Goal: Register for event/course

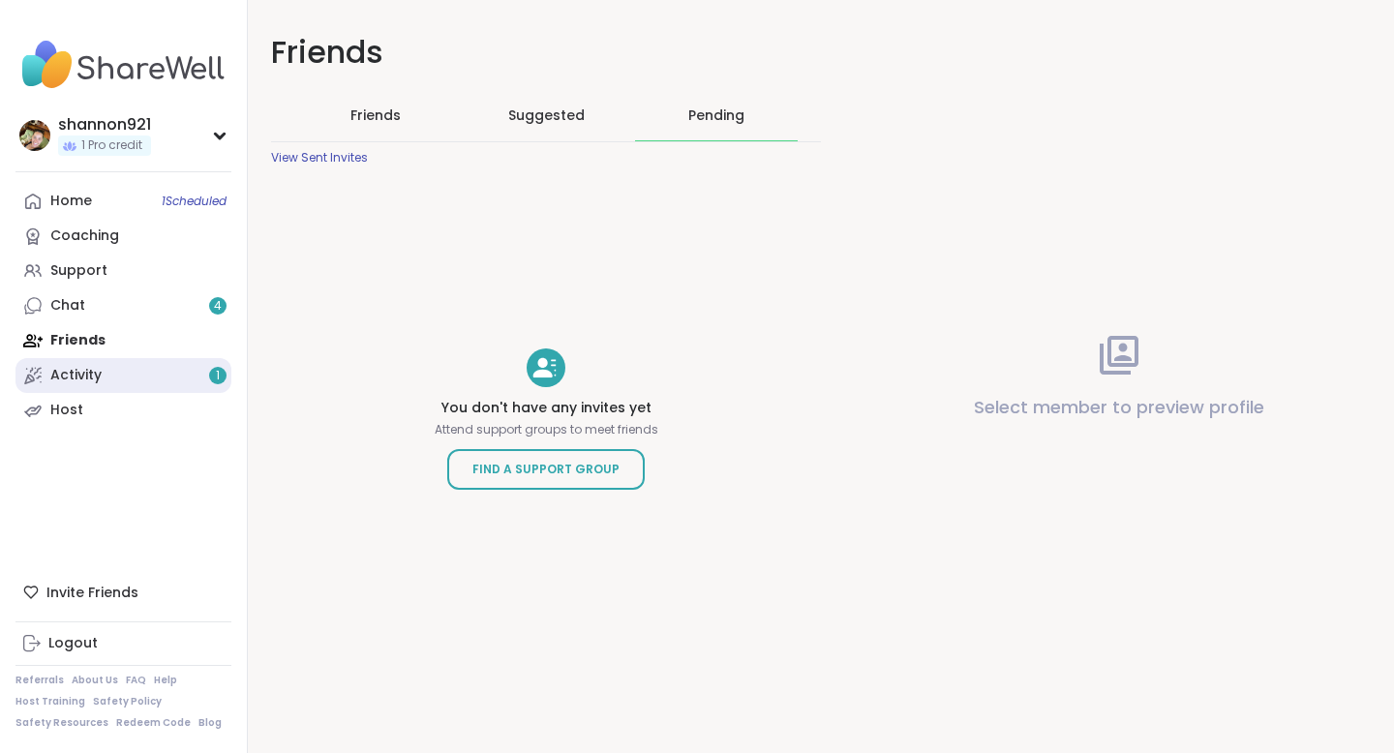
click at [109, 389] on link "Activity 1" at bounding box center [123, 375] width 216 height 35
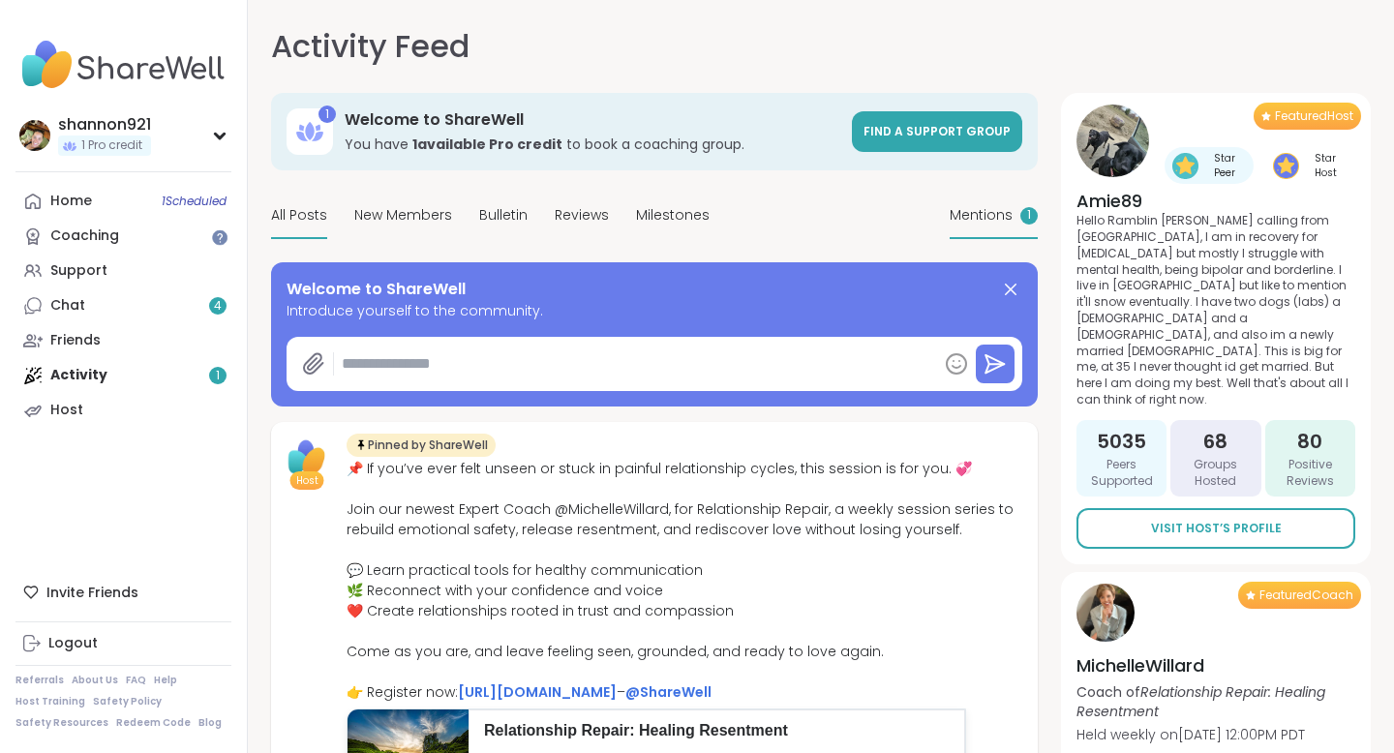
click at [980, 212] on span "Mentions" at bounding box center [981, 215] width 63 height 20
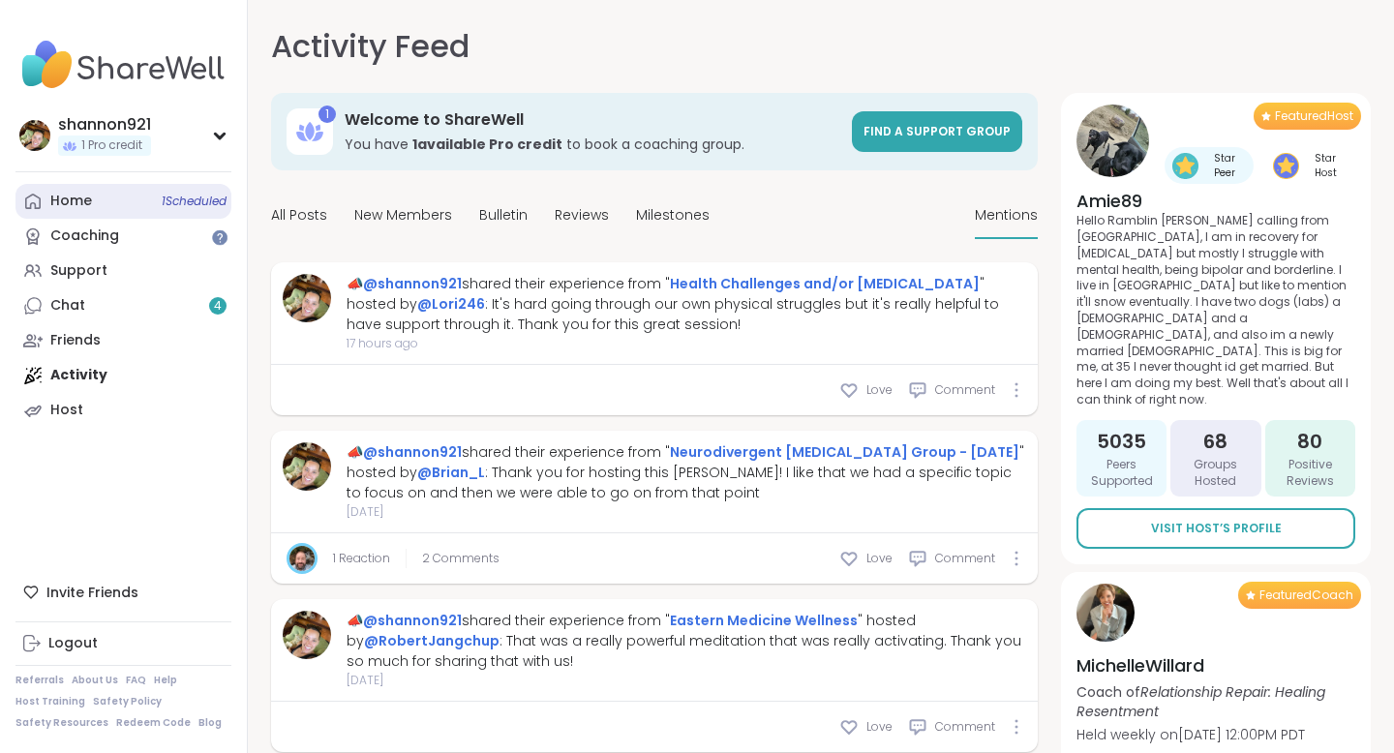
click at [163, 190] on link "Home 1 Scheduled" at bounding box center [123, 201] width 216 height 35
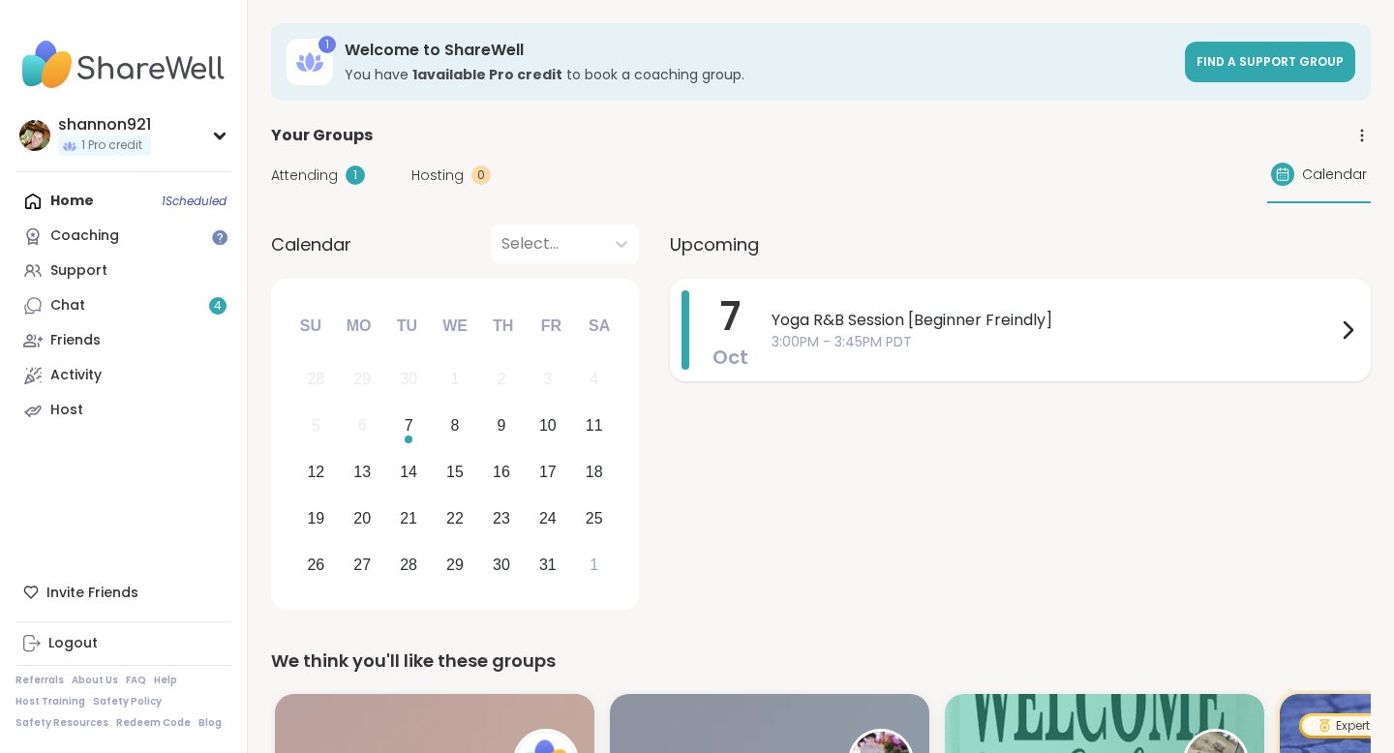
click at [954, 342] on span "3:00PM - 3:45PM PDT" at bounding box center [1054, 342] width 565 height 20
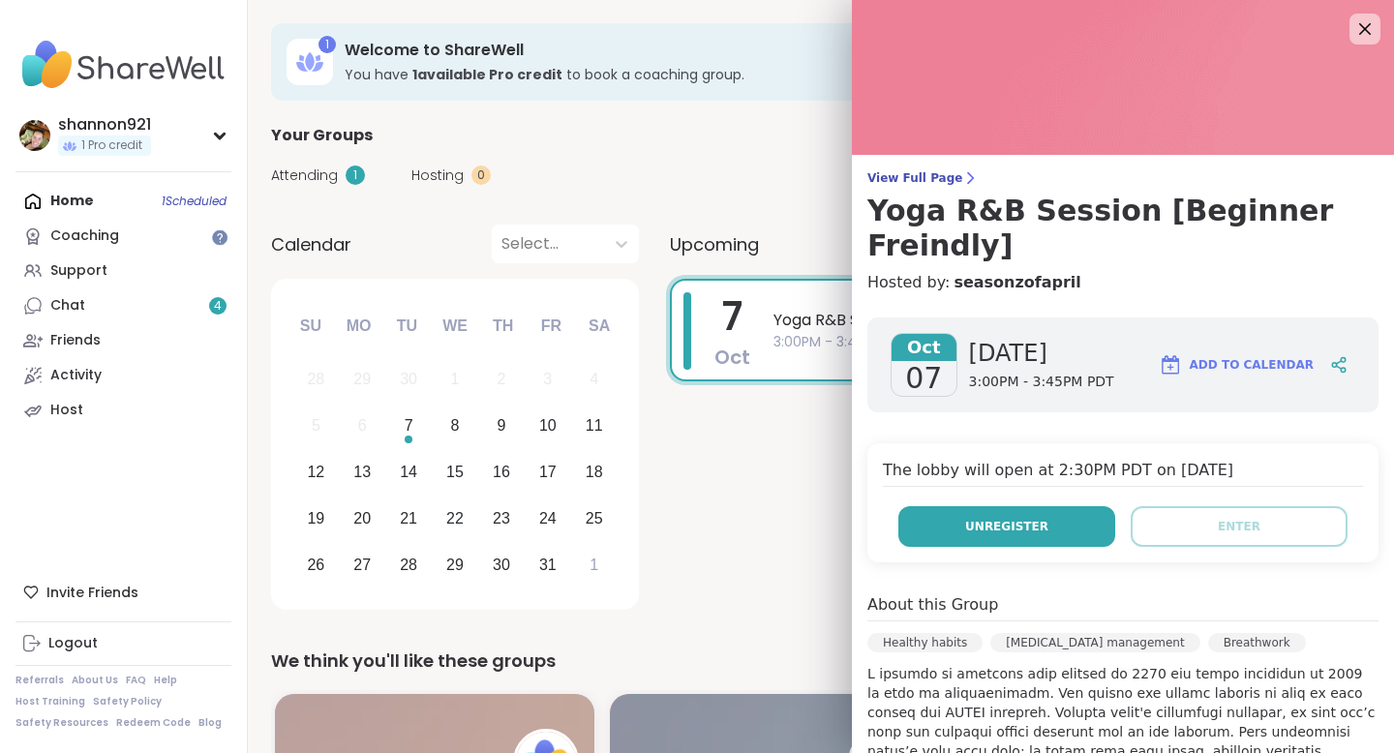
click at [1044, 518] on span "Unregister" at bounding box center [1006, 526] width 83 height 17
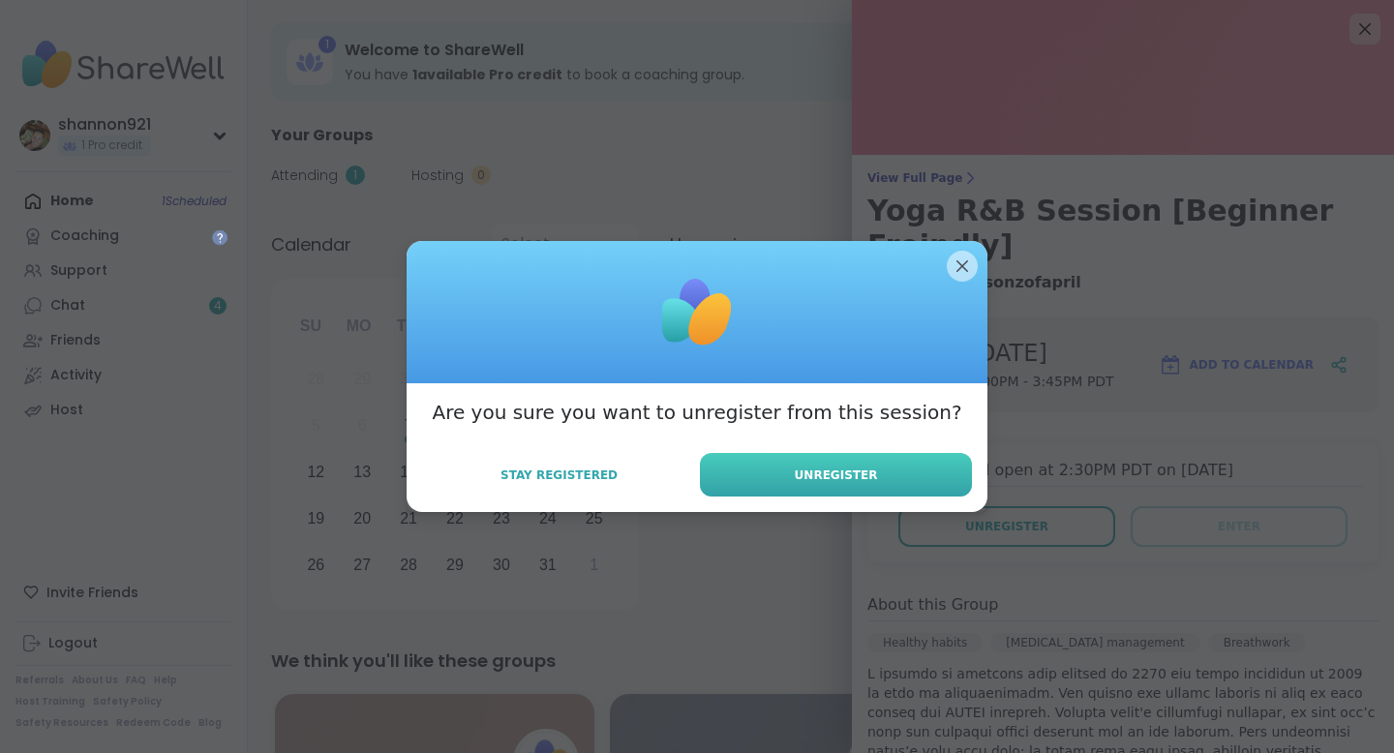
click at [832, 467] on span "Unregister" at bounding box center [836, 475] width 83 height 17
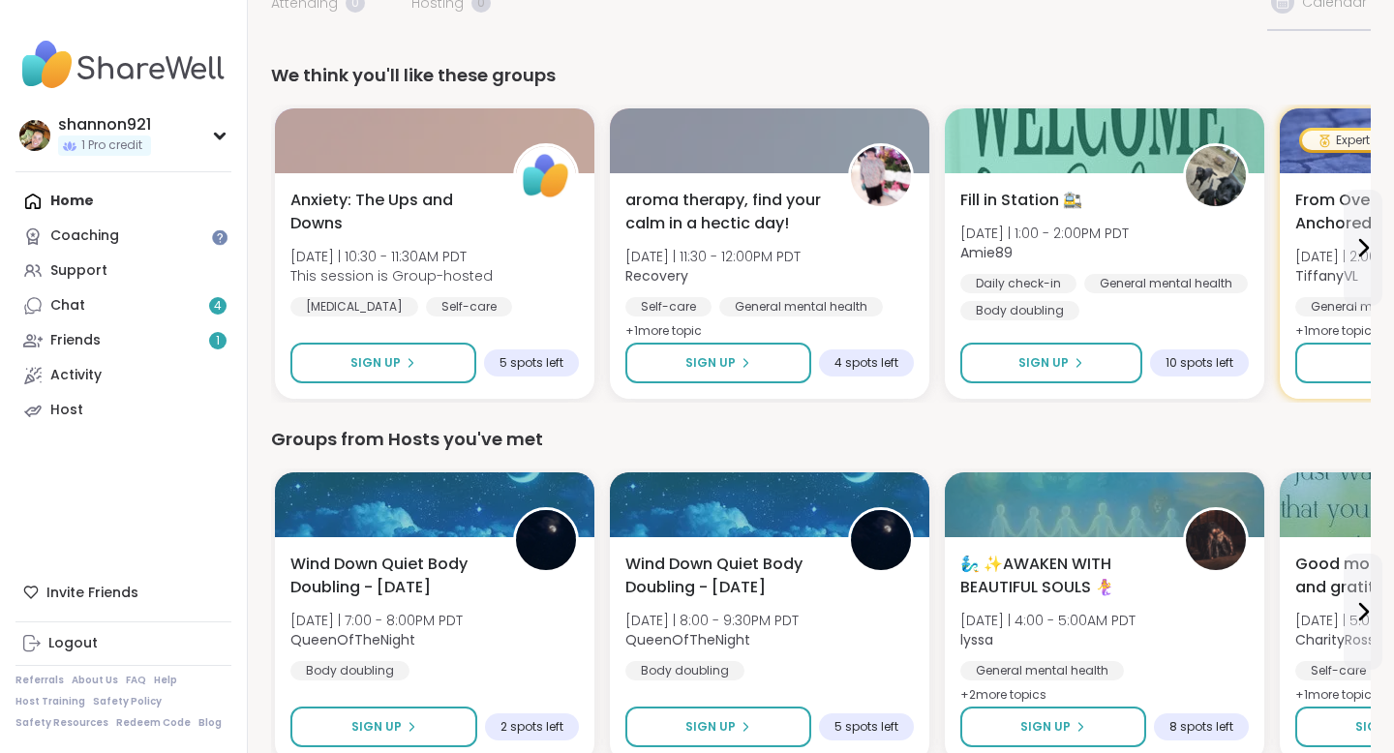
scroll to position [157, 0]
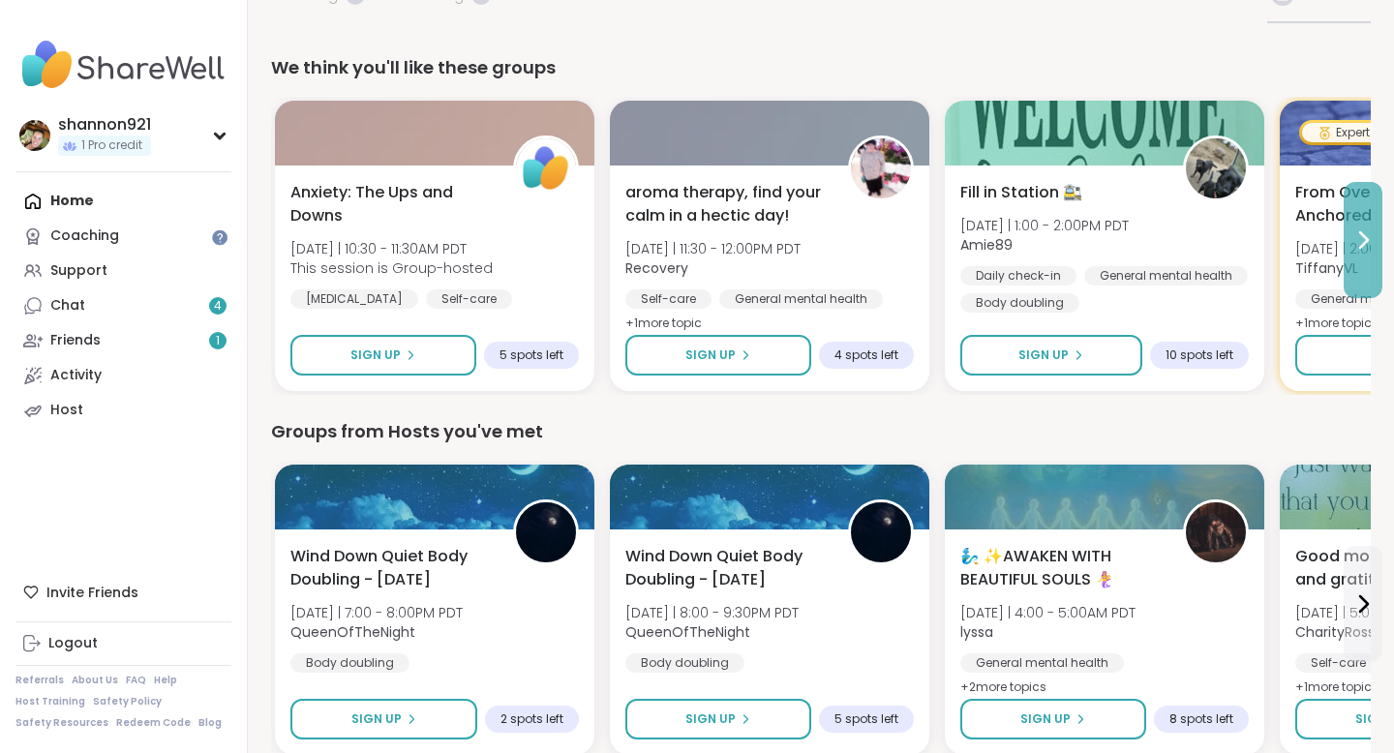
click at [1359, 251] on icon at bounding box center [1363, 240] width 23 height 23
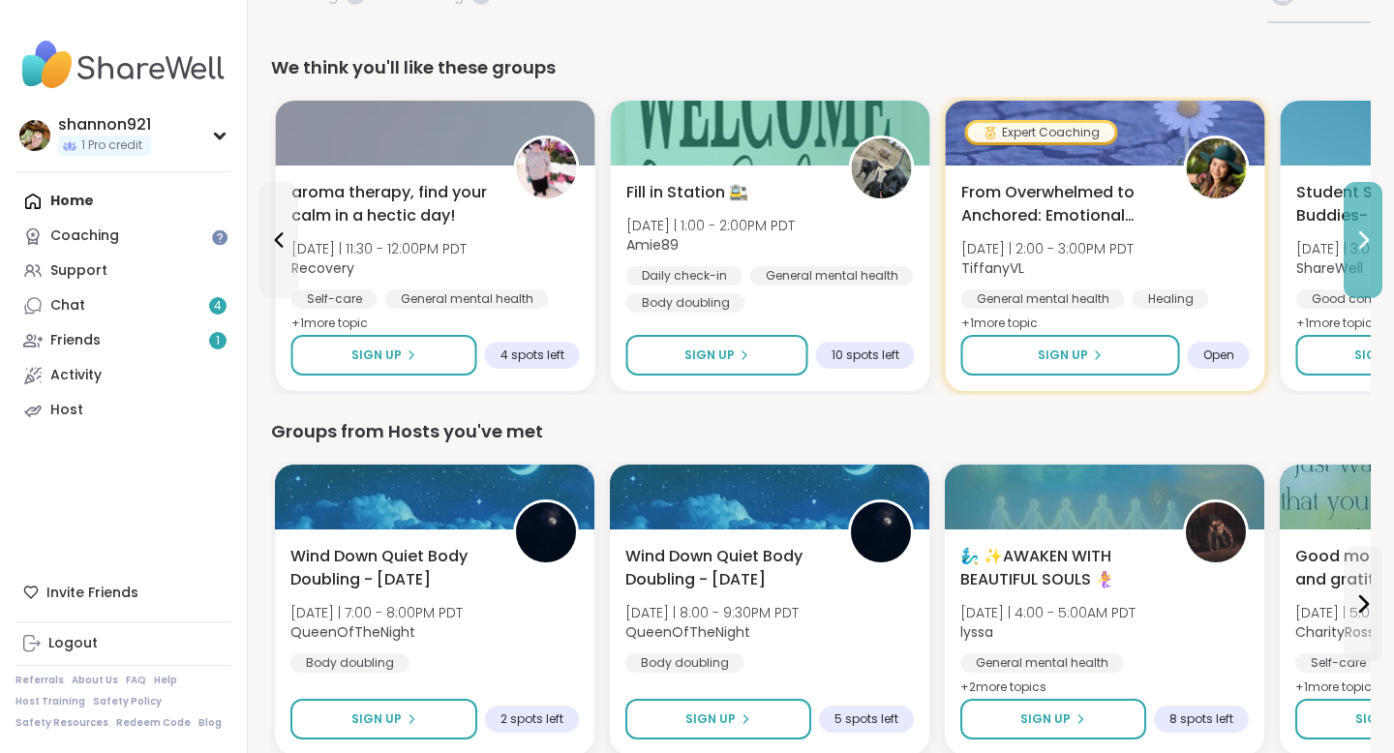
click at [1359, 251] on icon at bounding box center [1363, 240] width 23 height 23
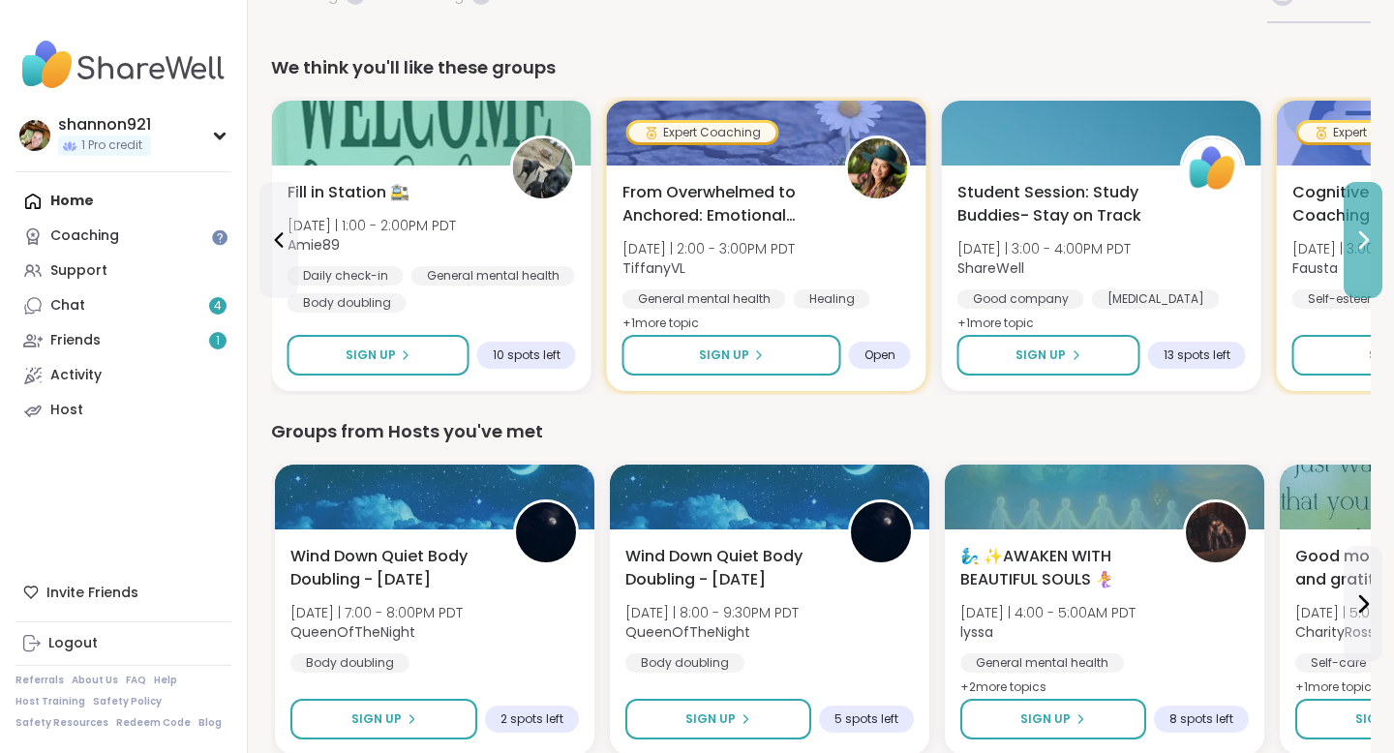
click at [1359, 251] on icon at bounding box center [1363, 240] width 23 height 23
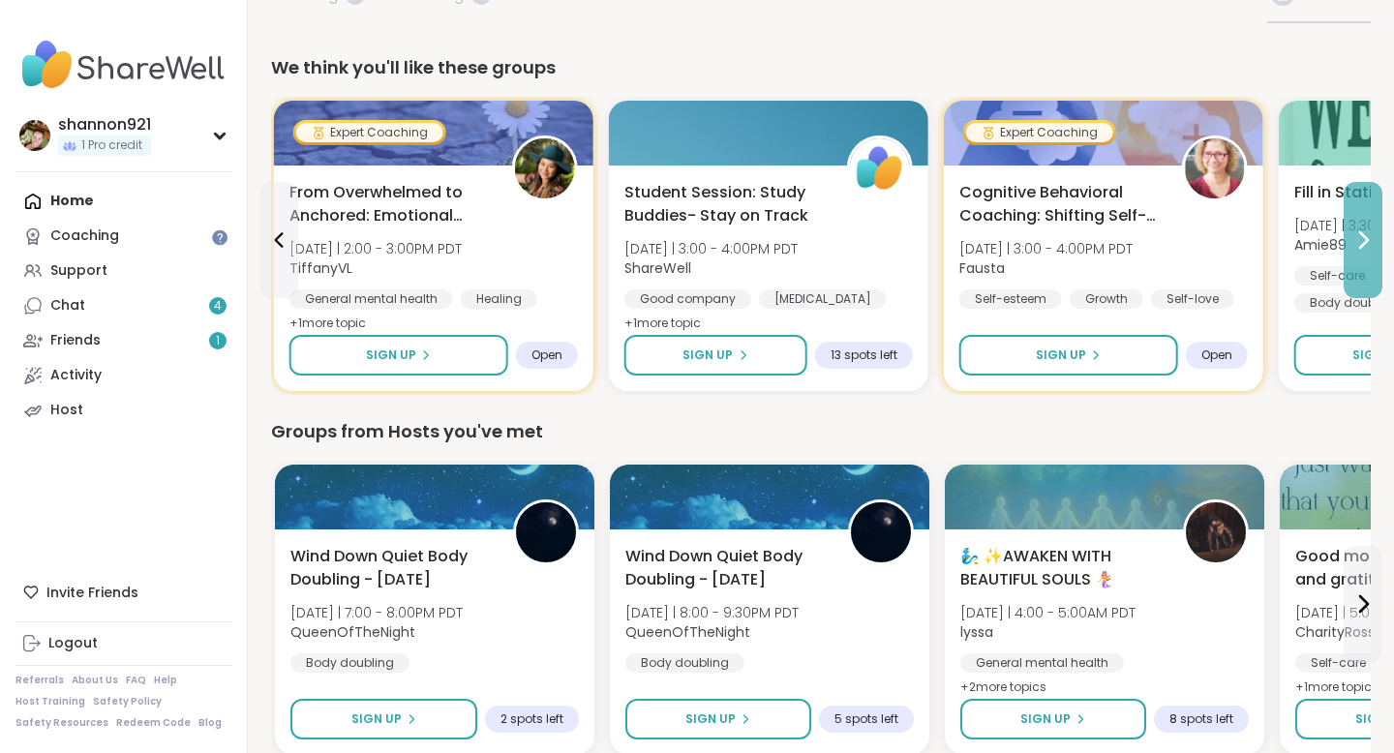
click at [1359, 251] on icon at bounding box center [1363, 240] width 23 height 23
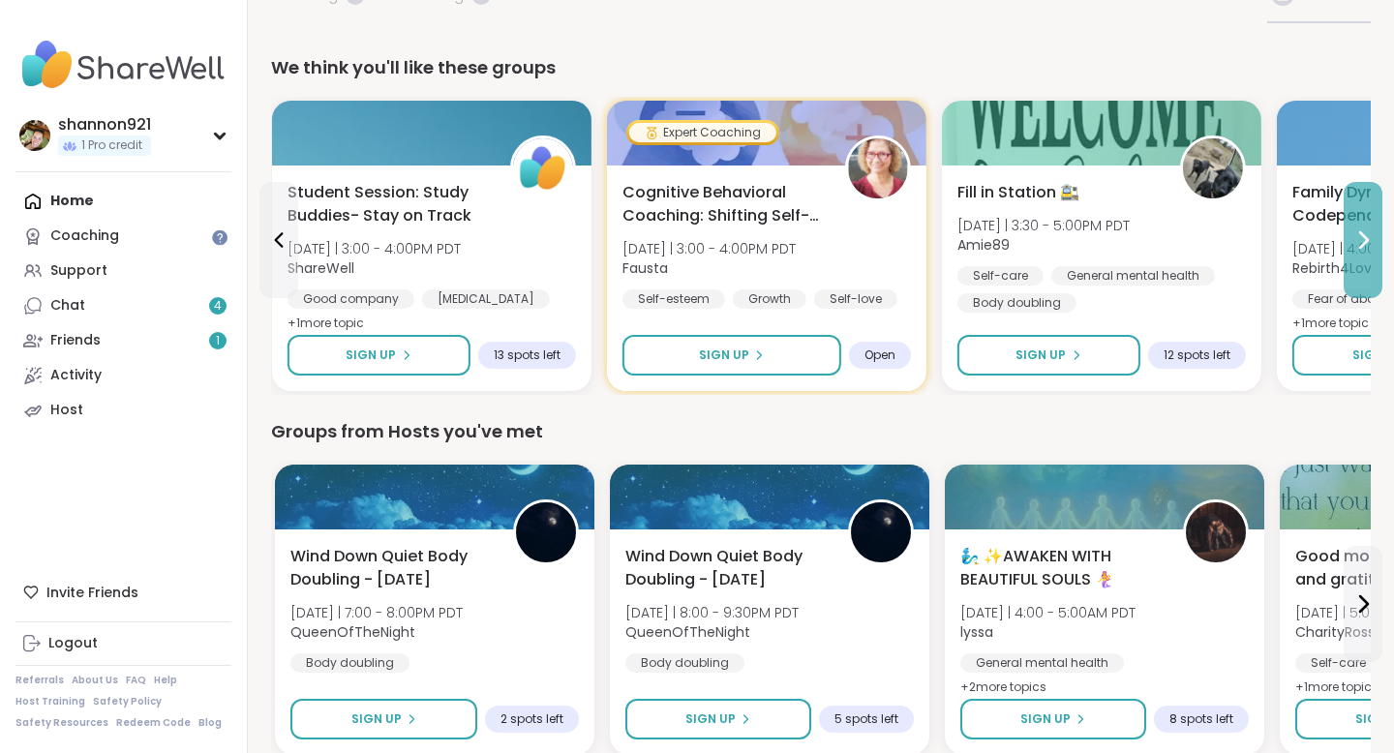
click at [1359, 251] on icon at bounding box center [1363, 240] width 23 height 23
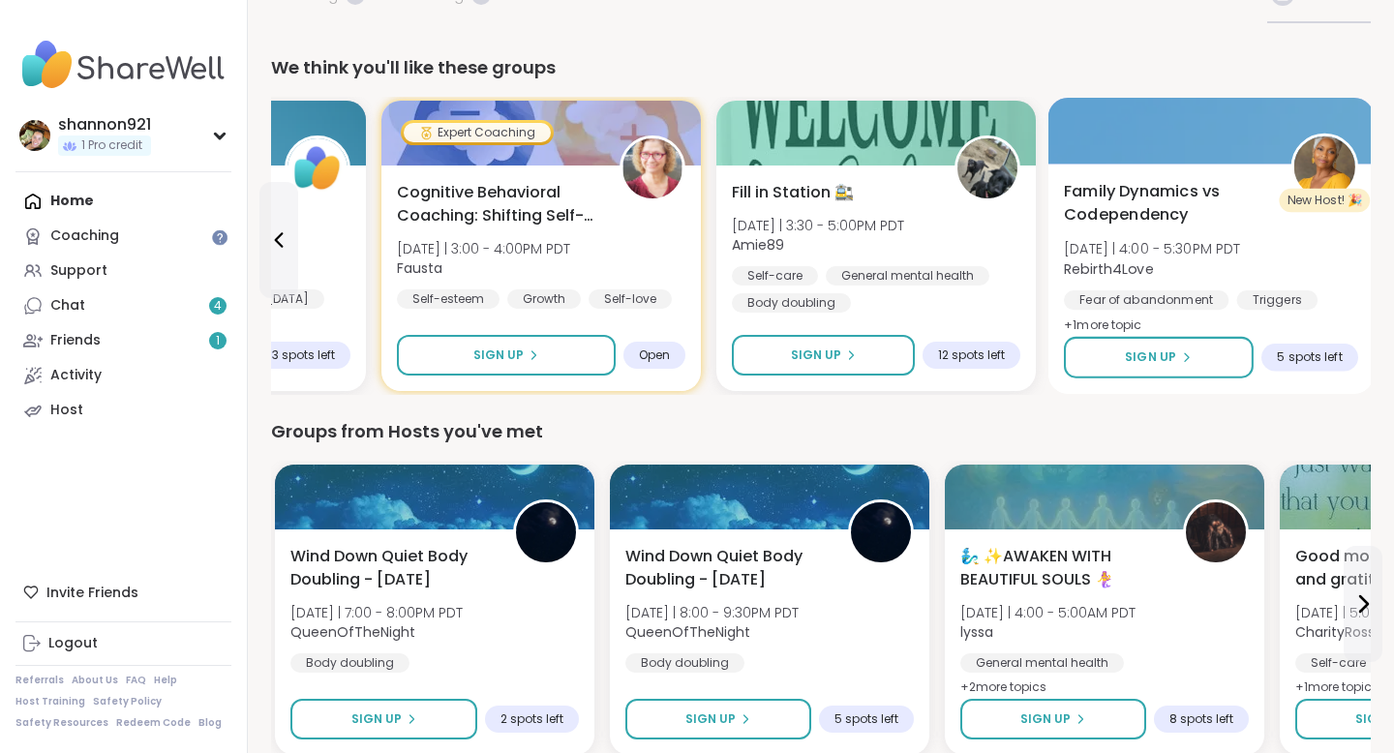
click at [1273, 224] on div "Family Dynamics vs Codependency Tue 10/7 | 4:00 - 5:30PM PDT Rebirth4Love Fear …" at bounding box center [1211, 259] width 294 height 158
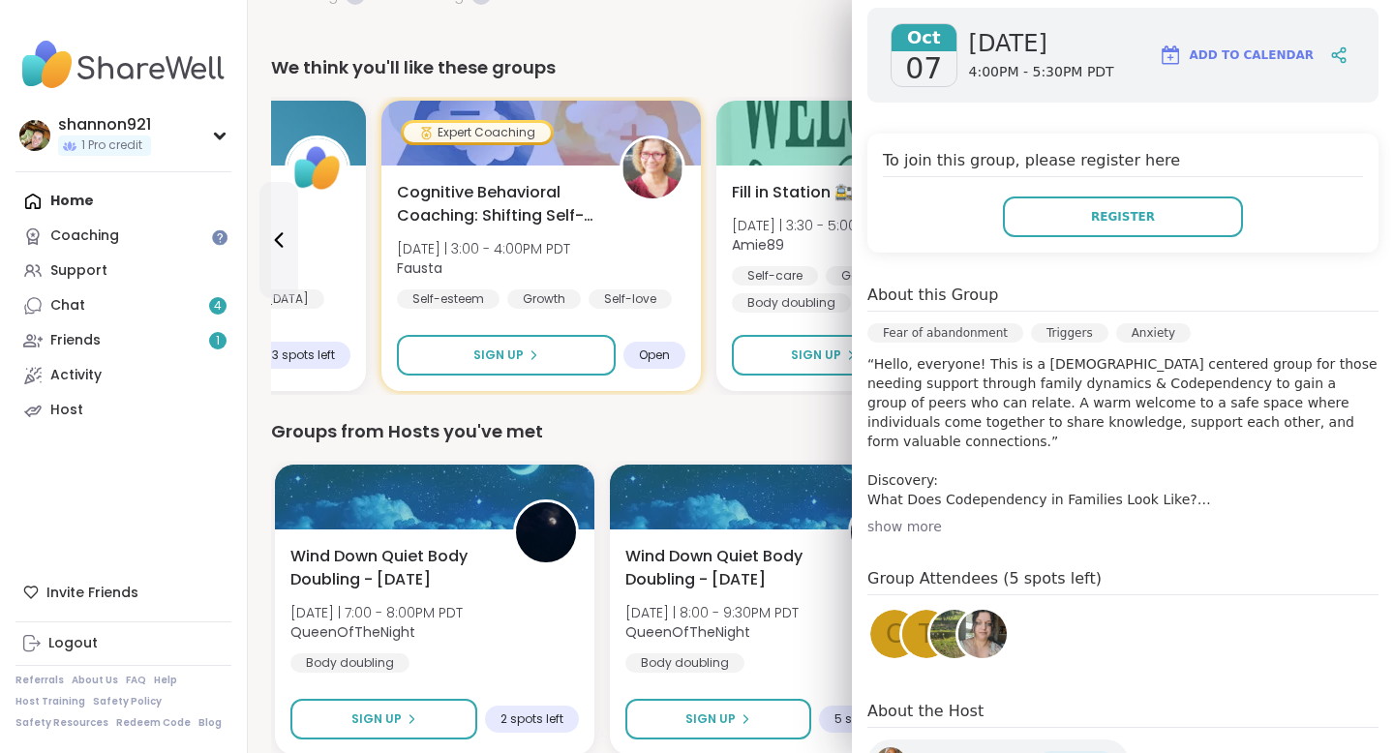
scroll to position [312, 0]
click at [818, 434] on div "Groups from Hosts you've met" at bounding box center [821, 431] width 1100 height 27
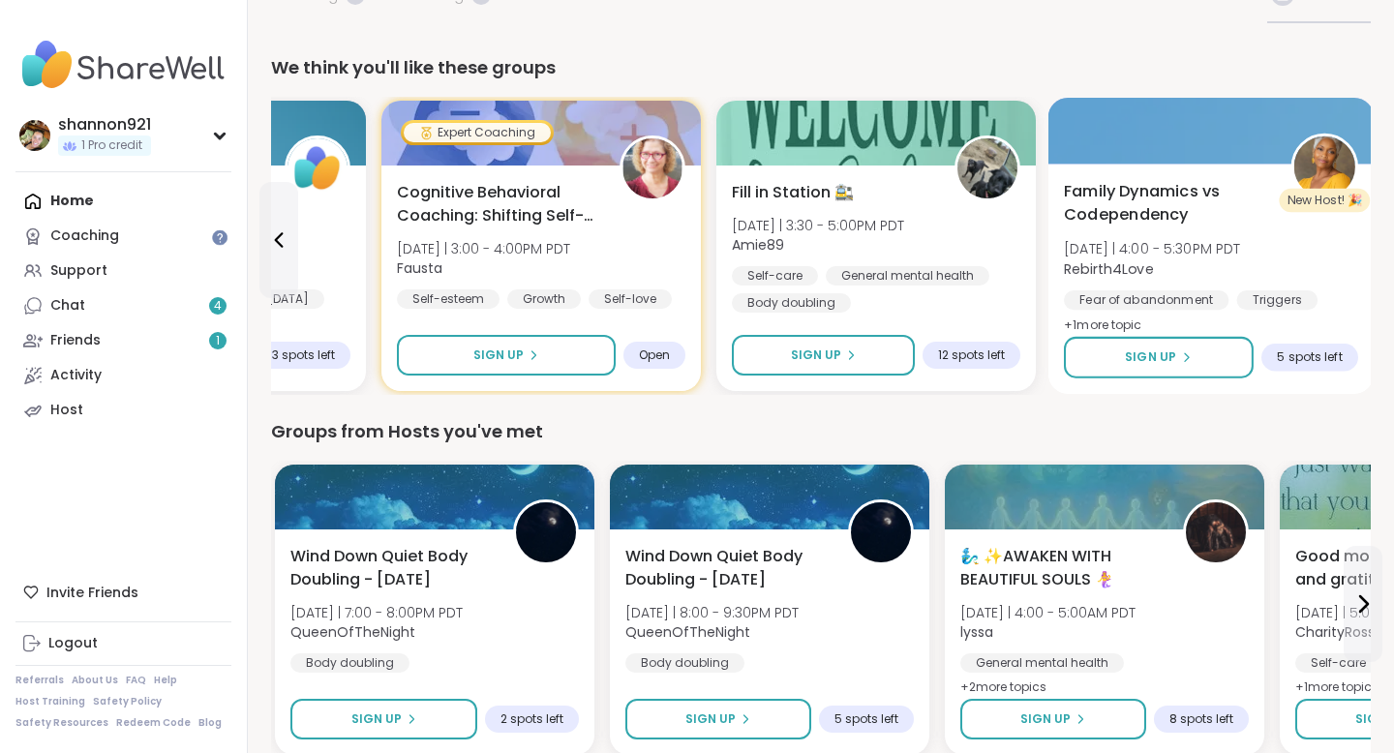
click at [1204, 272] on span "Rebirth4Love" at bounding box center [1152, 268] width 177 height 19
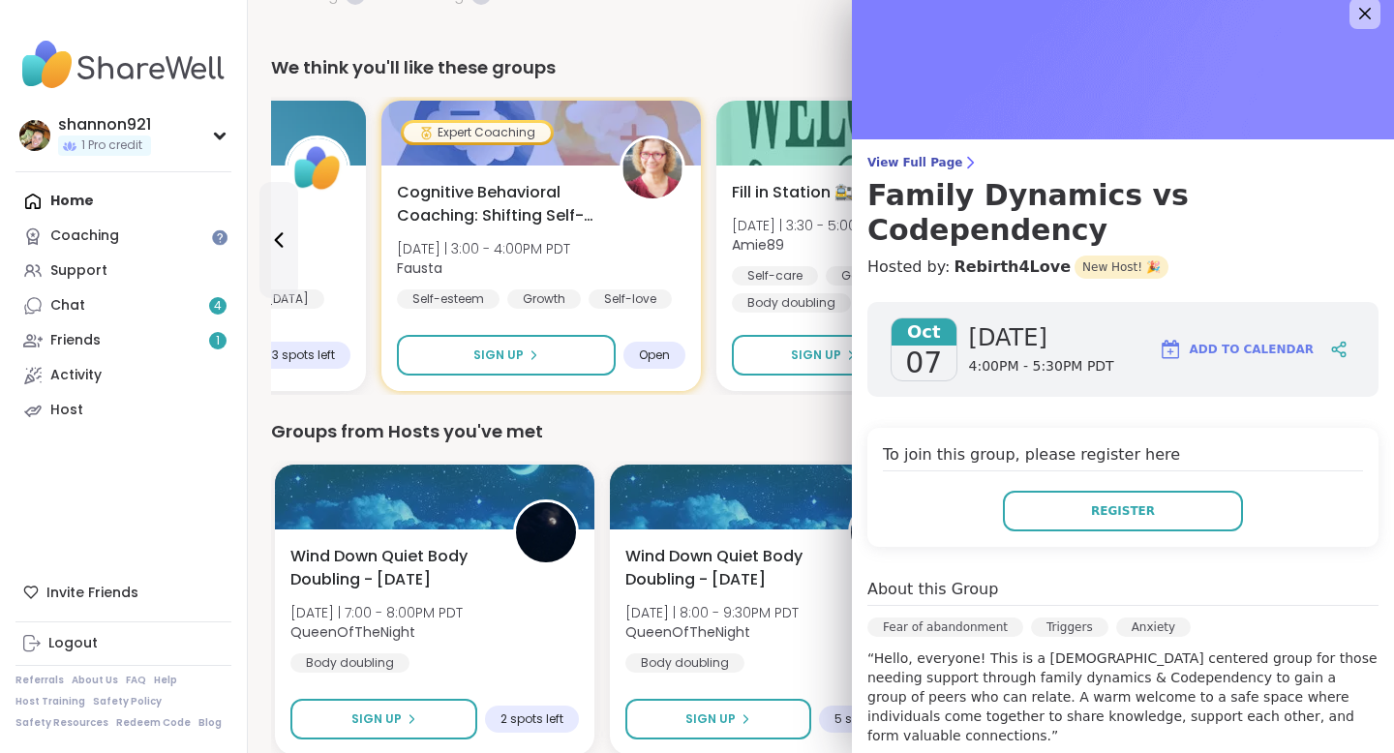
scroll to position [20, 0]
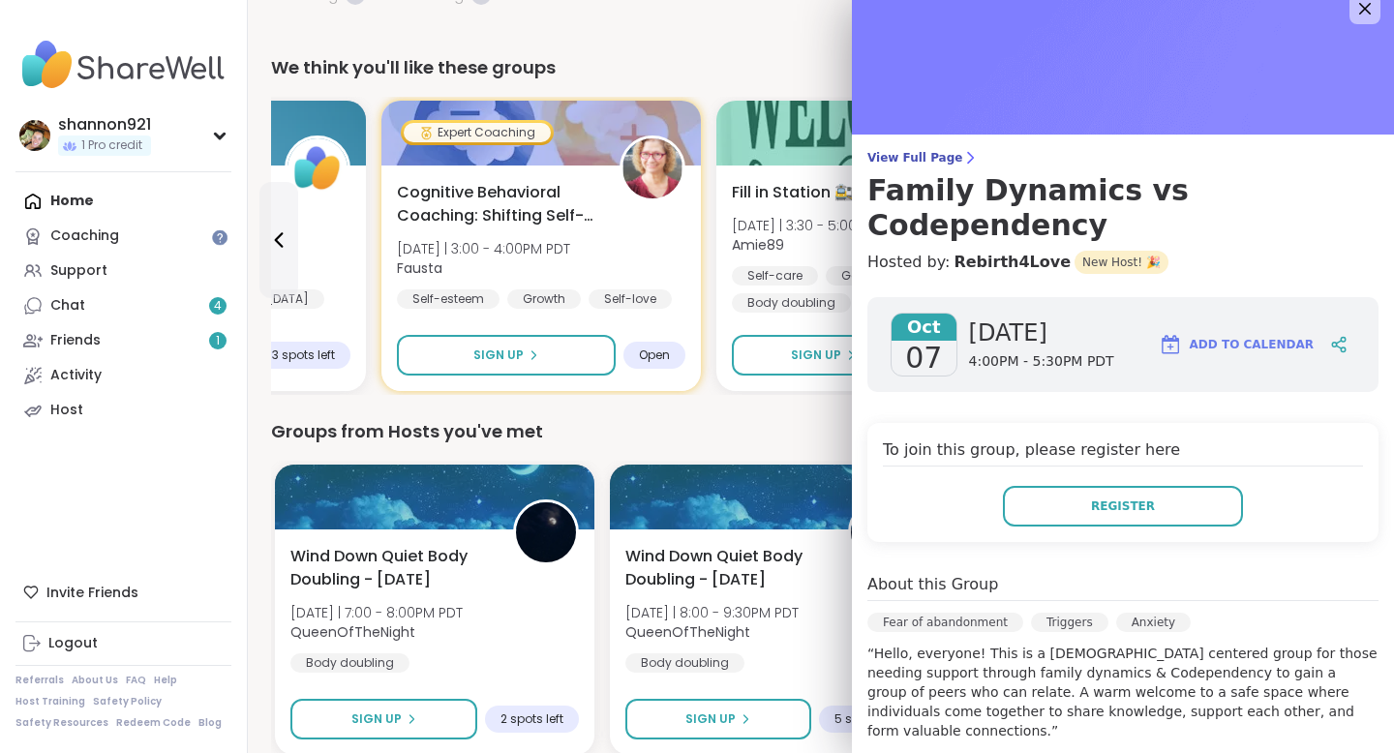
click at [801, 445] on div "Groups from Hosts you've met Wind Down Quiet Body Doubling - Tuesday Tue 10/7 |…" at bounding box center [821, 588] width 1100 height 341
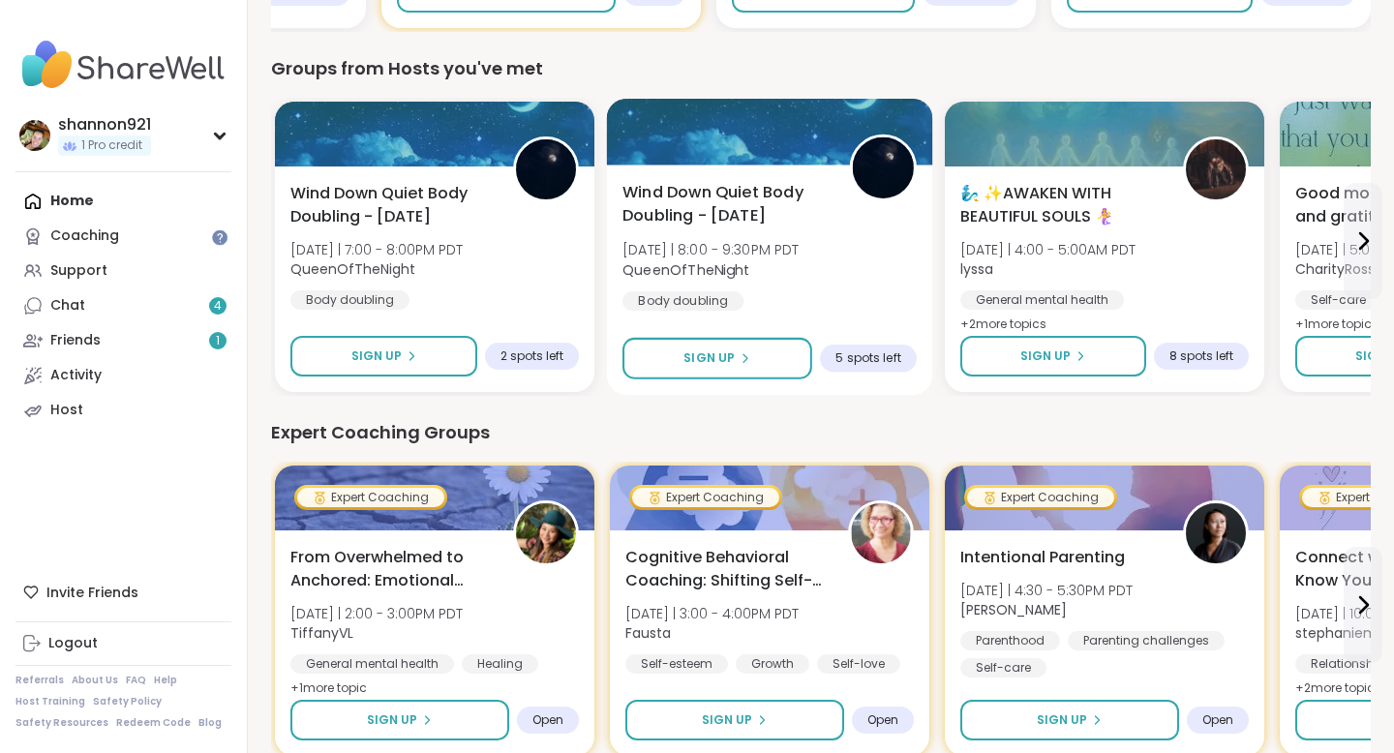
scroll to position [535, 0]
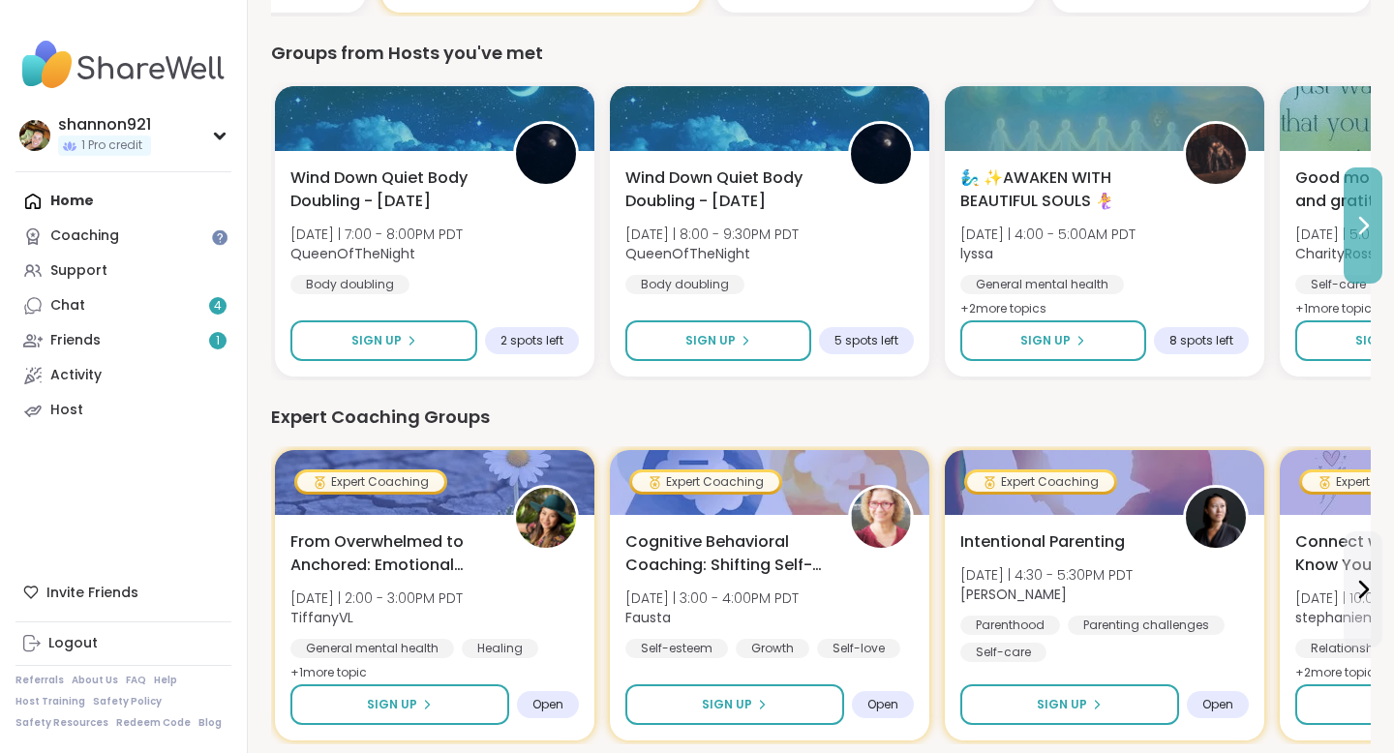
click at [1357, 245] on button at bounding box center [1363, 226] width 39 height 116
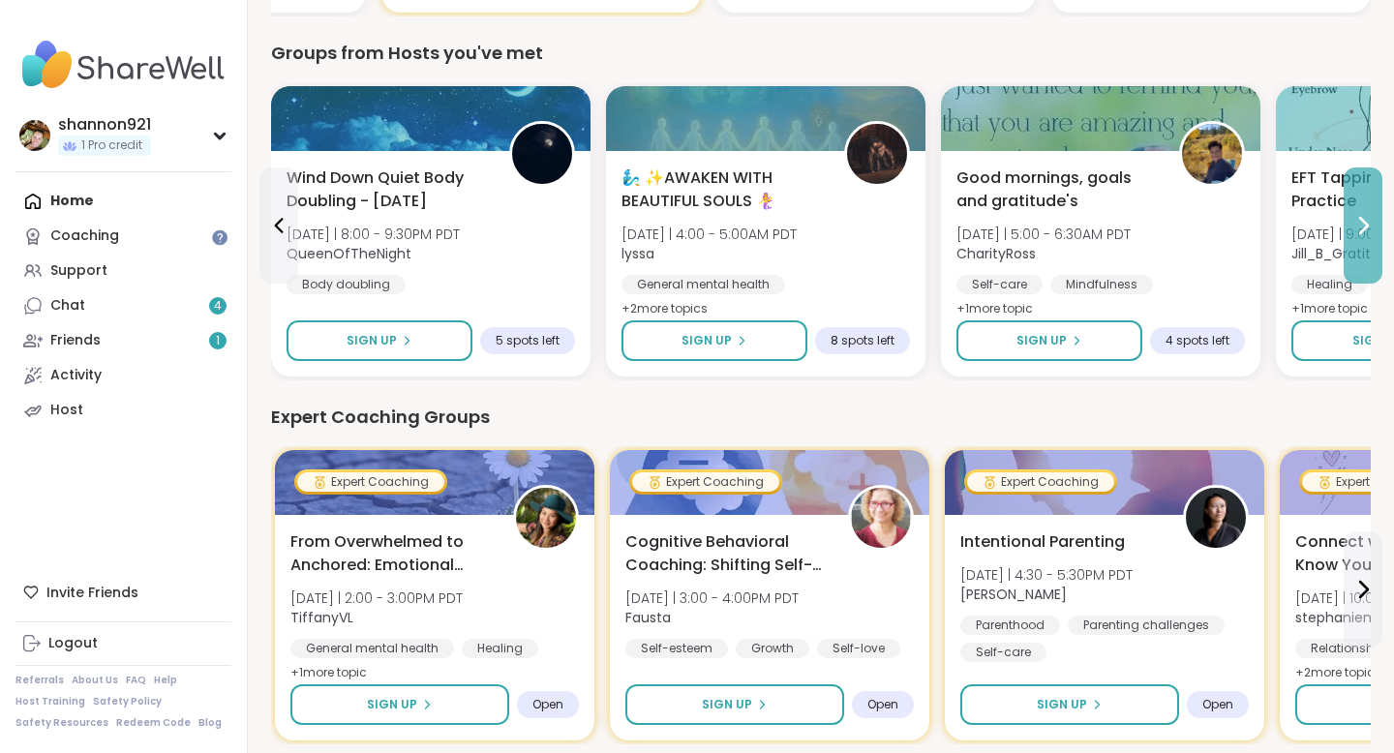
click at [1357, 245] on button at bounding box center [1363, 226] width 39 height 116
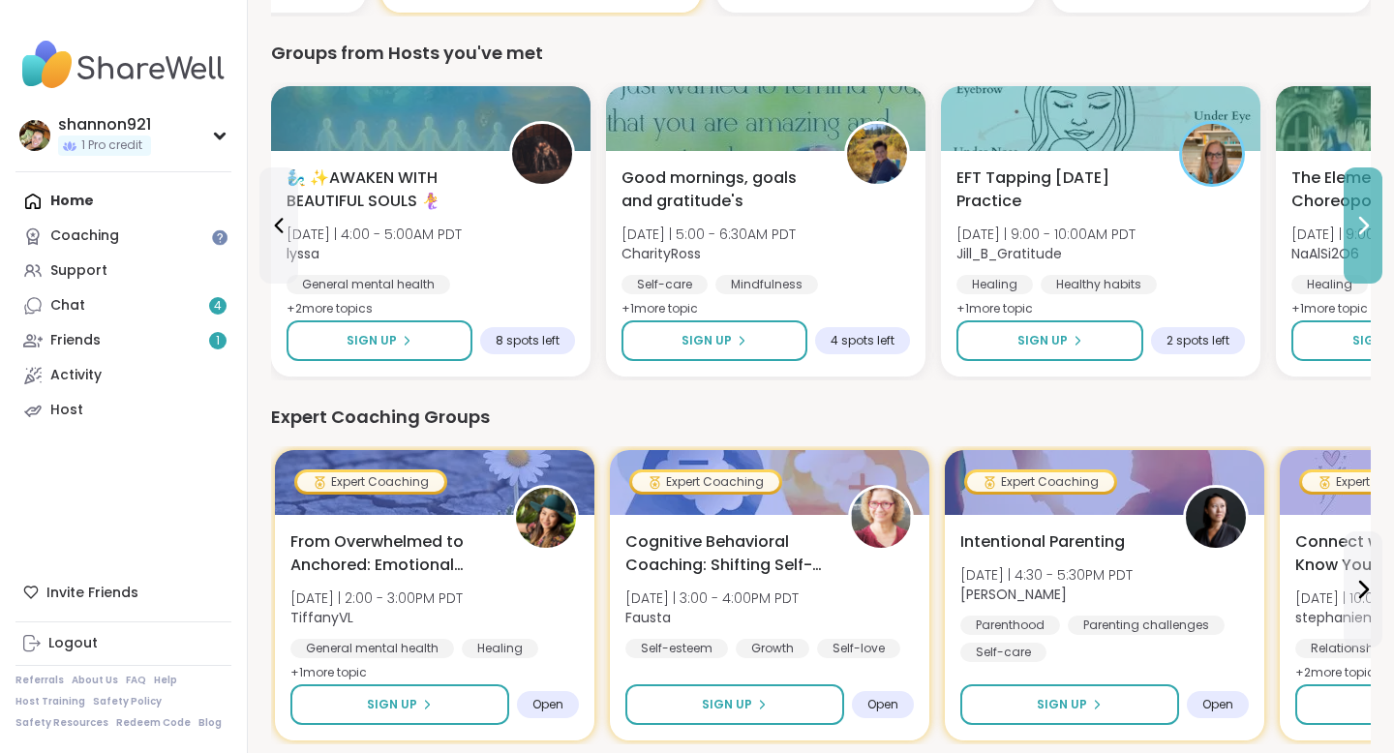
click at [1357, 245] on button at bounding box center [1363, 226] width 39 height 116
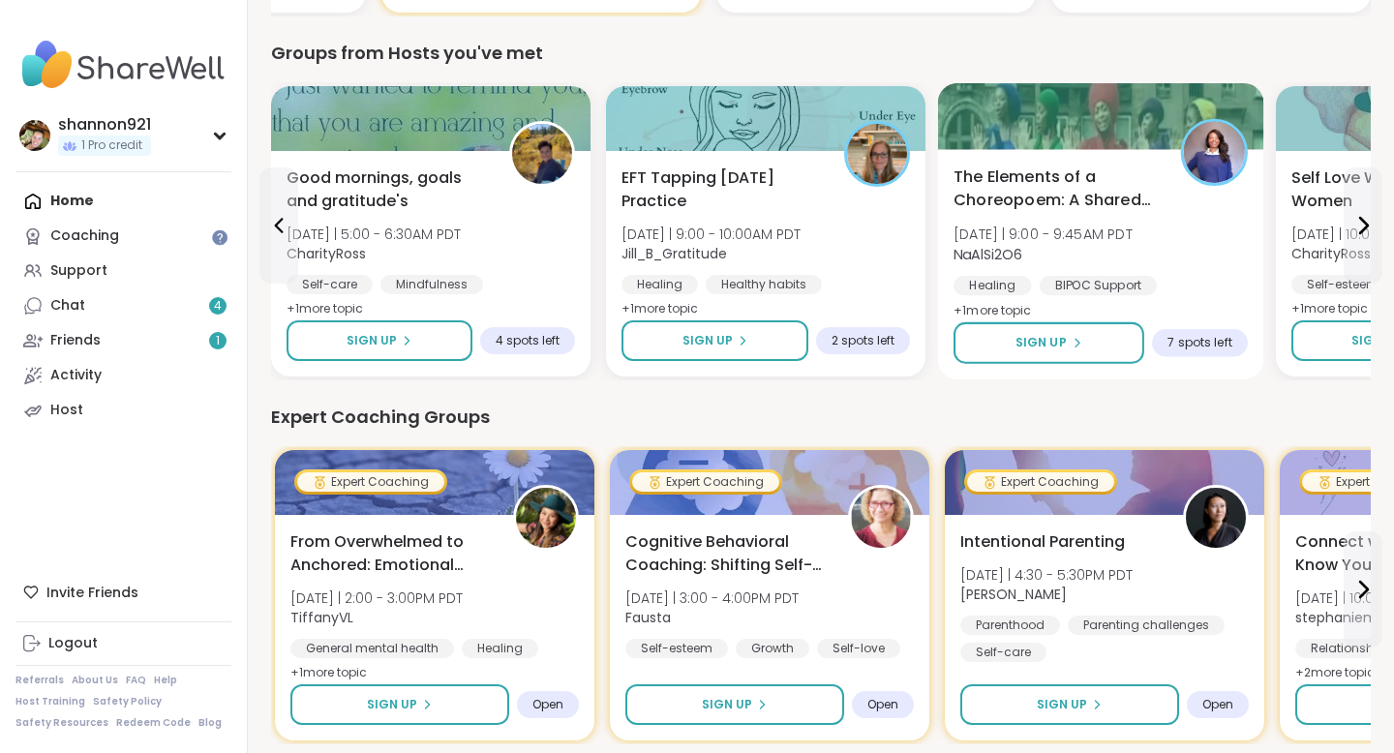
click at [1164, 252] on div "The Elements of a Choreopoem: A Shared Healing Wed 10/8 | 9:00 - 9:45AM PDT NaA…" at bounding box center [1101, 245] width 294 height 158
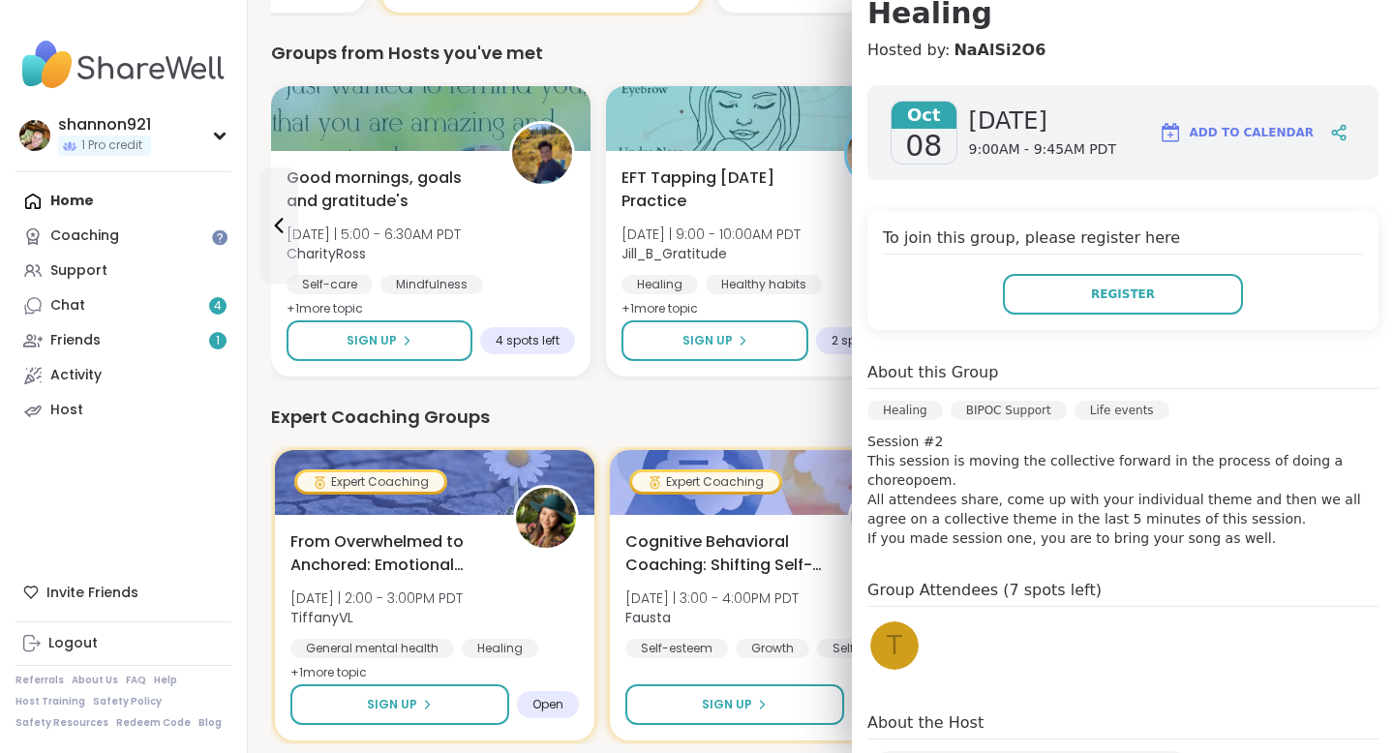
scroll to position [370, 0]
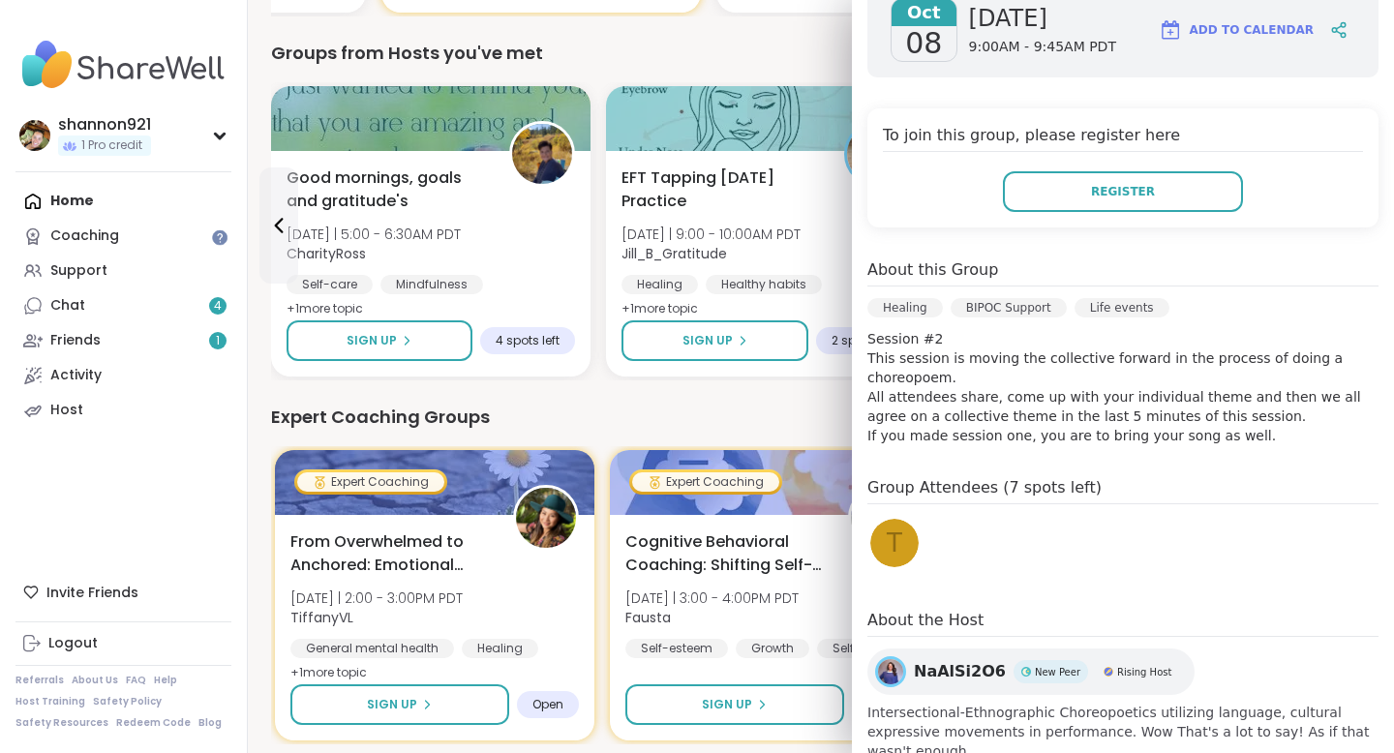
click at [824, 431] on div "Expert Coaching Groups Expert Coaching From Overwhelmed to Anchored: Emotional …" at bounding box center [821, 574] width 1100 height 341
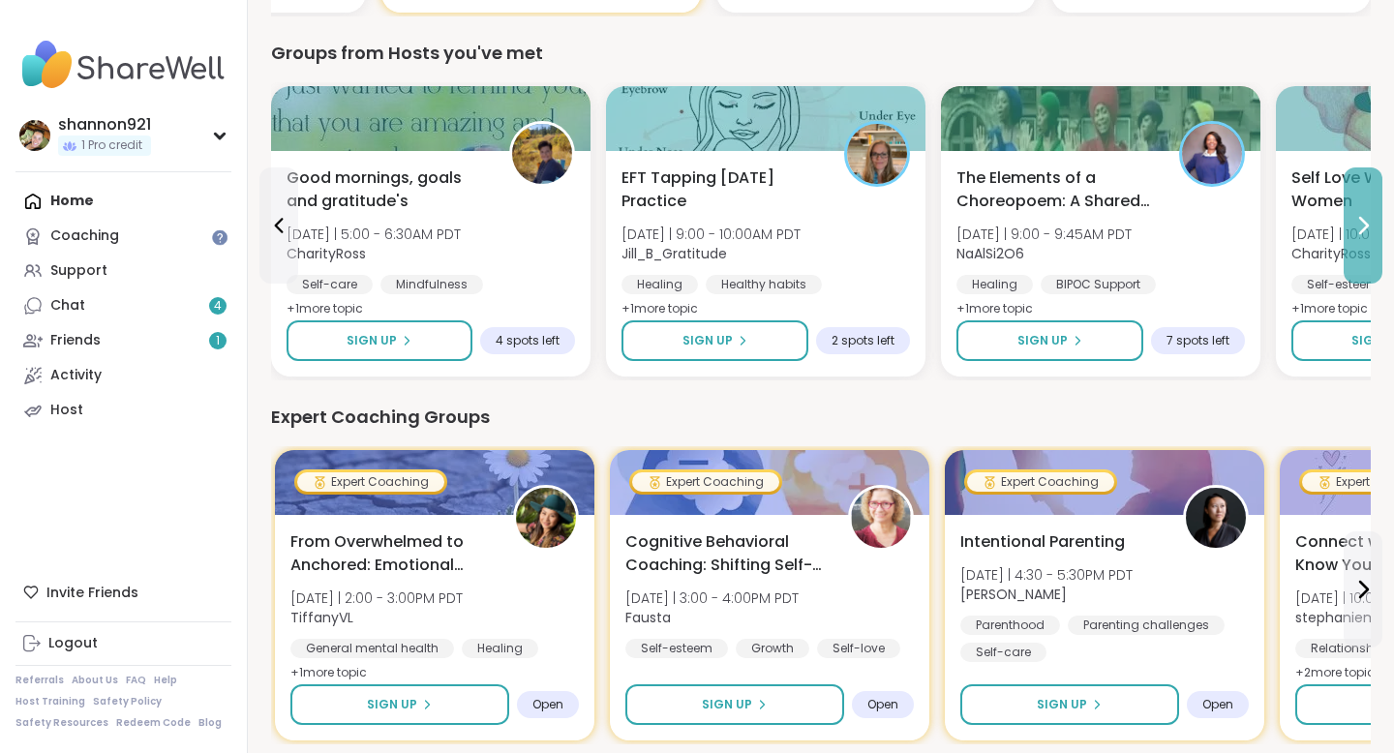
click at [1349, 238] on button at bounding box center [1363, 226] width 39 height 116
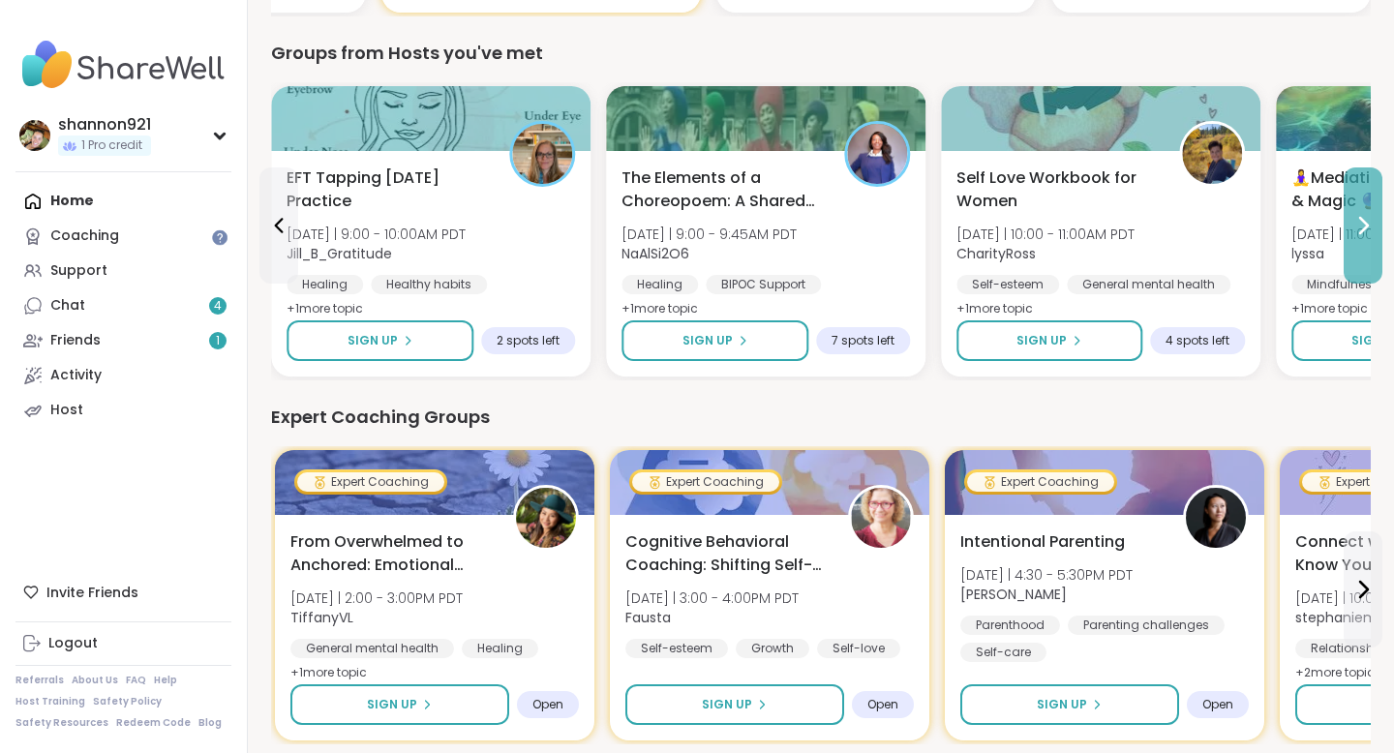
click at [1349, 238] on button at bounding box center [1363, 226] width 39 height 116
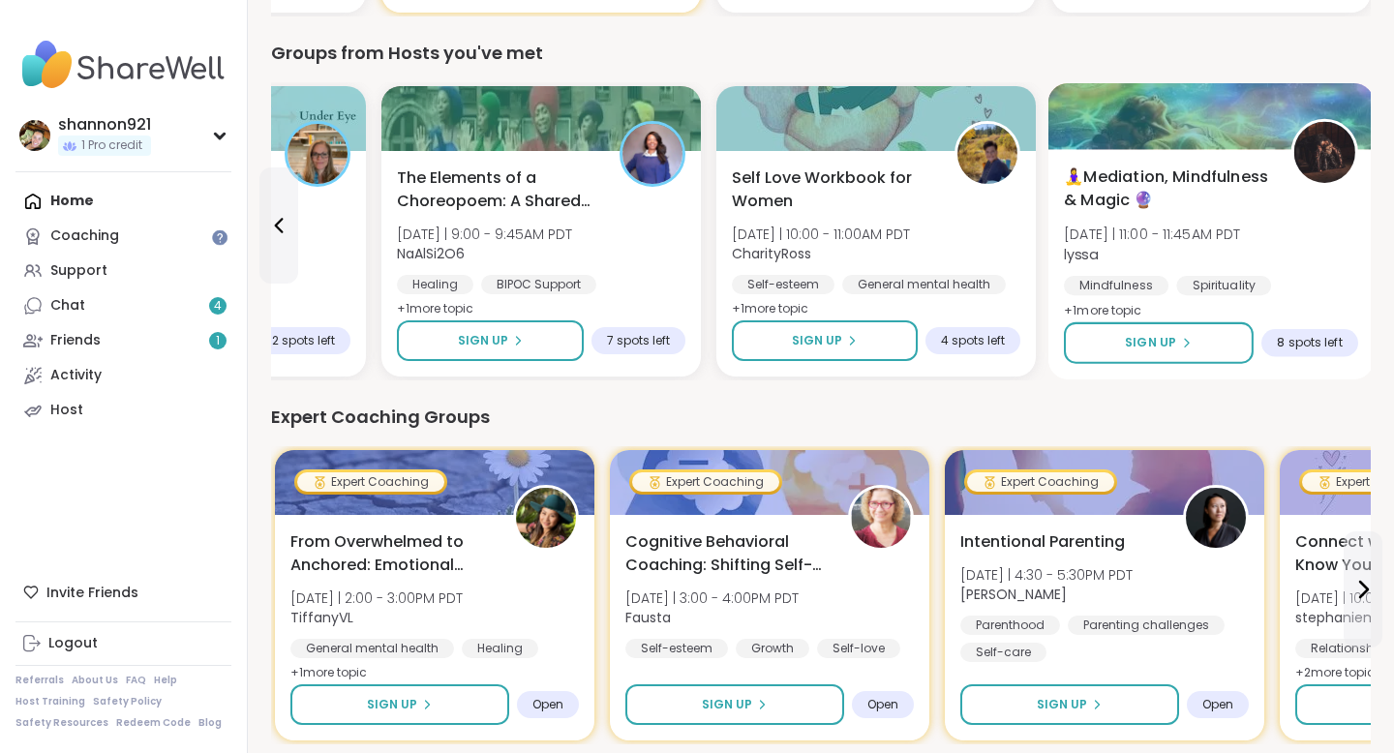
click at [1314, 208] on div "🧘‍♀️Mediation, Mindfulness & Magic 🔮 Wed 10/8 | 11:00 - 11:45AM PDT lyssa Mindf…" at bounding box center [1211, 245] width 294 height 158
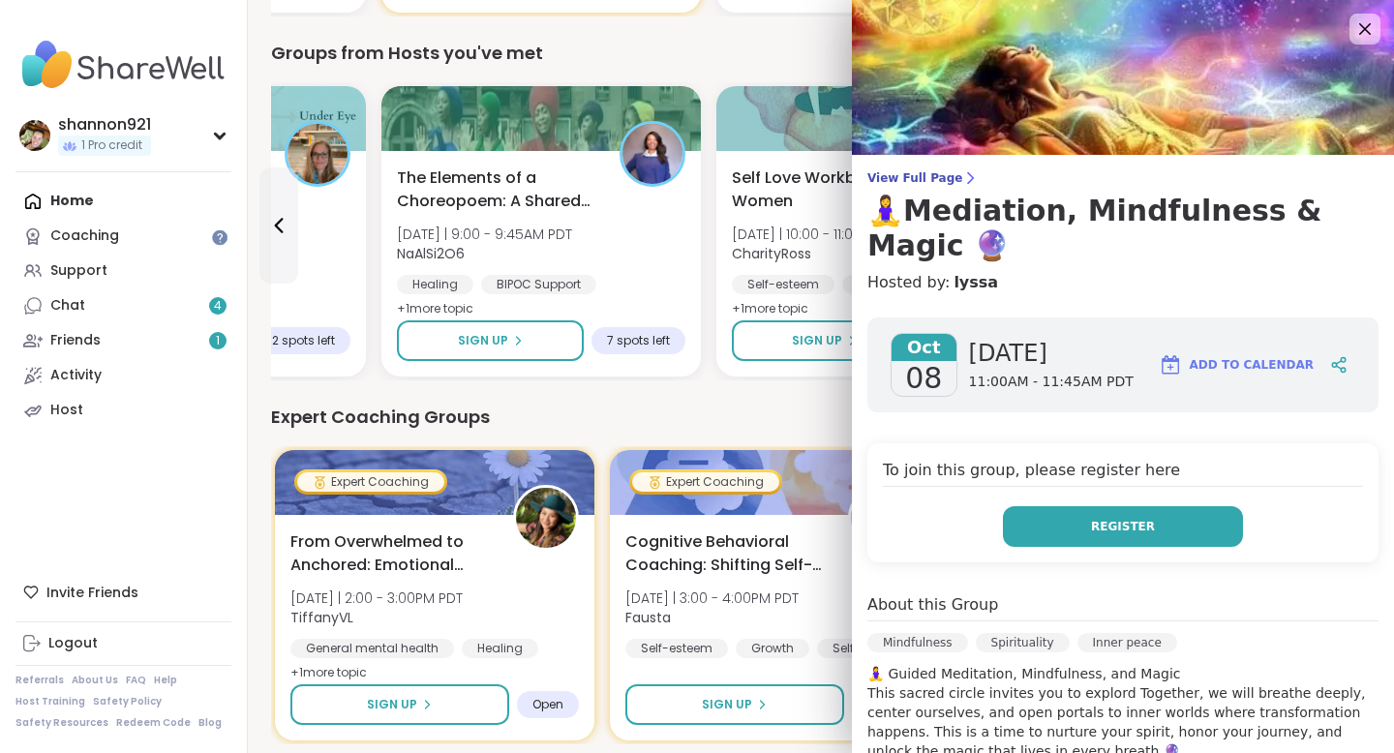
click at [1133, 506] on button "Register" at bounding box center [1123, 526] width 240 height 41
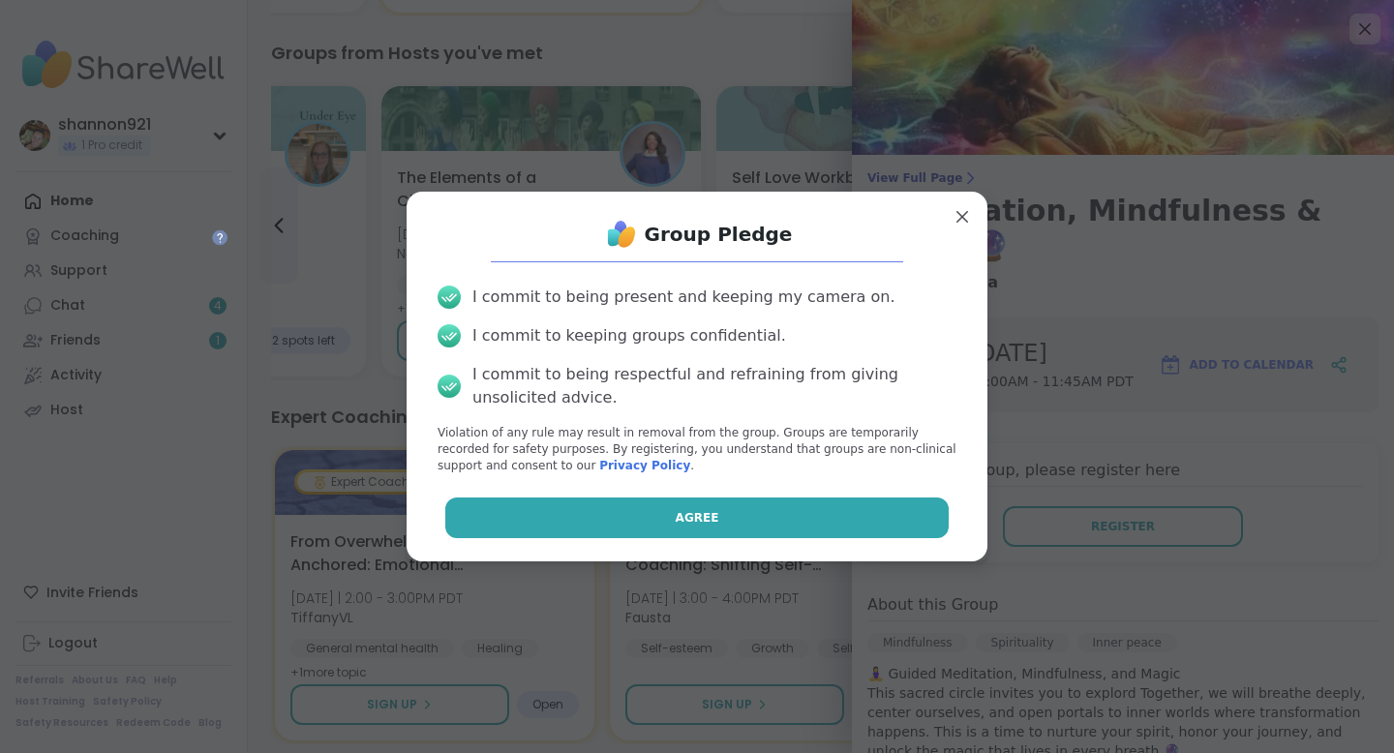
click at [893, 518] on button "Agree" at bounding box center [697, 518] width 504 height 41
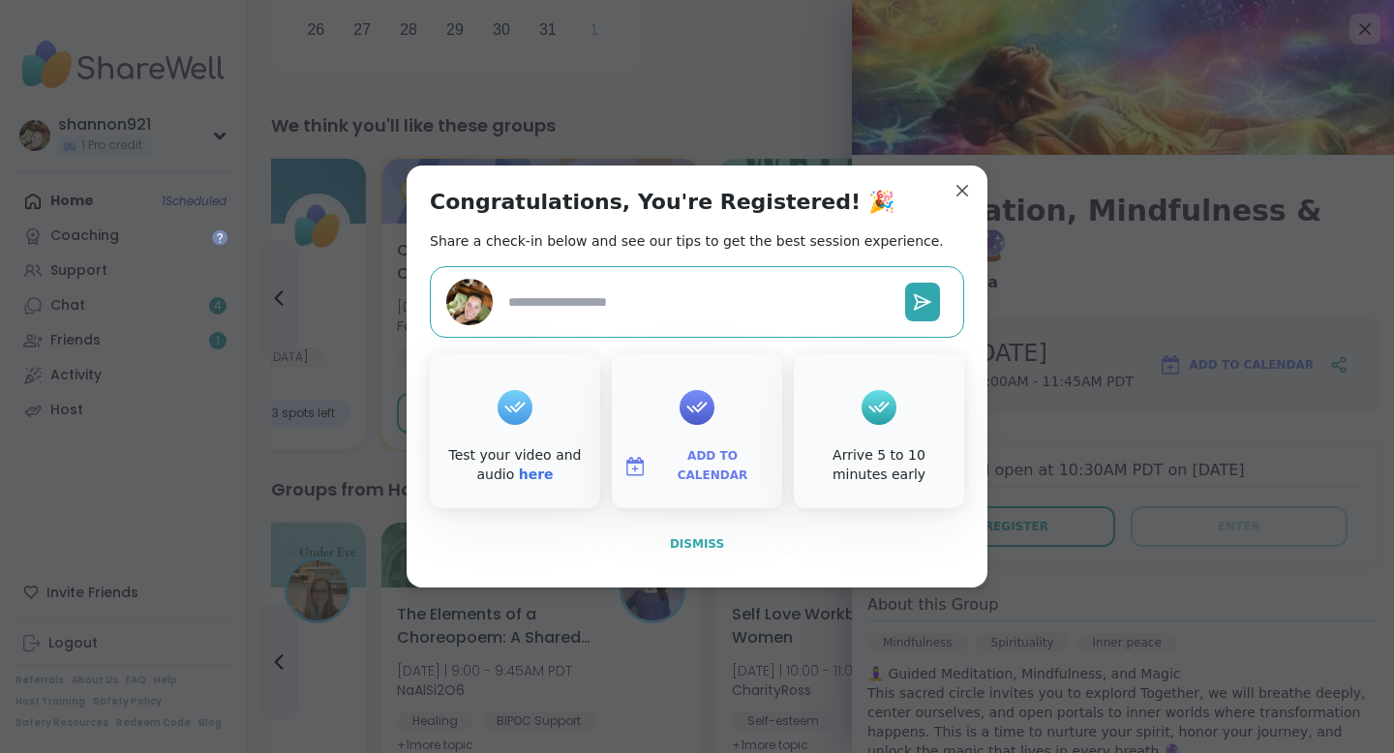
click at [707, 539] on span "Dismiss" at bounding box center [697, 544] width 54 height 14
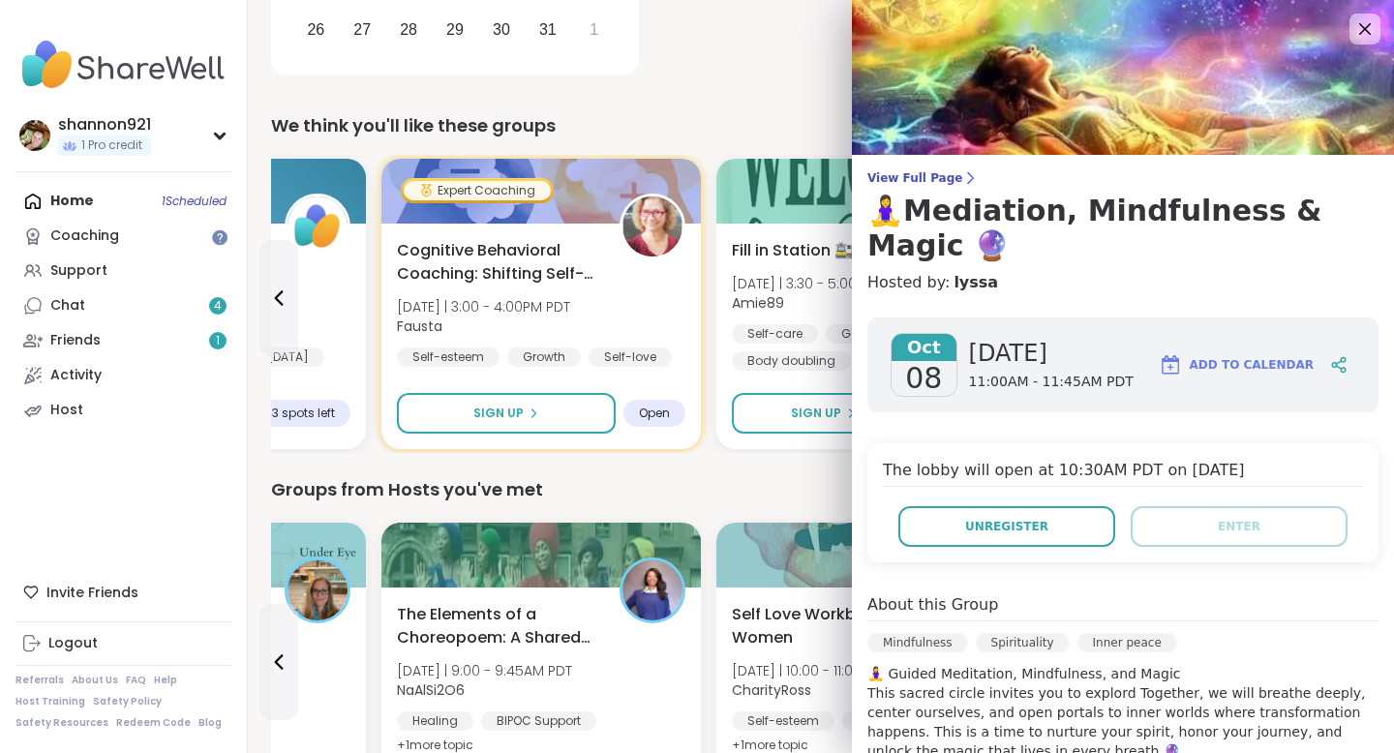
click at [759, 497] on div "Groups from Hosts you've met" at bounding box center [821, 489] width 1100 height 27
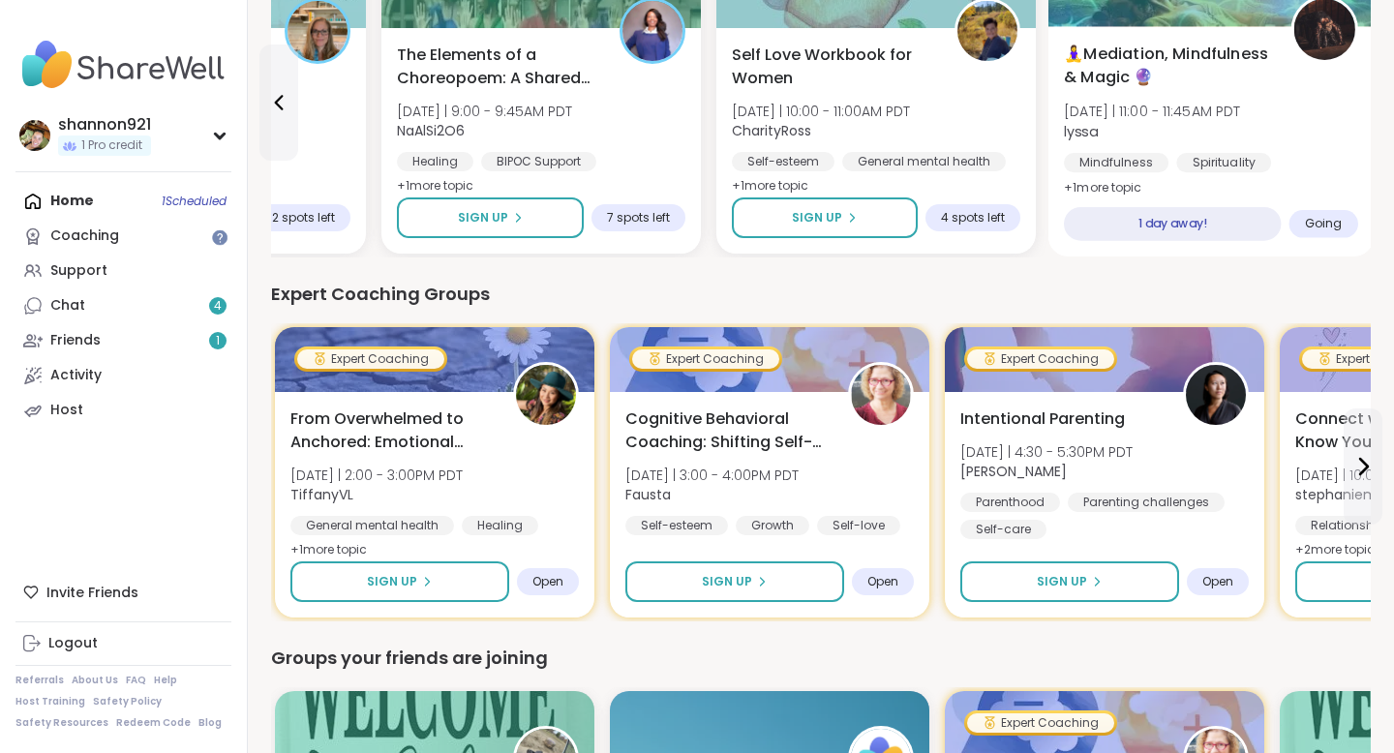
scroll to position [1246, 0]
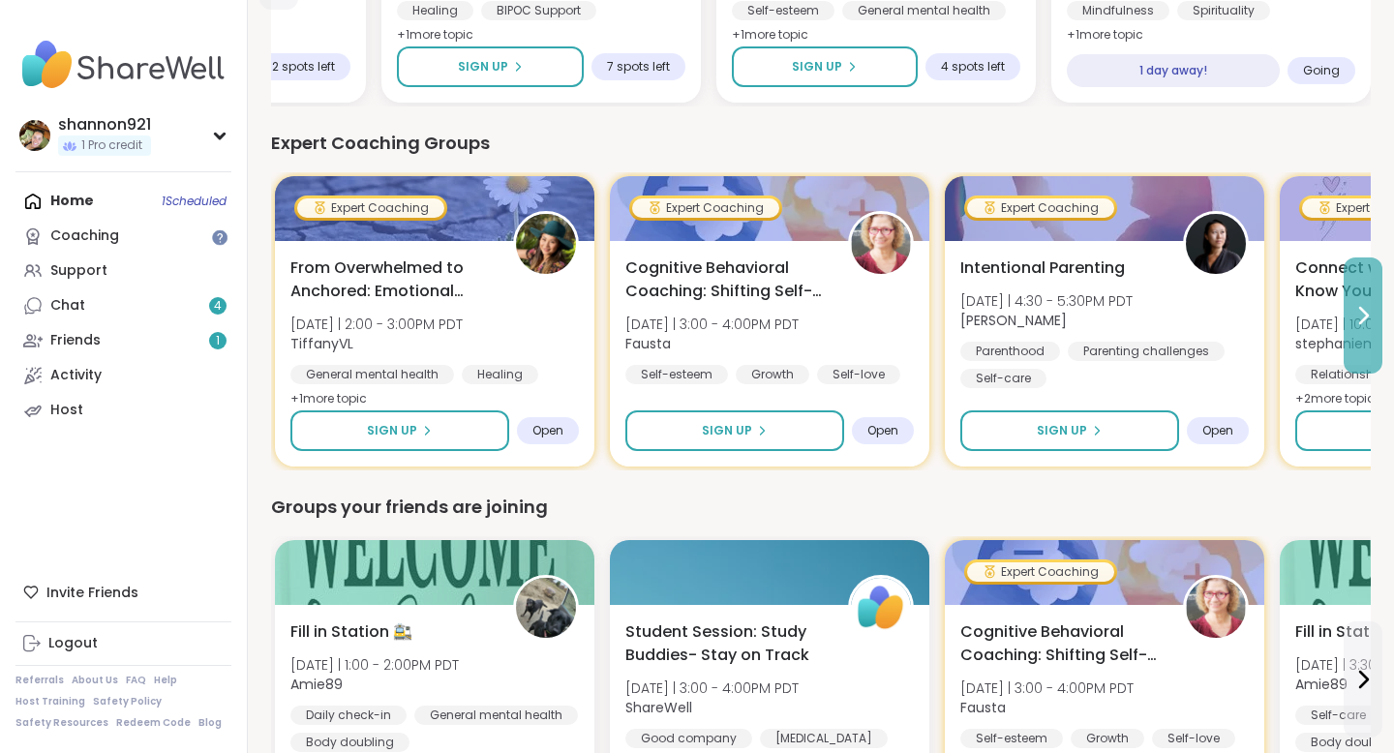
click at [1362, 321] on icon at bounding box center [1364, 315] width 8 height 15
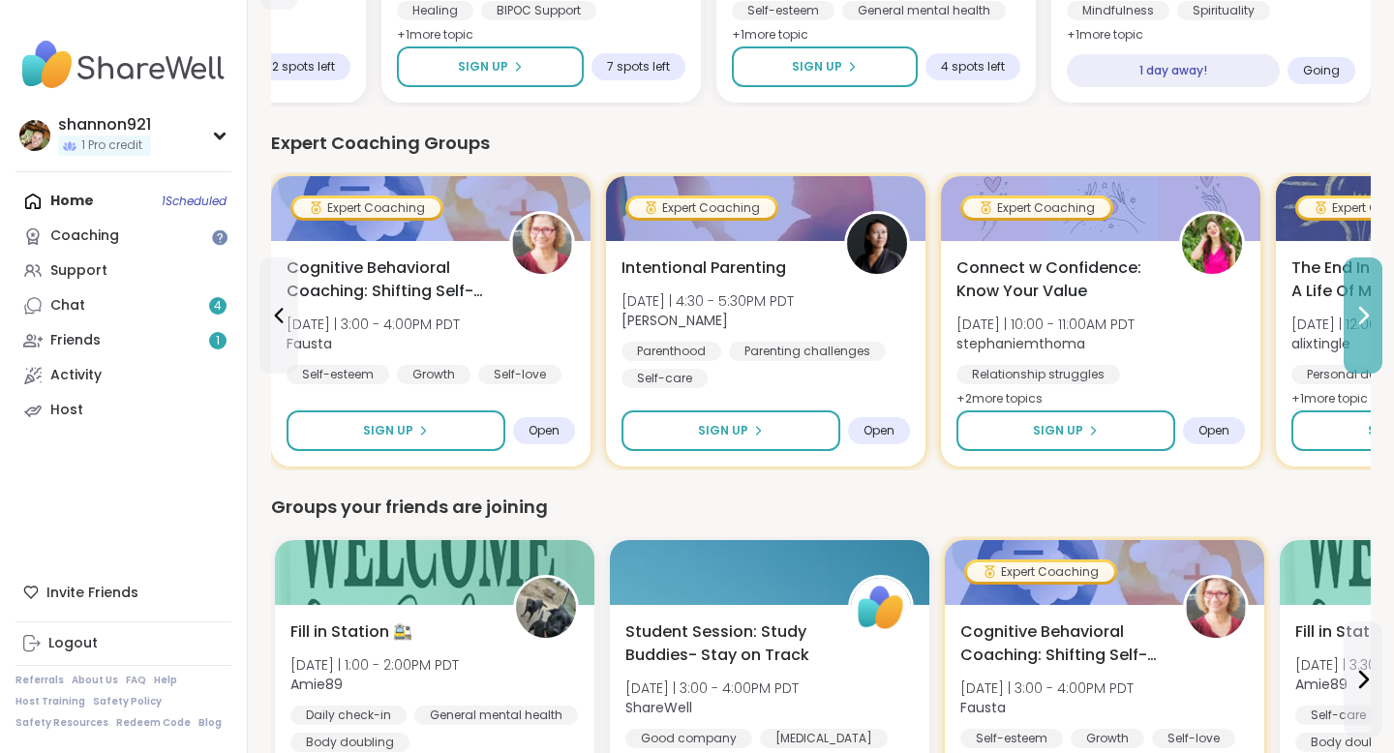
click at [1362, 321] on icon at bounding box center [1364, 315] width 8 height 15
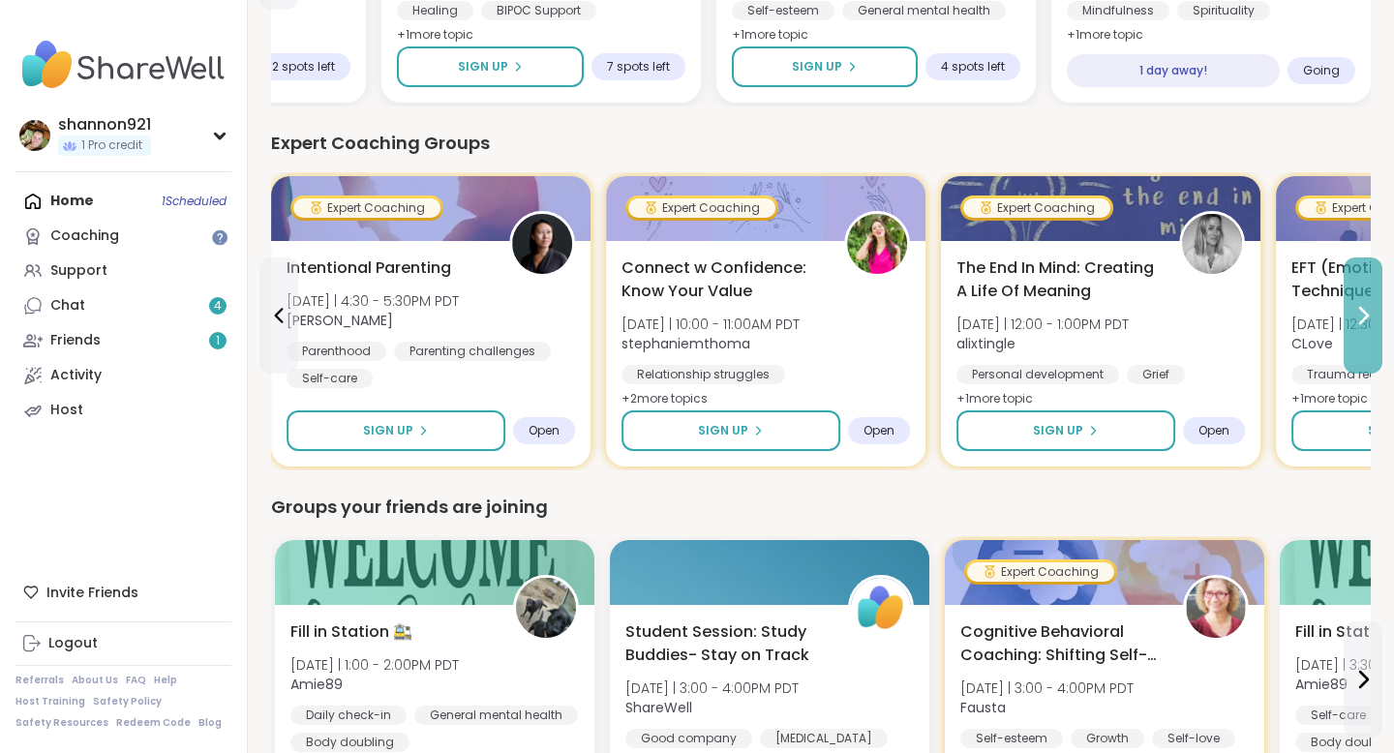
click at [1362, 321] on icon at bounding box center [1364, 315] width 8 height 15
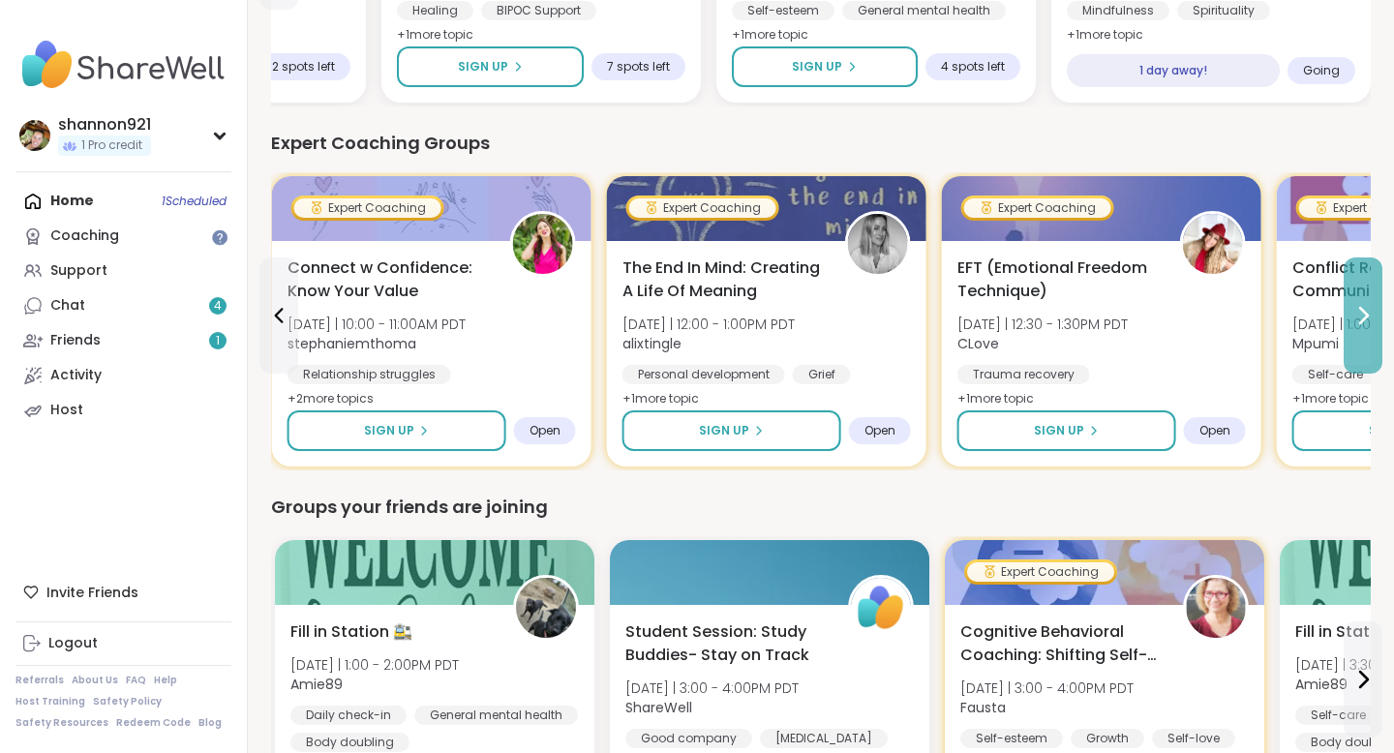
click at [1362, 321] on icon at bounding box center [1364, 315] width 8 height 15
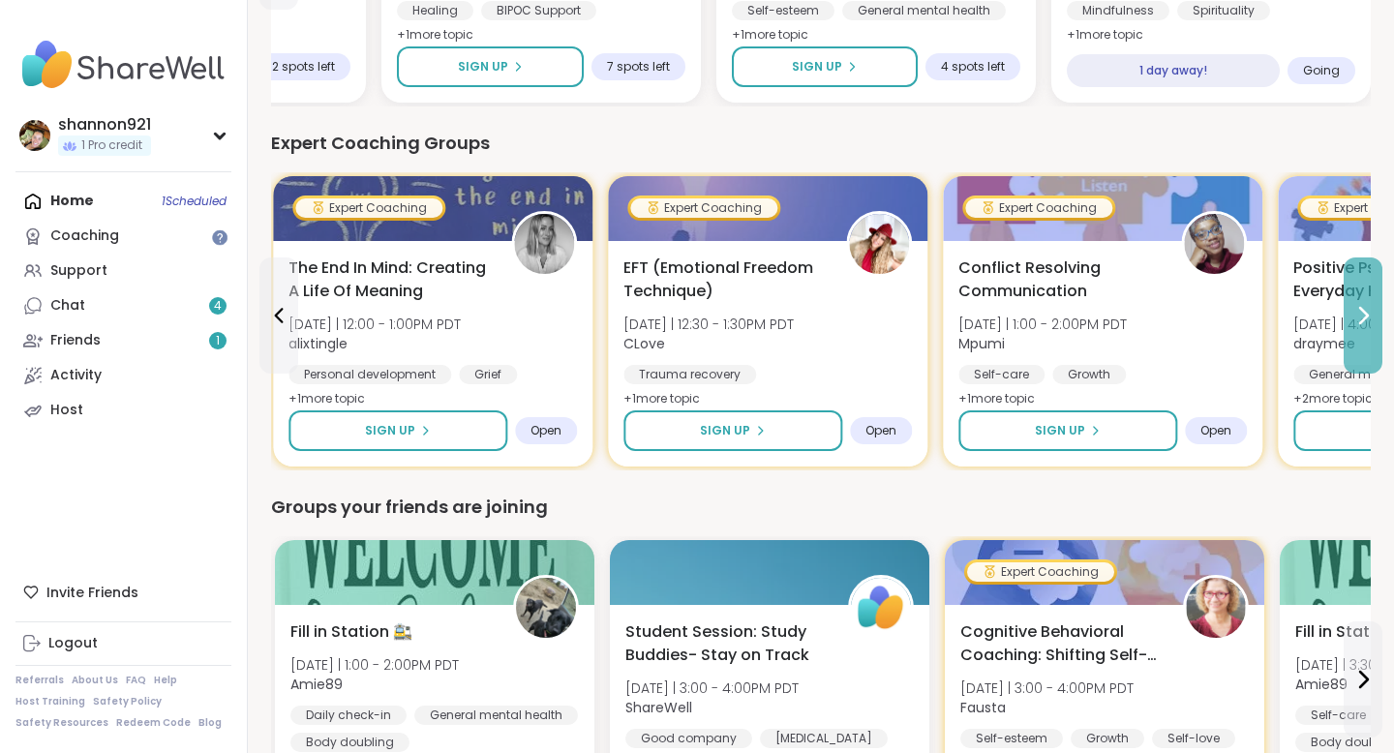
click at [1362, 321] on icon at bounding box center [1364, 315] width 8 height 15
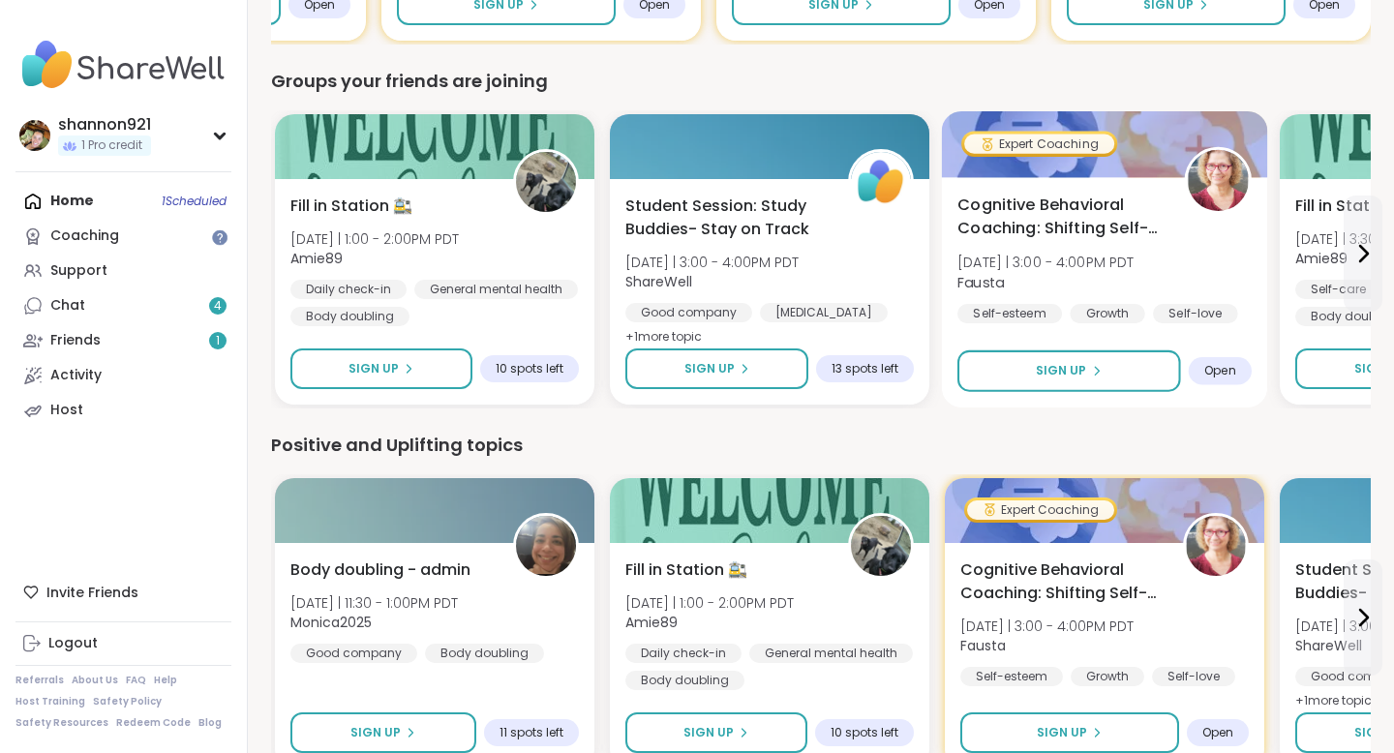
scroll to position [1673, 0]
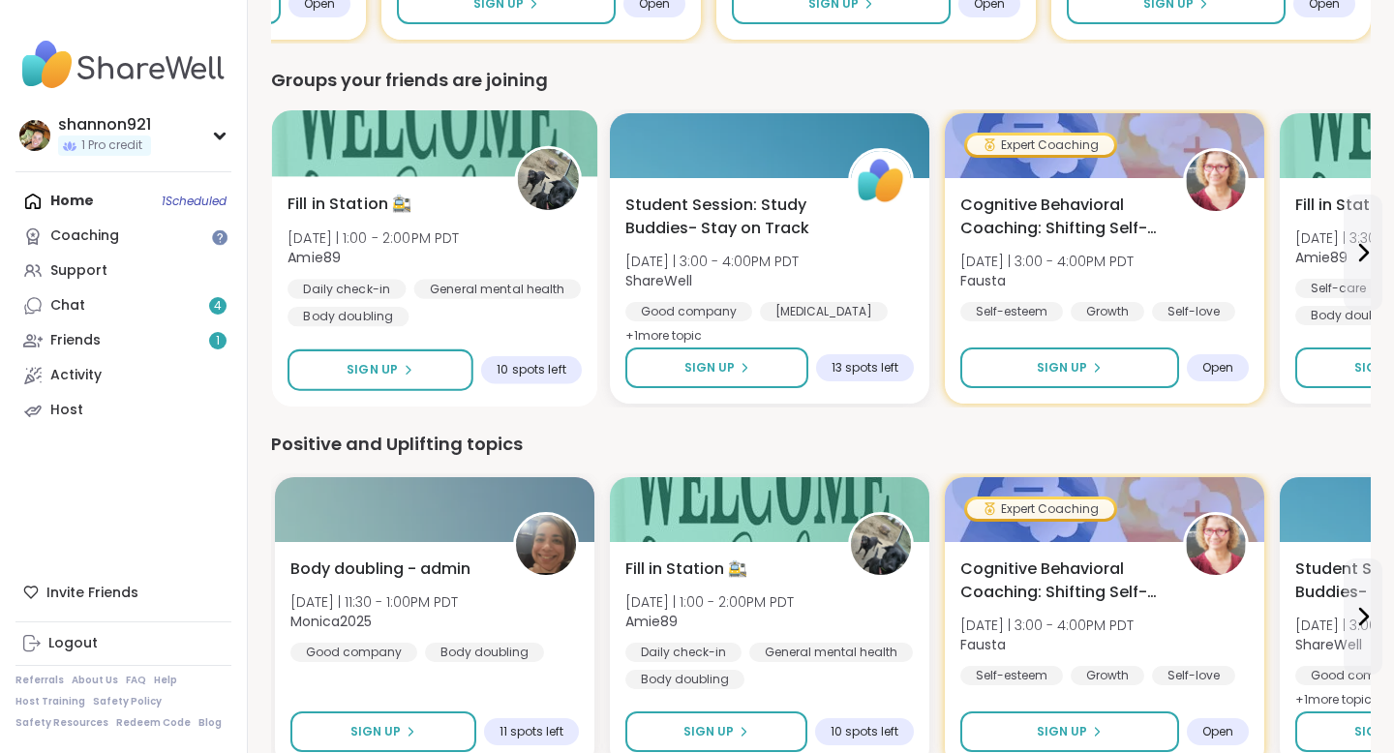
click at [529, 264] on div "Fill in Station 🚉 Tue 10/7 | 1:00 - 2:00PM PDT Amie89 Daily check-in General me…" at bounding box center [435, 260] width 294 height 135
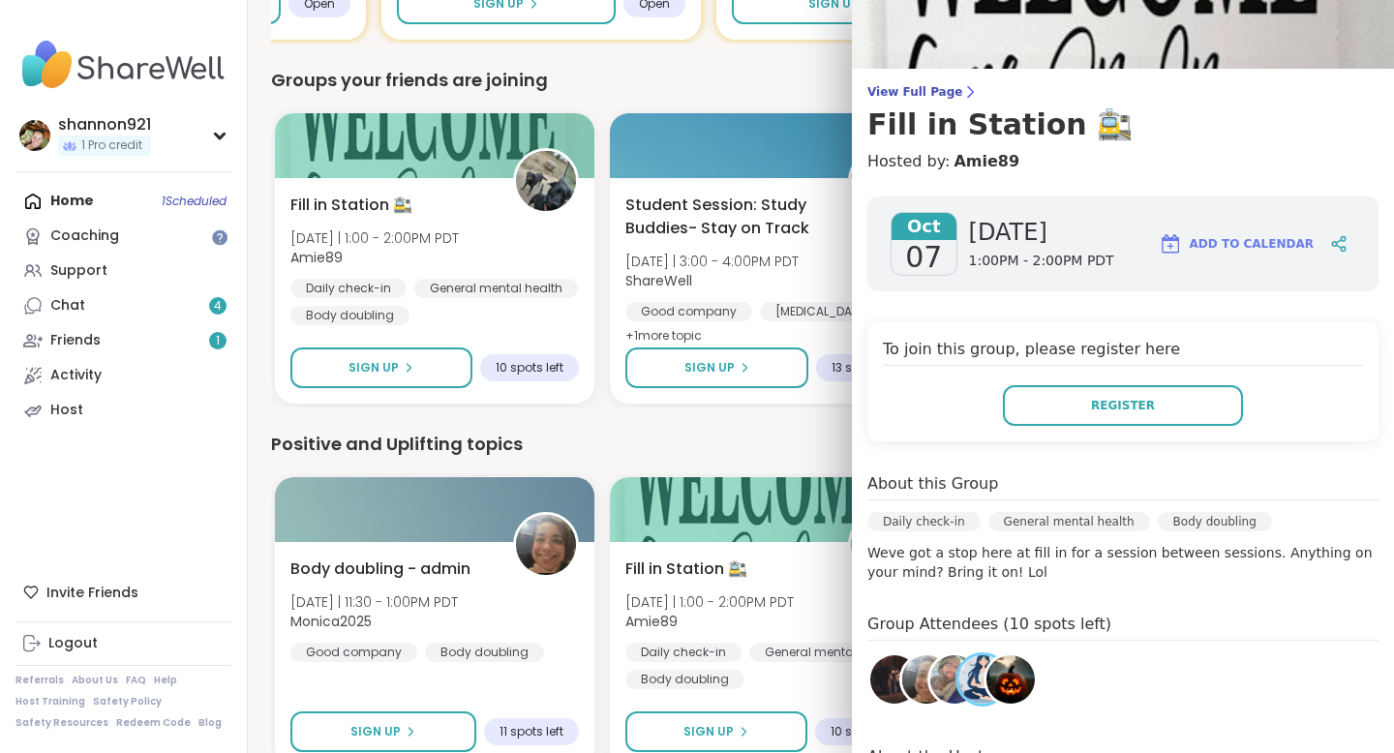
scroll to position [0, 0]
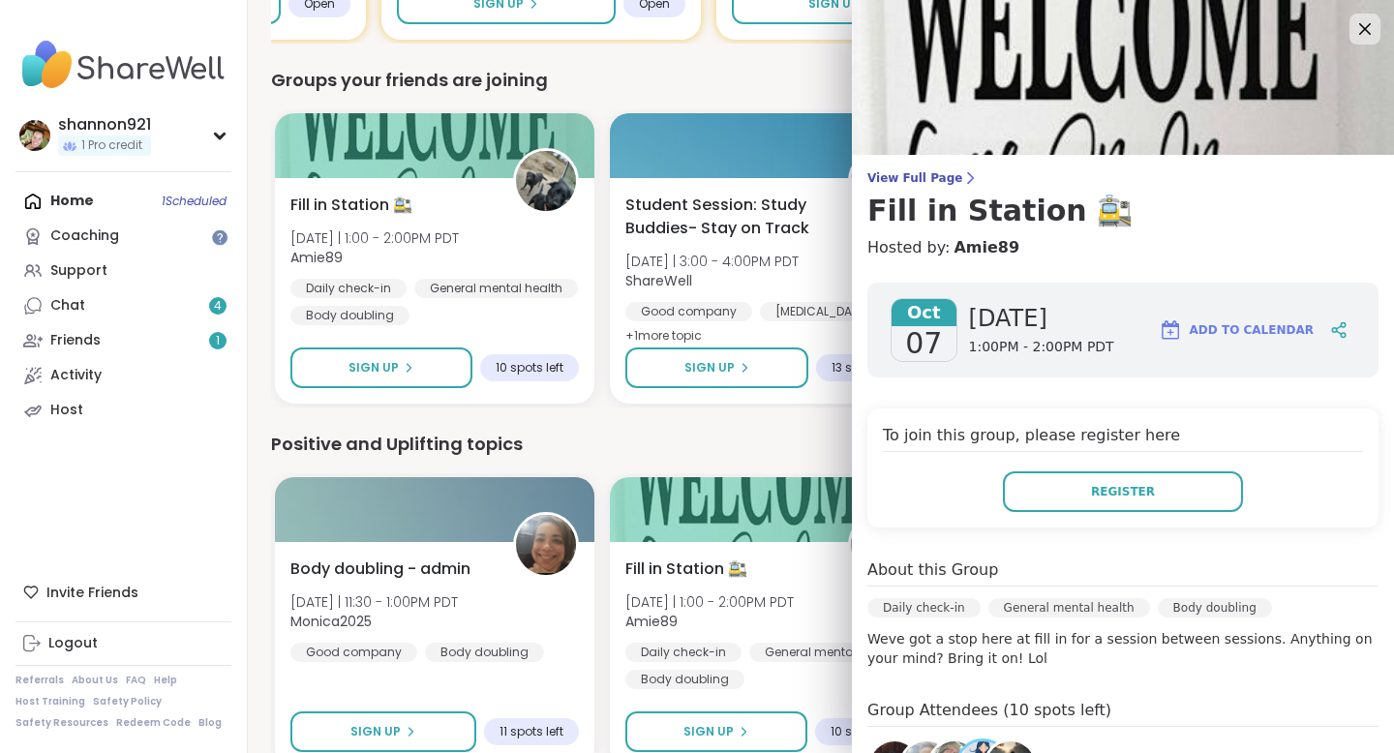
click at [810, 435] on div "Positive and Uplifting topics" at bounding box center [821, 444] width 1100 height 27
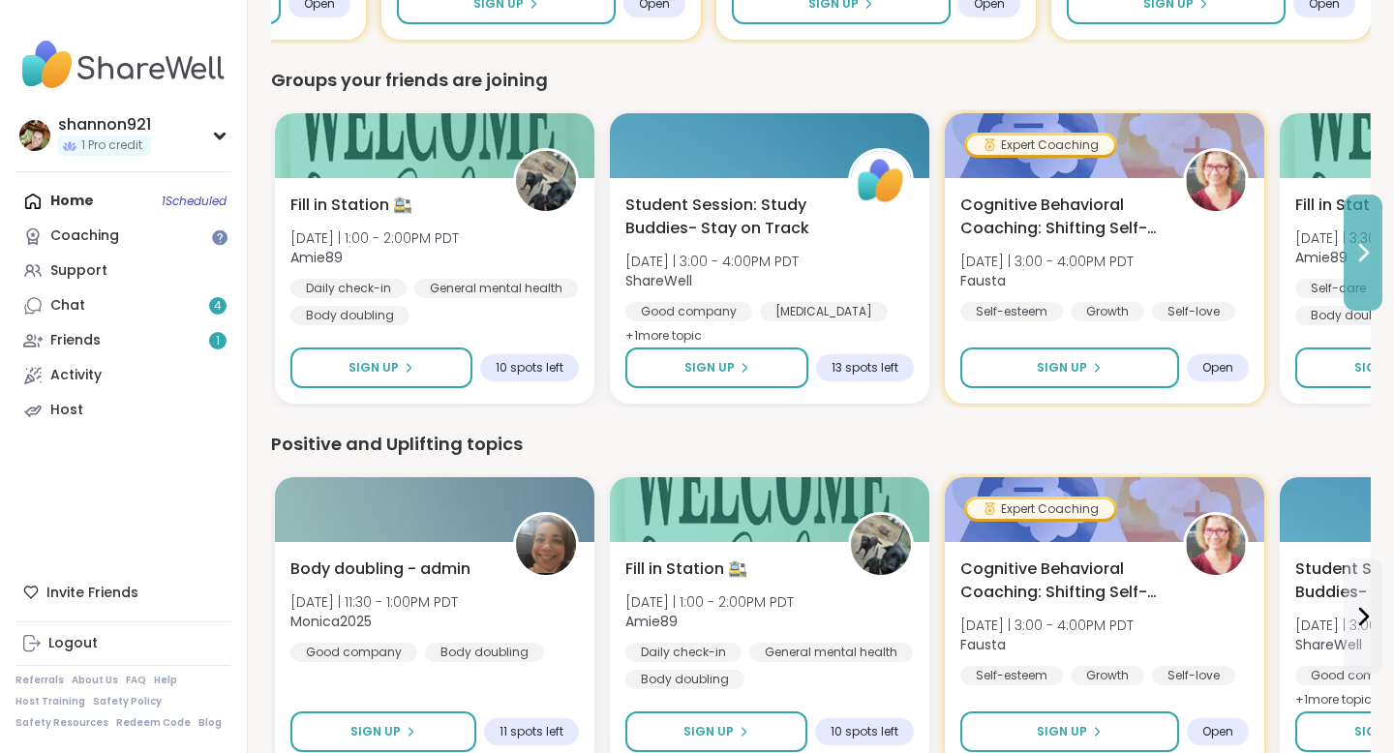
click at [1349, 276] on button at bounding box center [1363, 253] width 39 height 116
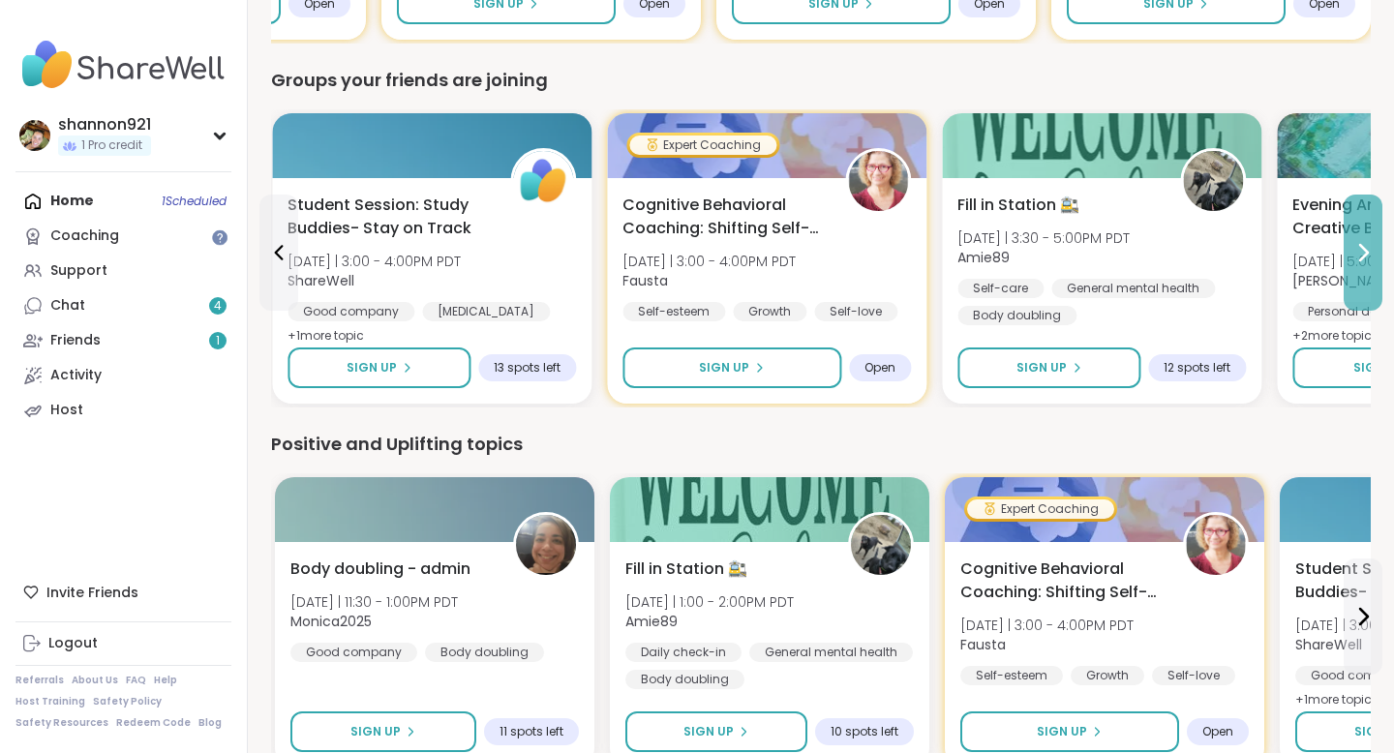
click at [1349, 276] on button at bounding box center [1363, 253] width 39 height 116
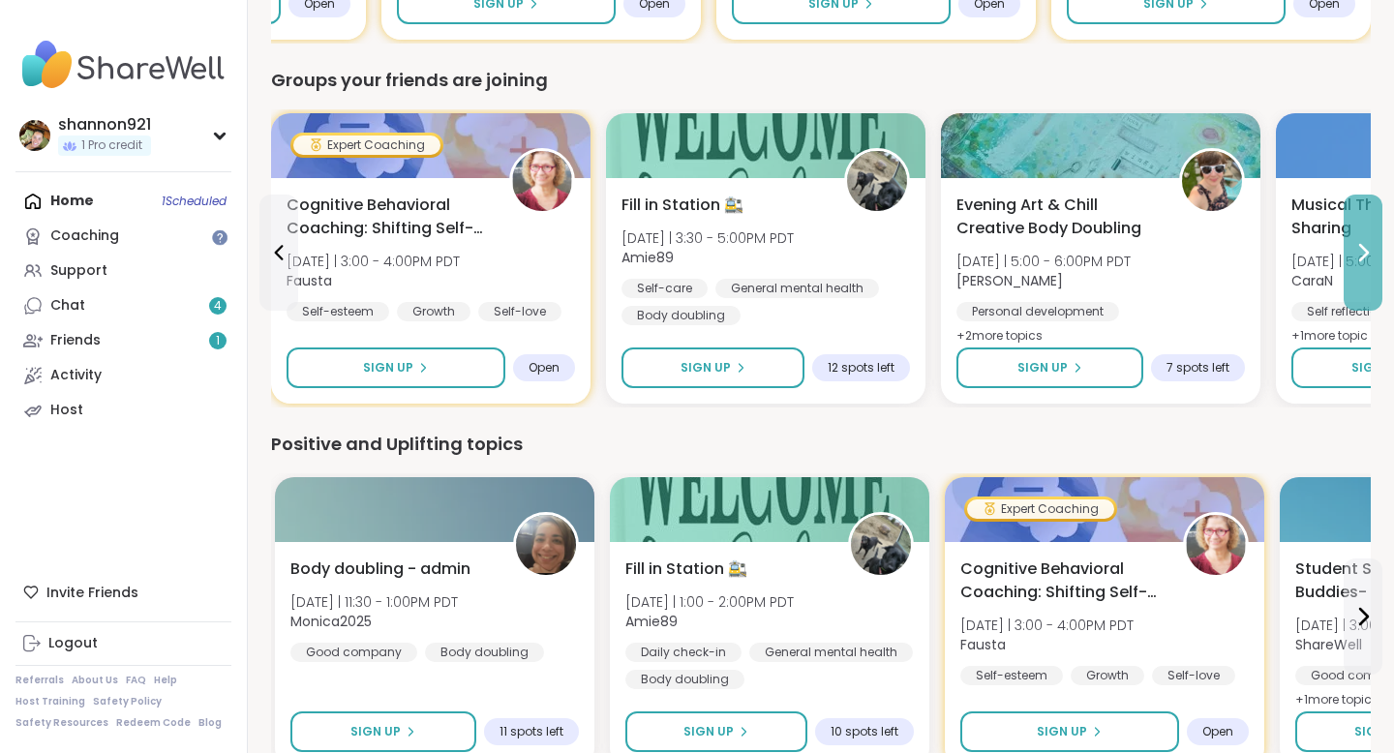
click at [1349, 276] on button at bounding box center [1363, 253] width 39 height 116
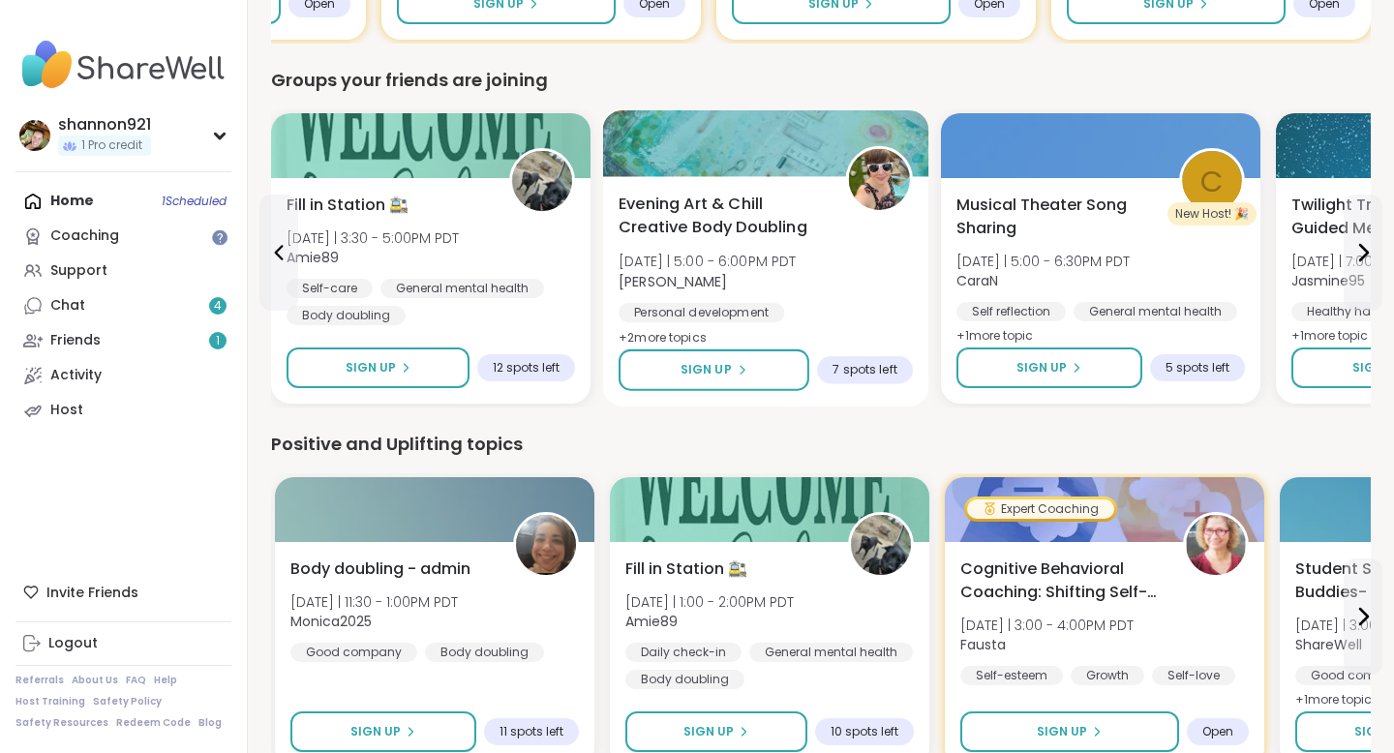
click at [848, 259] on div "Evening Art & Chill Creative Body Doubling Tue 10/7 | 5:00 - 6:00PM PDT Adrienn…" at bounding box center [766, 272] width 294 height 158
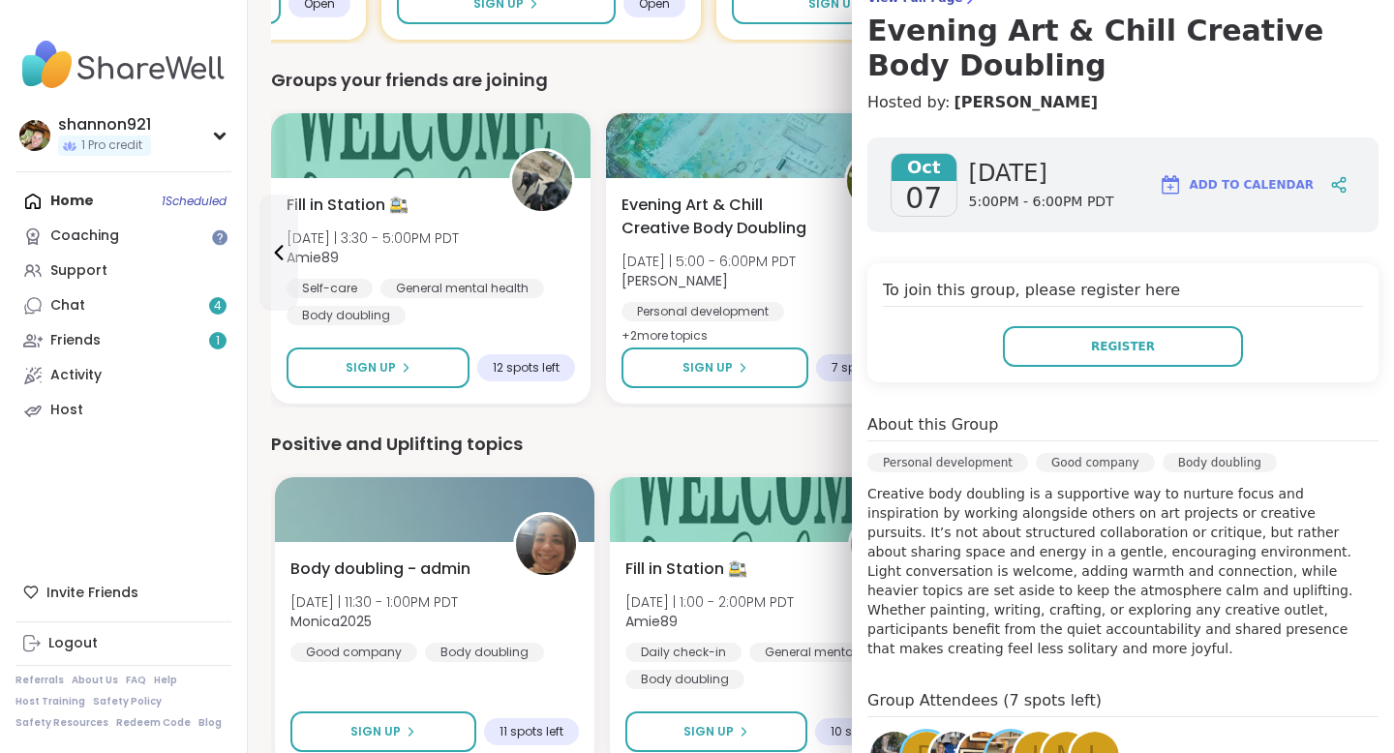
scroll to position [161, 0]
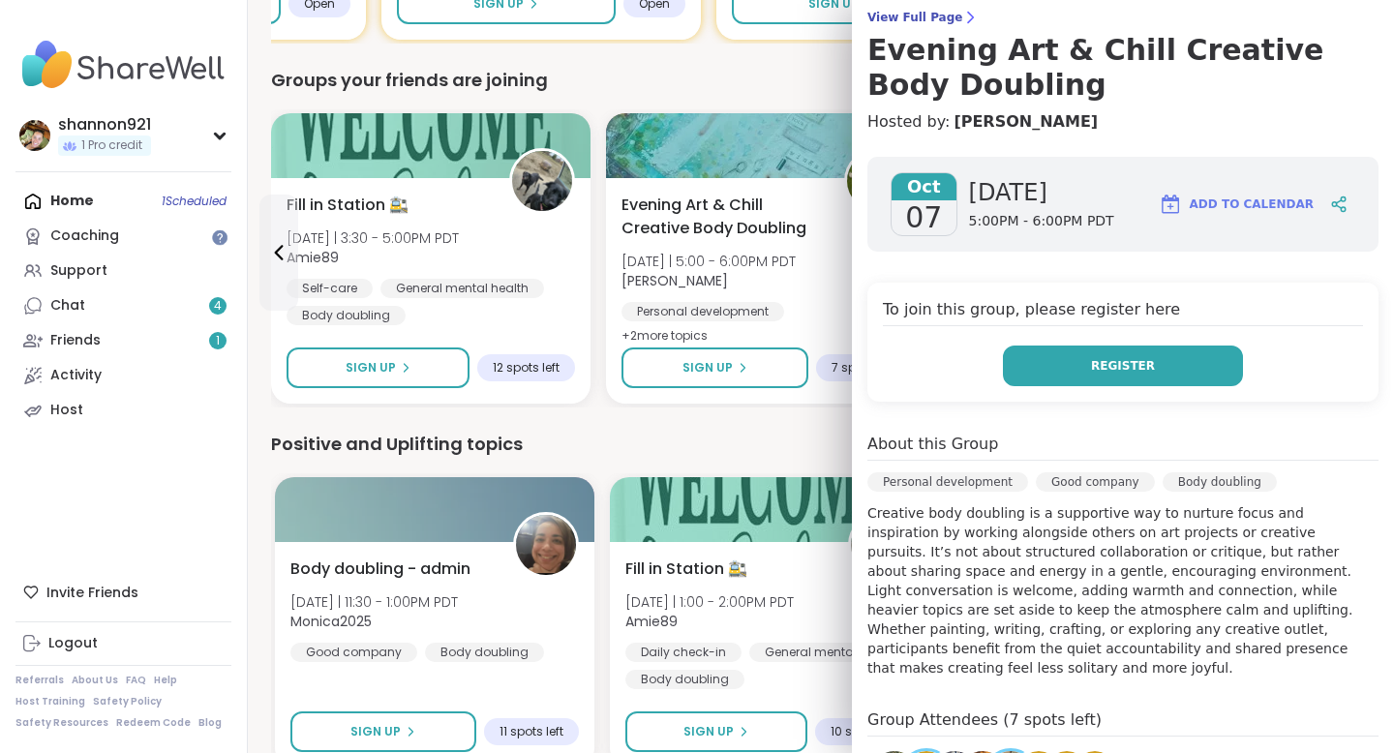
click at [1088, 365] on button "Register" at bounding box center [1123, 366] width 240 height 41
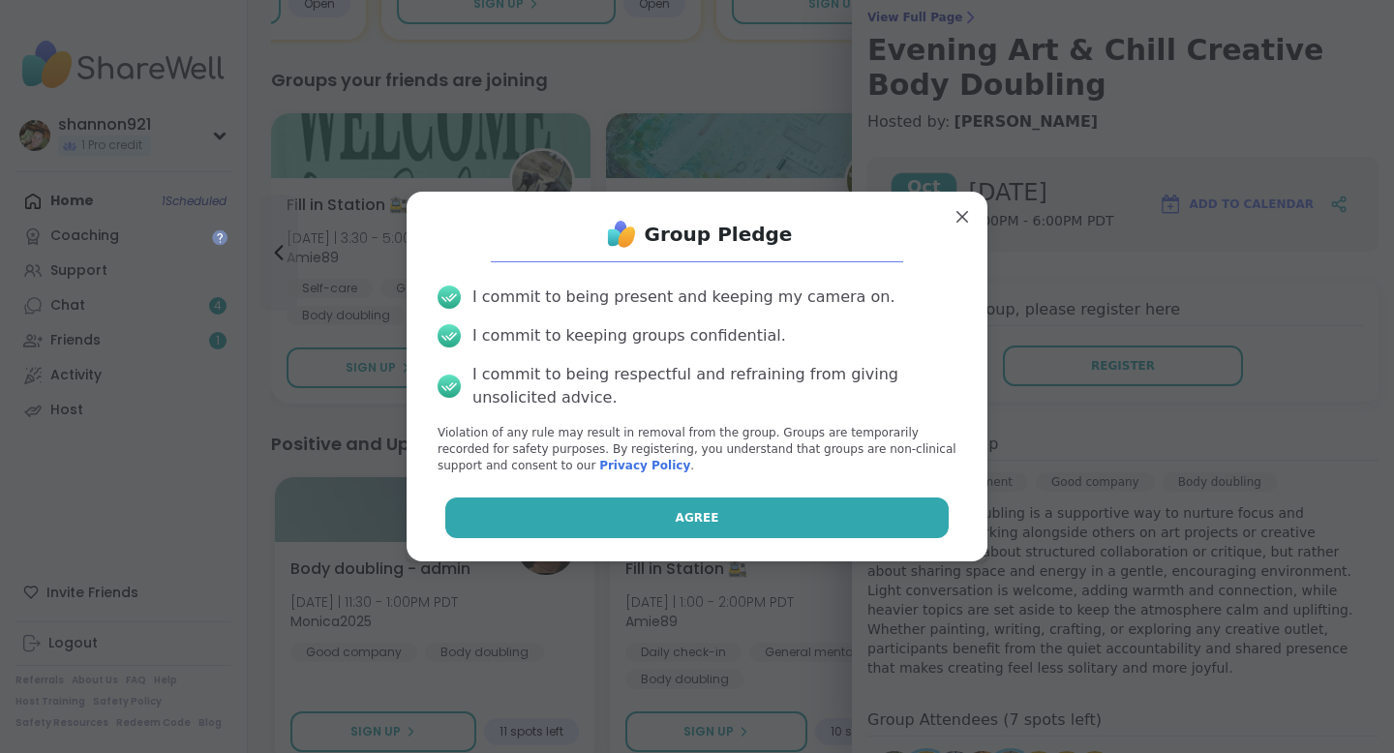
click at [820, 505] on button "Agree" at bounding box center [697, 518] width 504 height 41
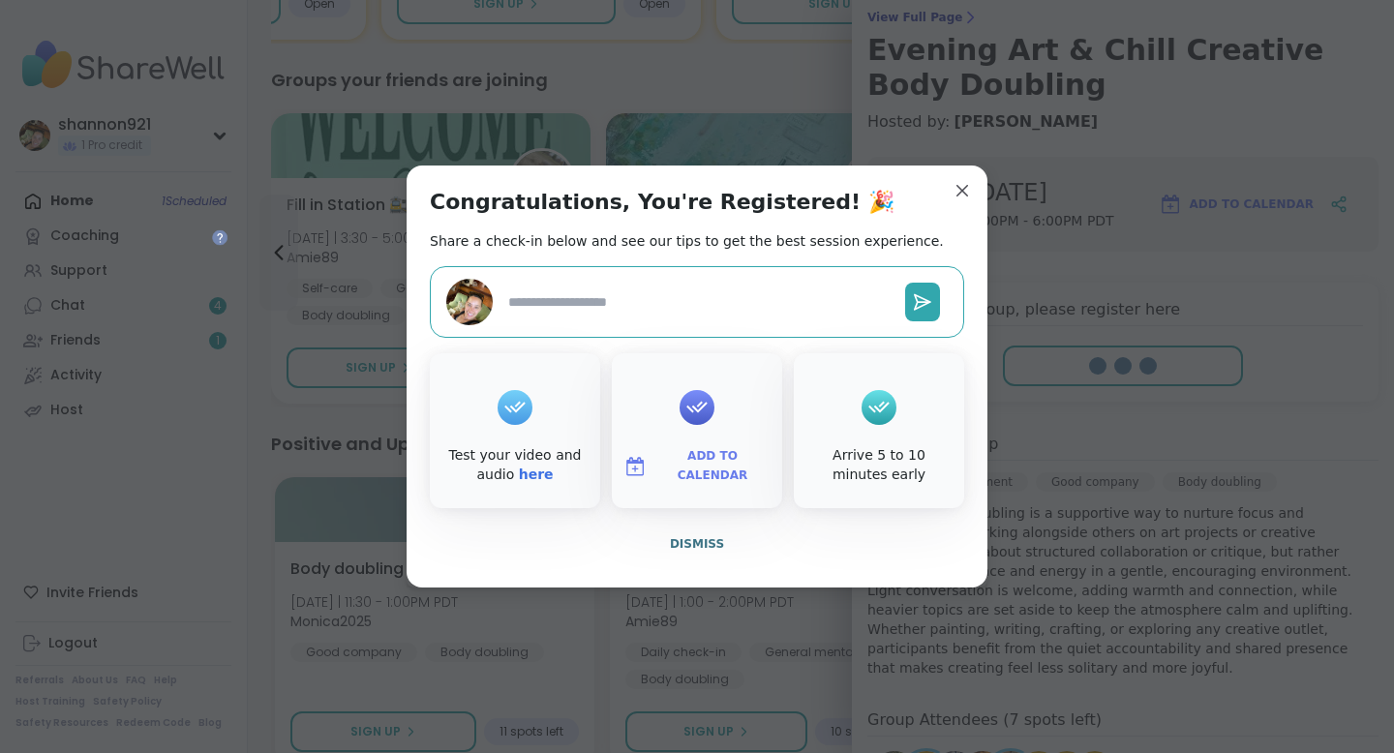
type textarea "*"
click at [673, 548] on span "Dismiss" at bounding box center [697, 544] width 54 height 14
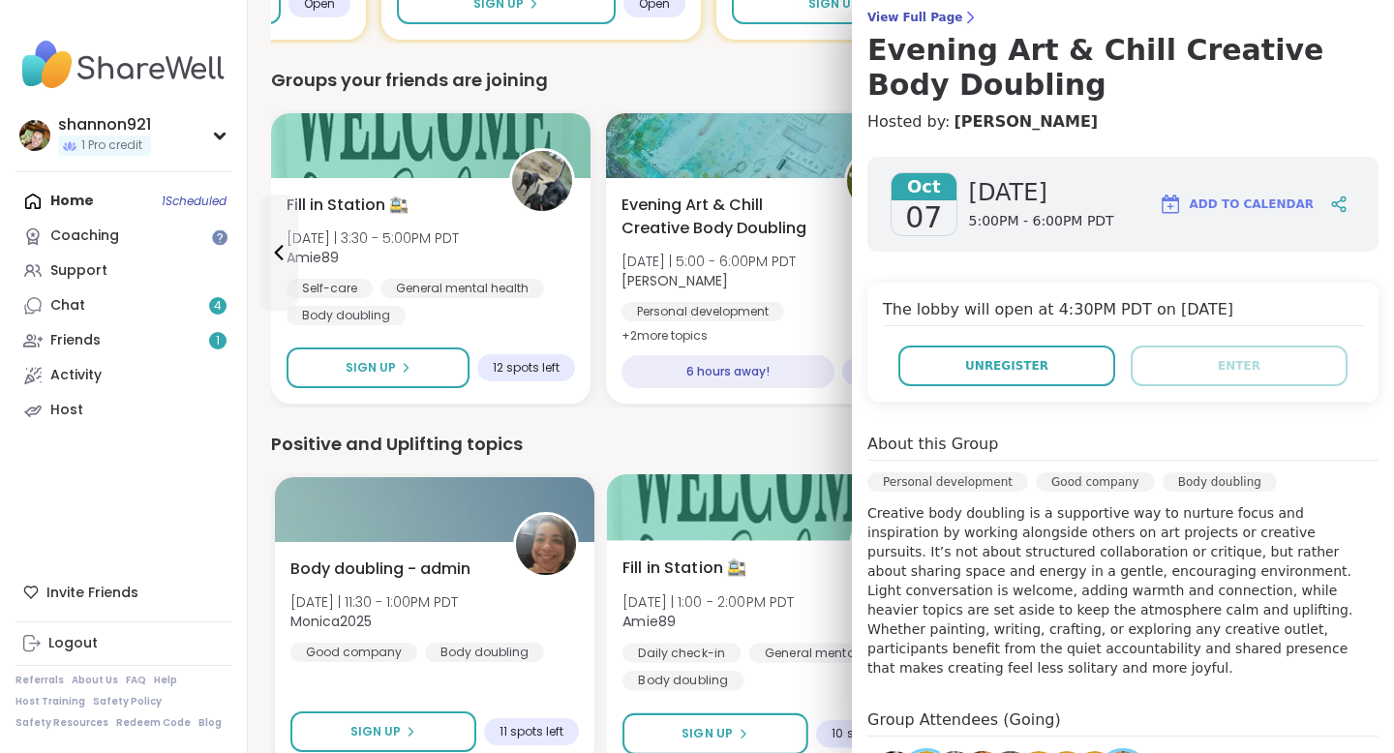
click at [673, 495] on div at bounding box center [770, 507] width 326 height 66
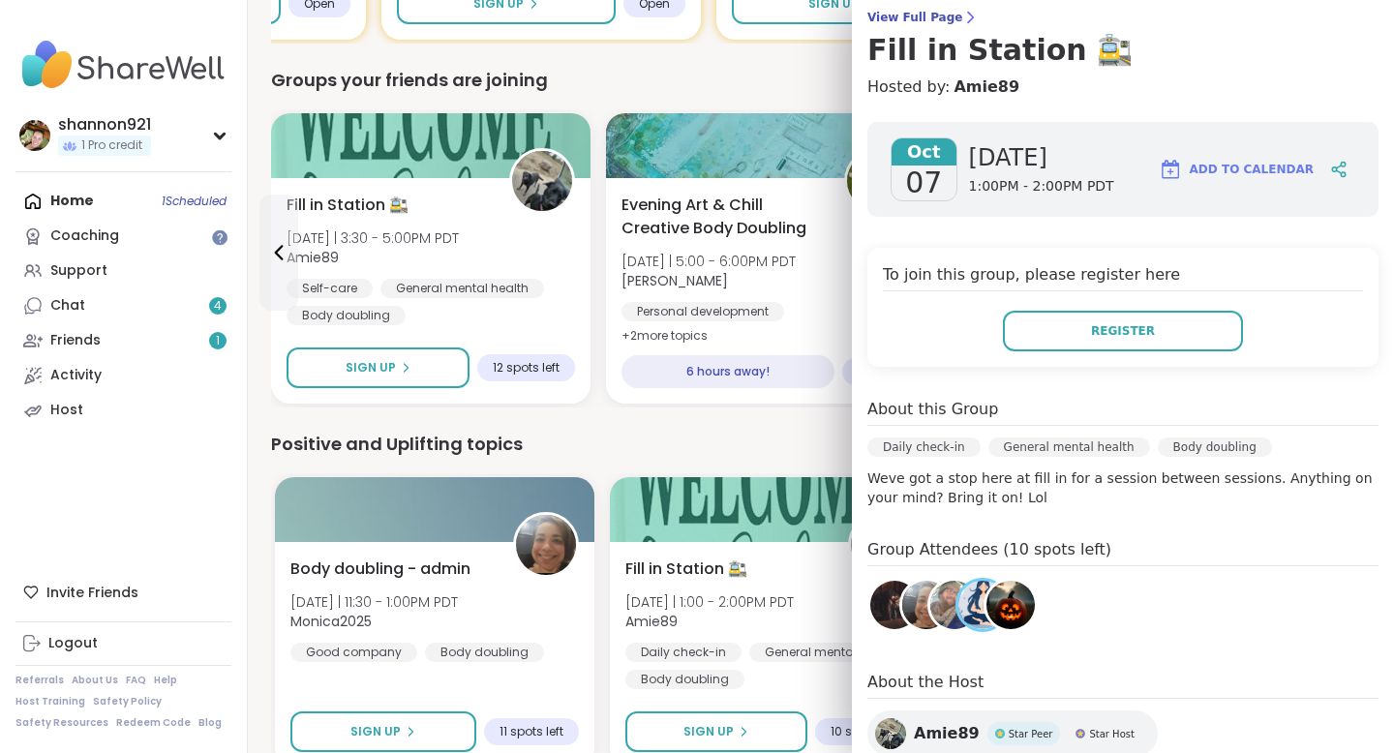
click at [741, 437] on div "Positive and Uplifting topics" at bounding box center [821, 444] width 1100 height 27
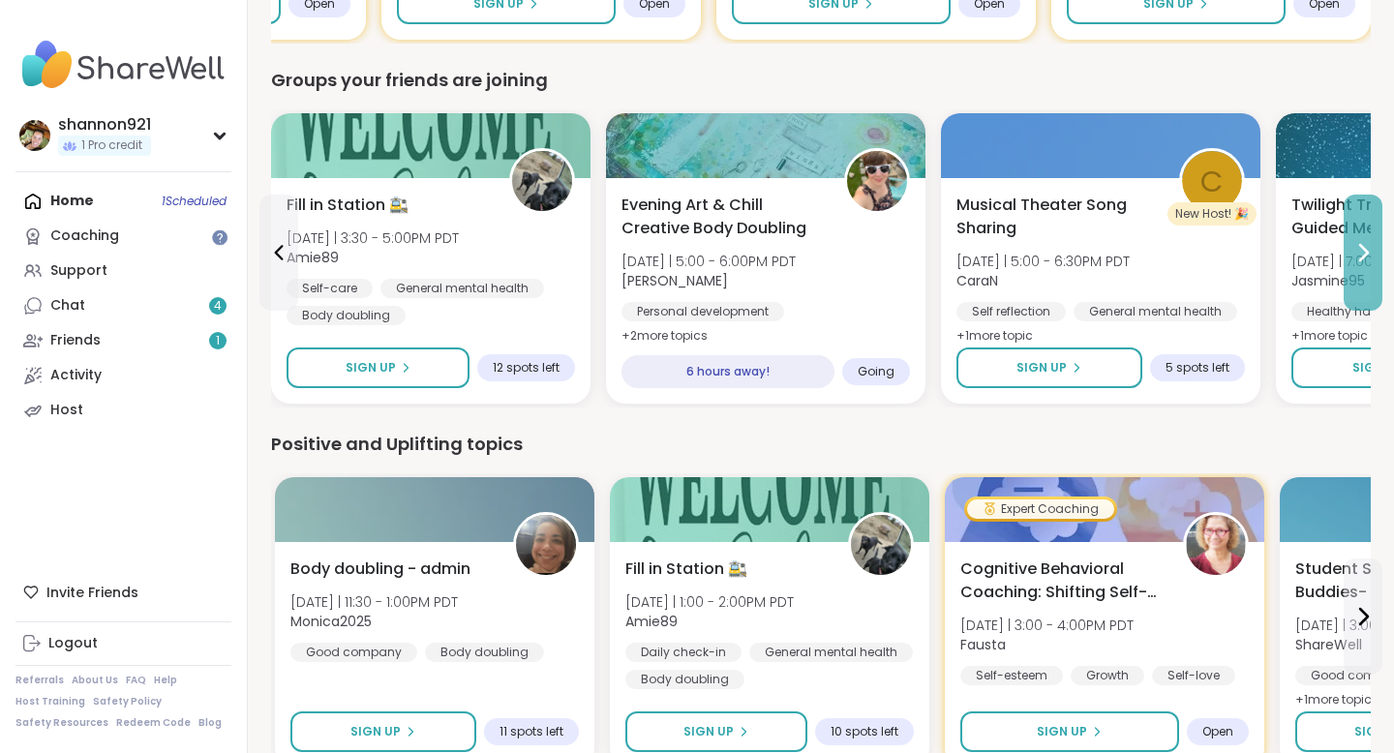
click at [1355, 265] on button at bounding box center [1363, 253] width 39 height 116
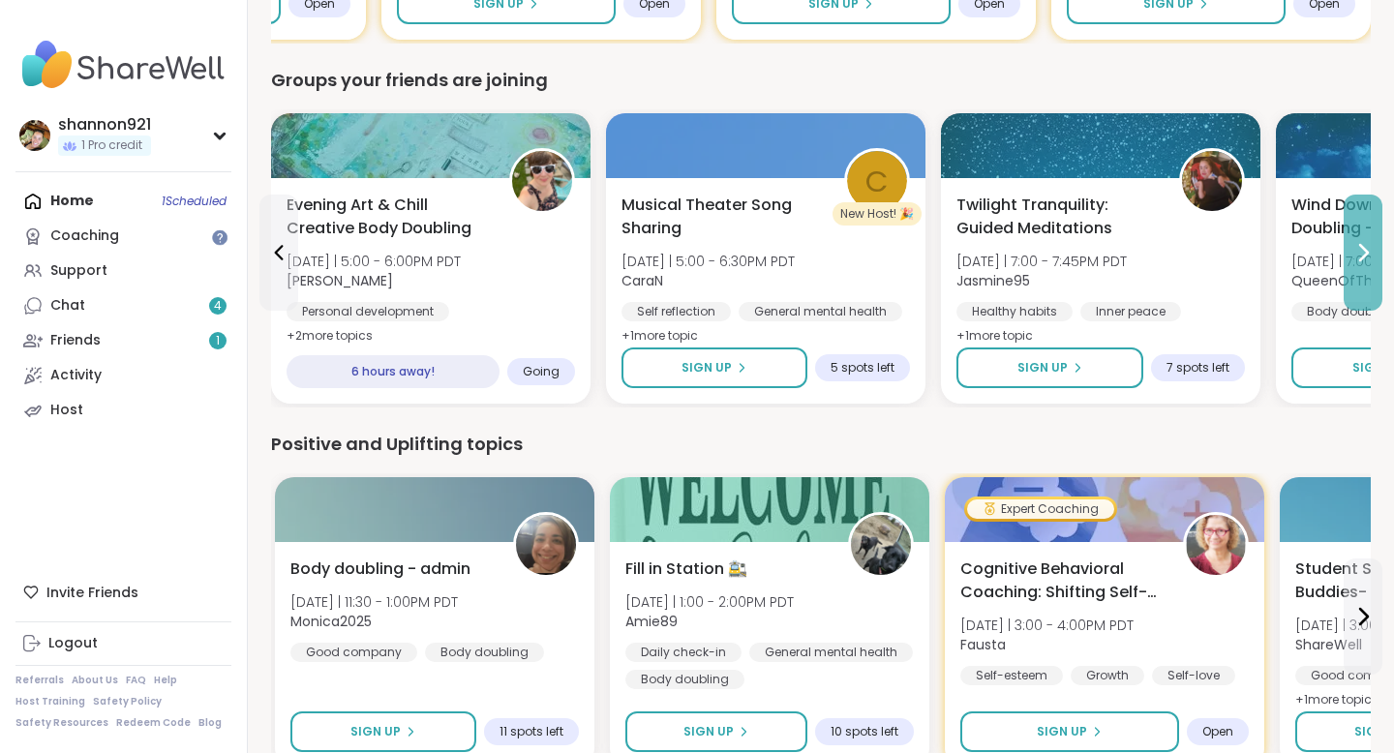
click at [1355, 265] on button at bounding box center [1363, 253] width 39 height 116
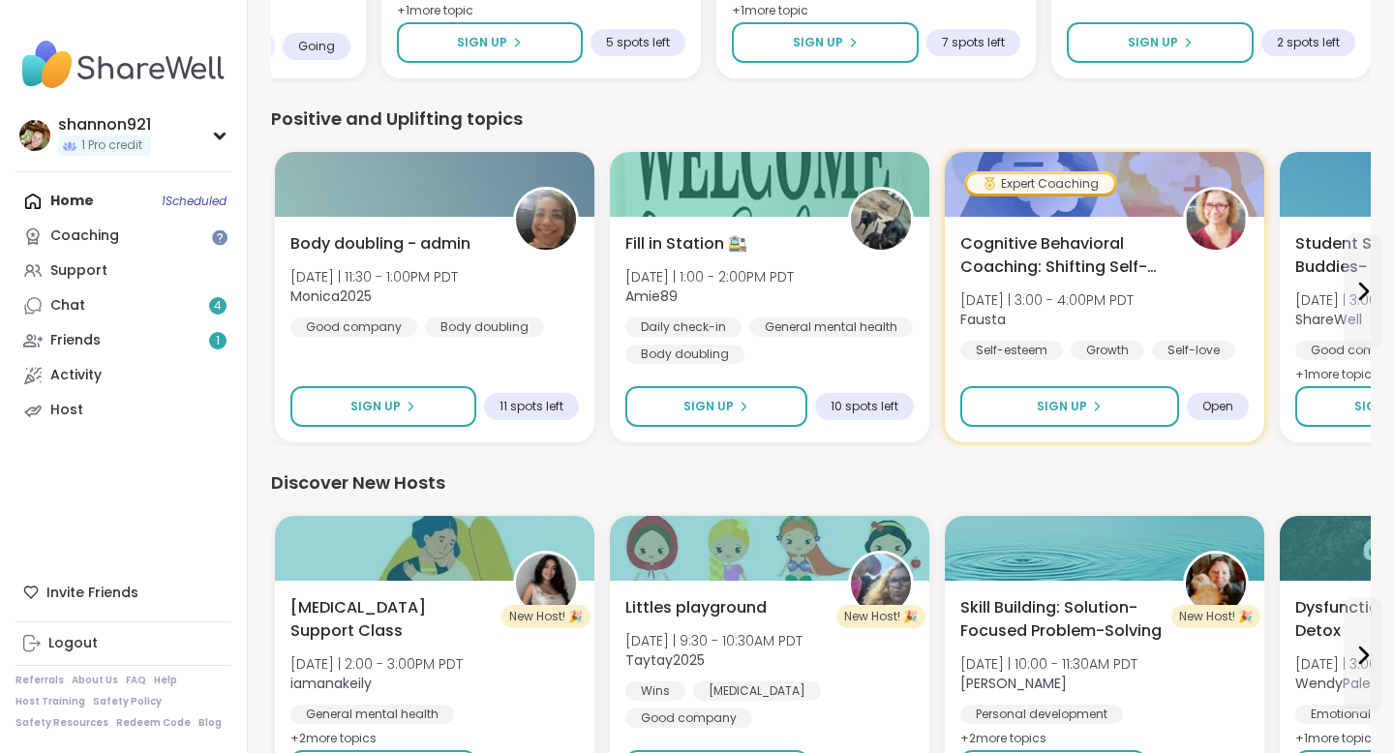
scroll to position [2014, 0]
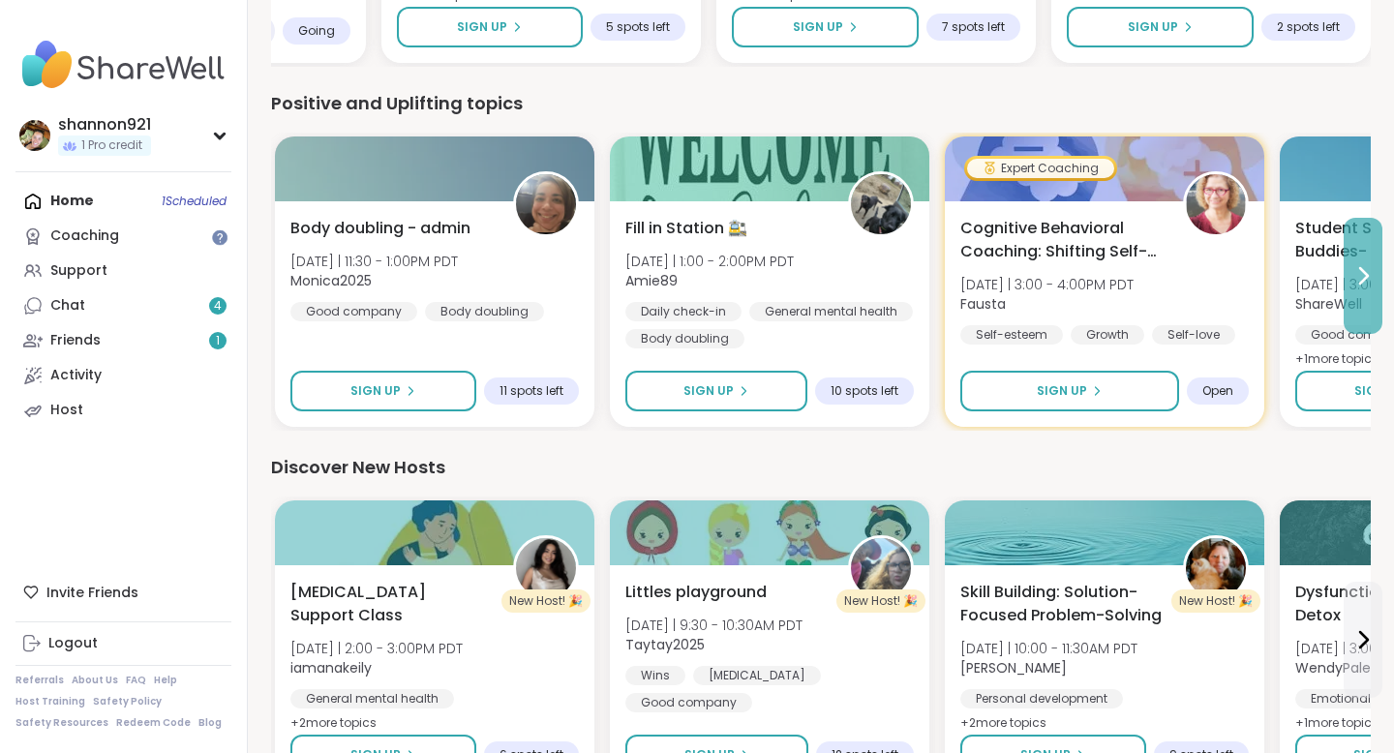
click at [1360, 288] on button at bounding box center [1363, 276] width 39 height 116
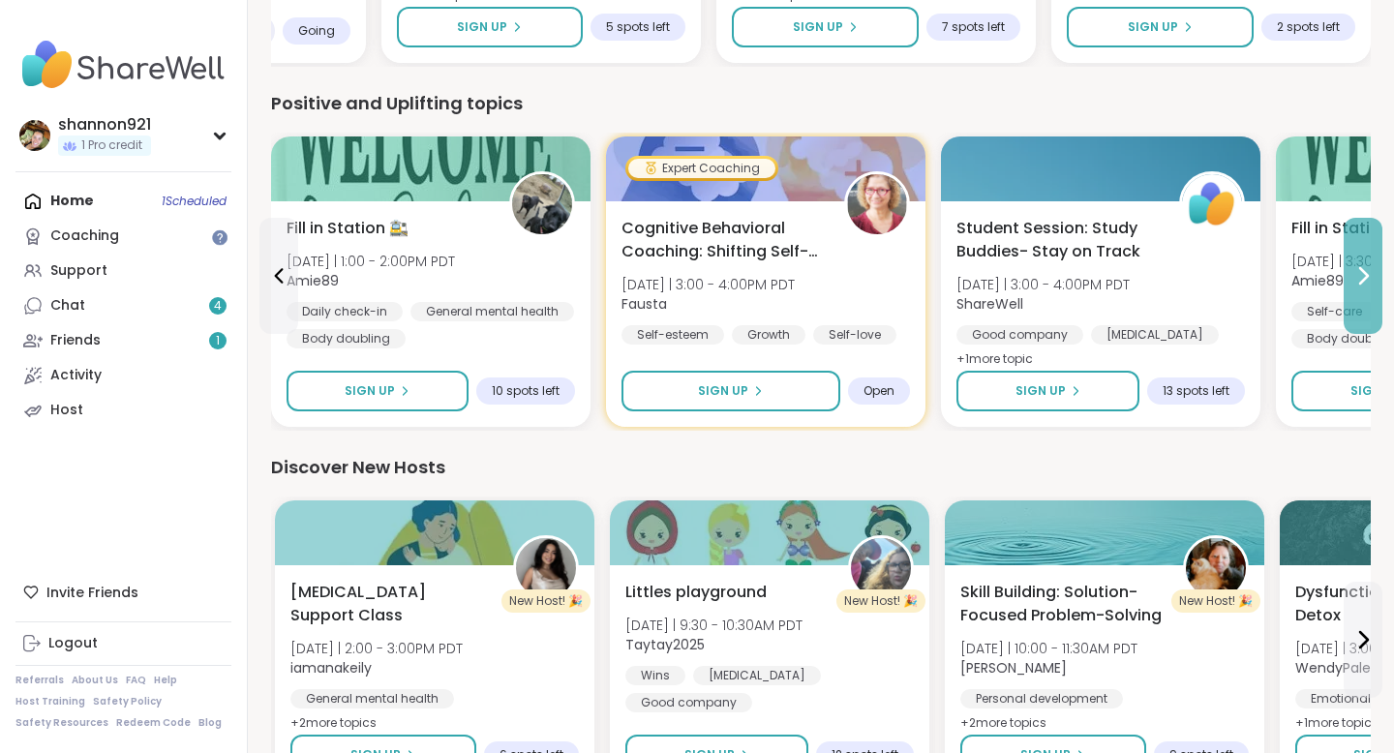
click at [1352, 249] on button at bounding box center [1363, 276] width 39 height 116
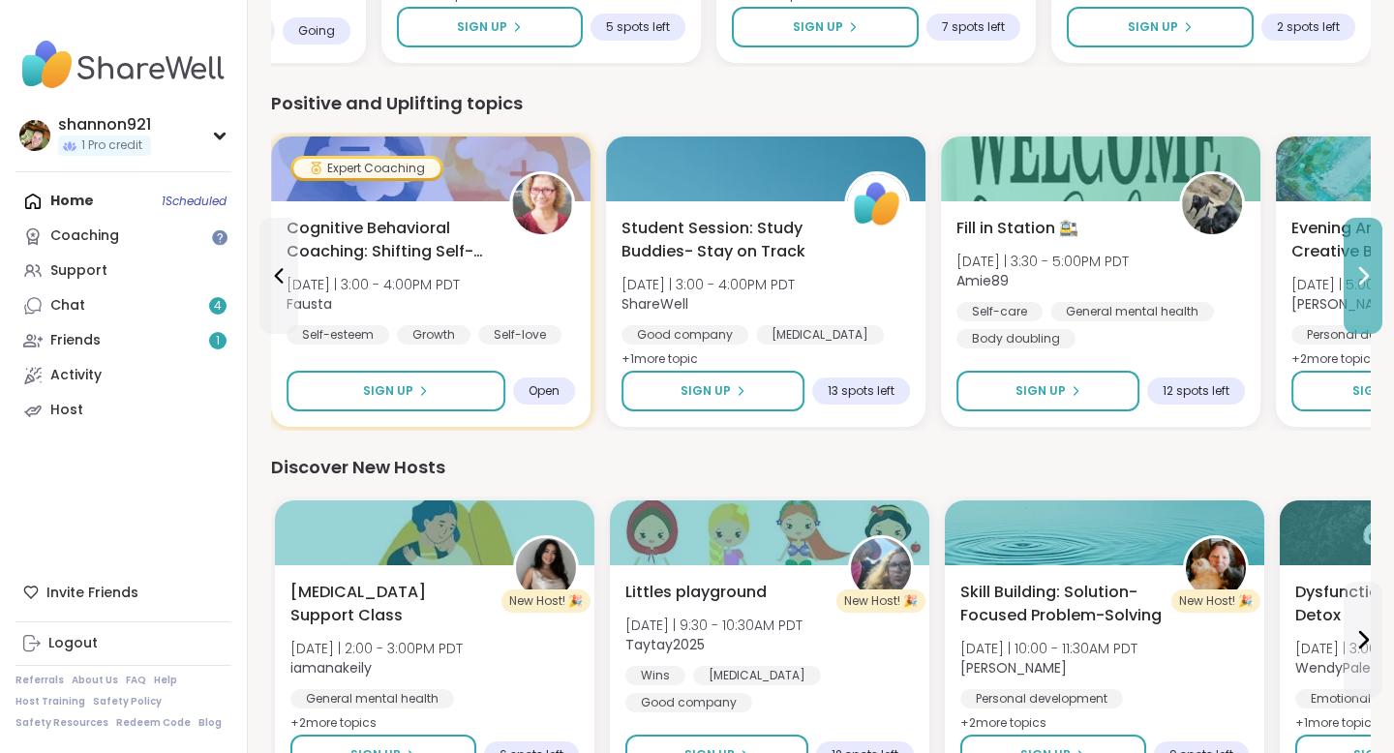
click at [1352, 249] on button at bounding box center [1363, 276] width 39 height 116
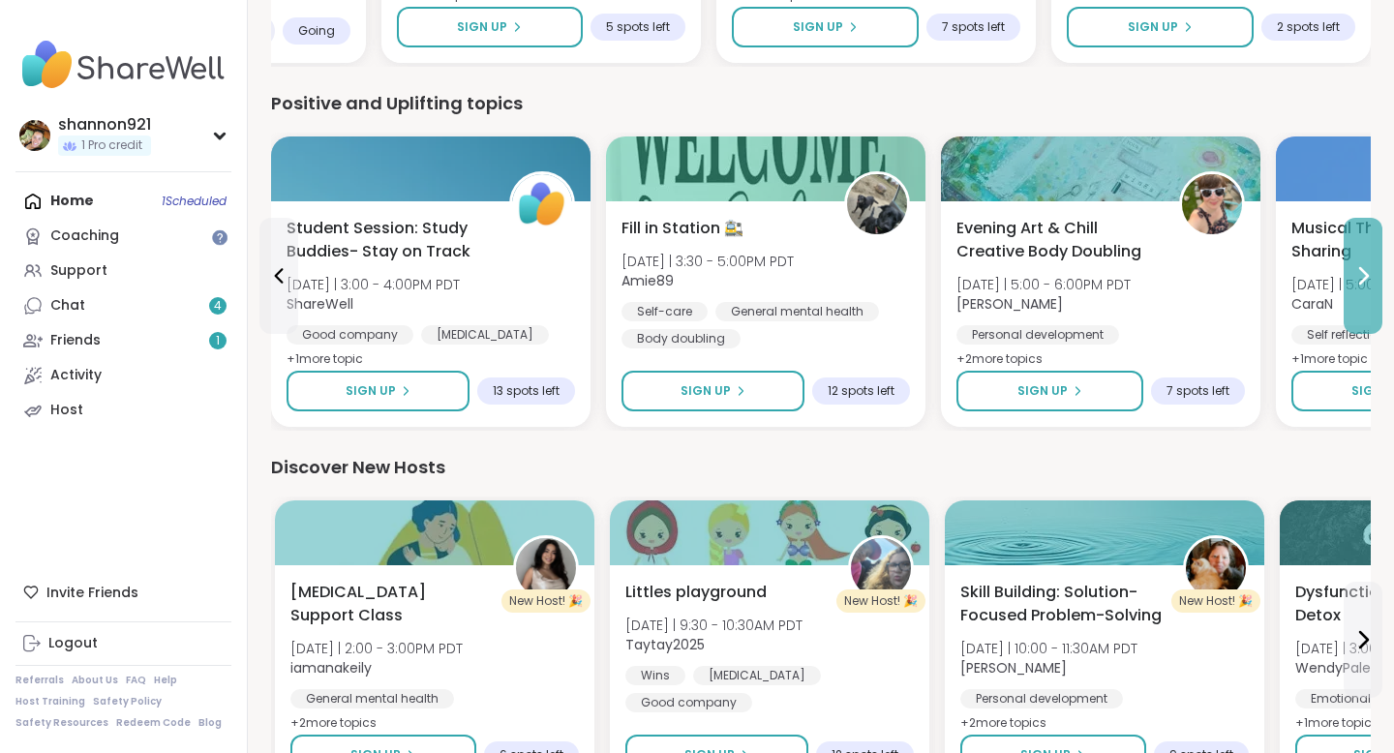
click at [1352, 249] on button at bounding box center [1363, 276] width 39 height 116
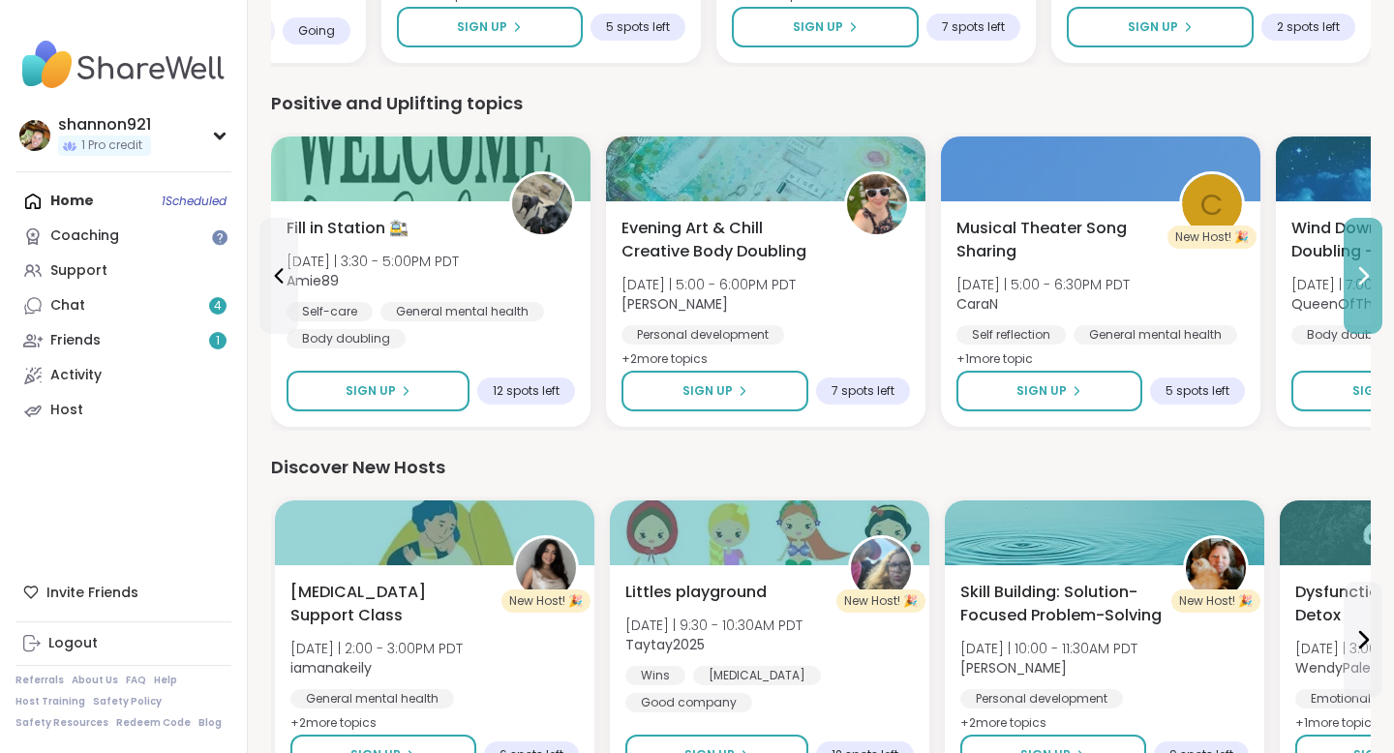
click at [1352, 249] on button at bounding box center [1363, 276] width 39 height 116
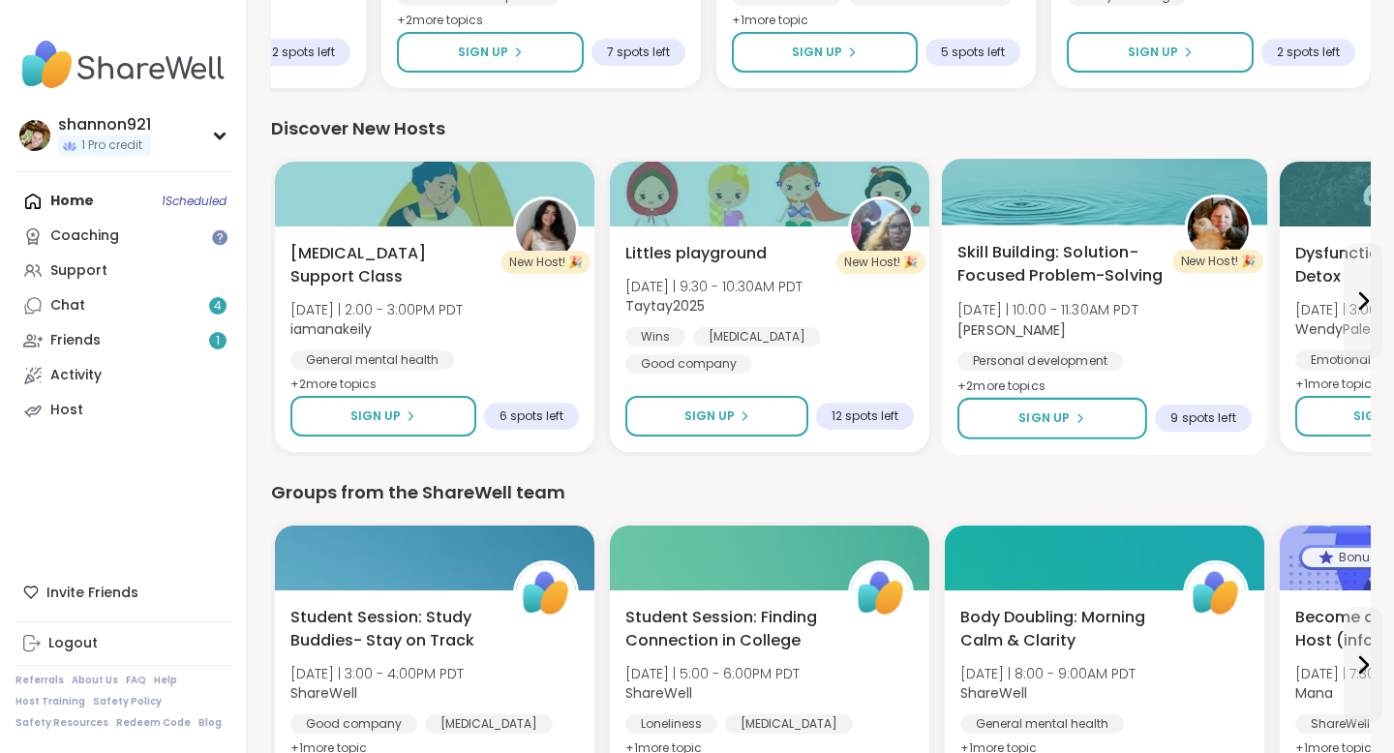
scroll to position [2354, 0]
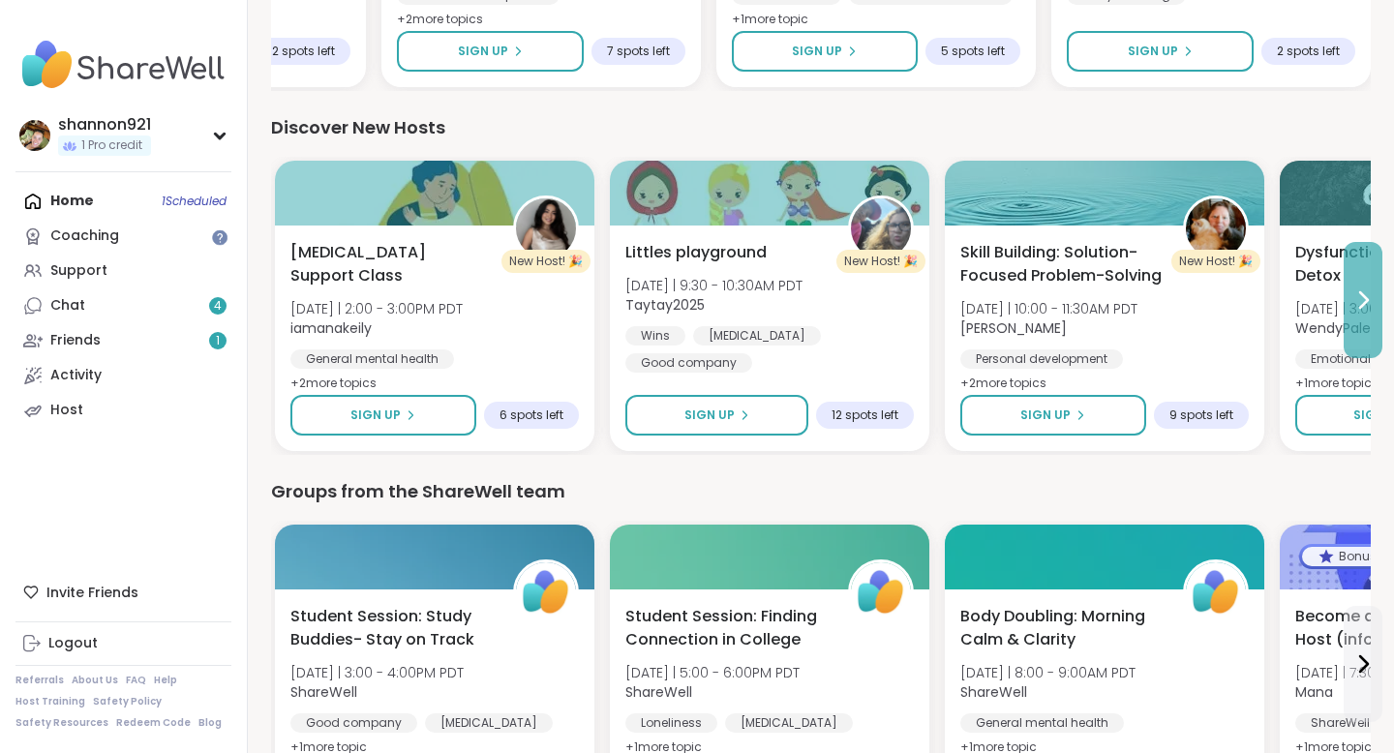
click at [1360, 321] on button at bounding box center [1363, 300] width 39 height 116
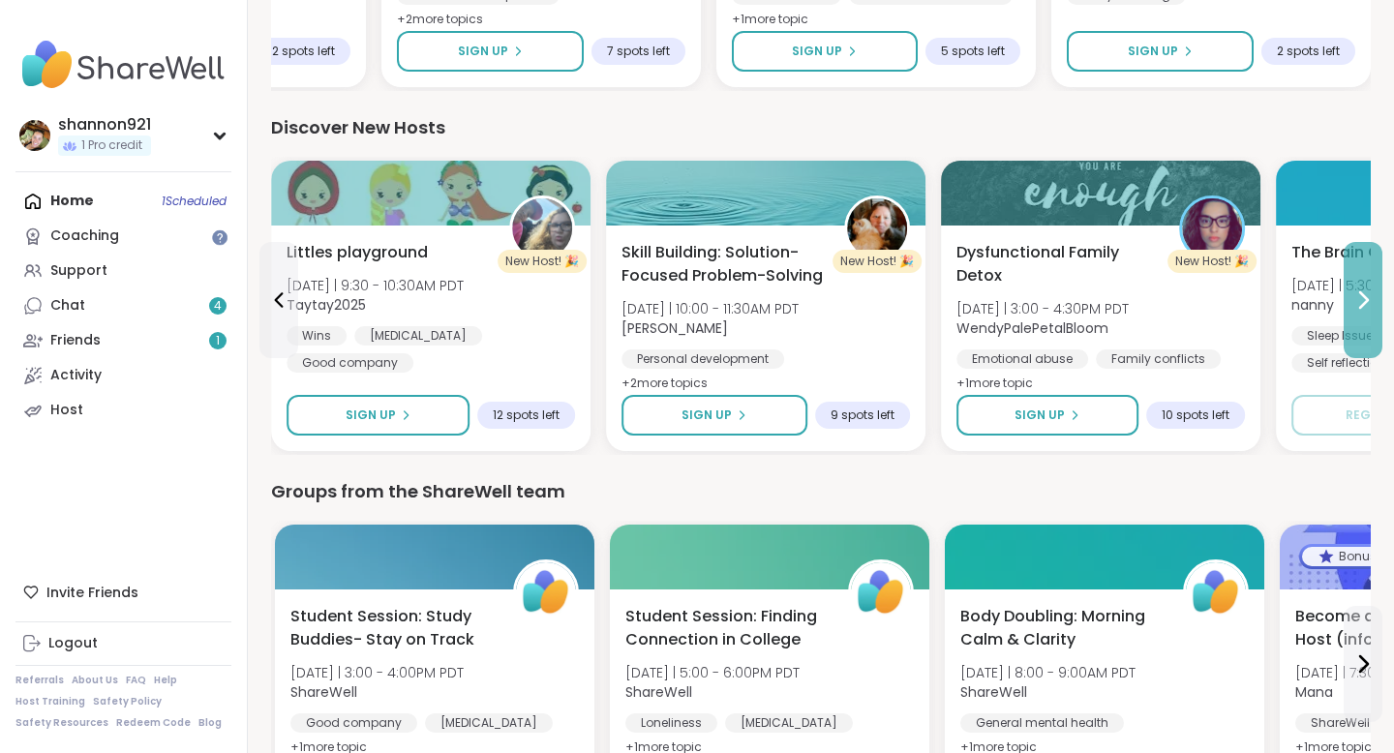
click at [1360, 321] on button at bounding box center [1363, 300] width 39 height 116
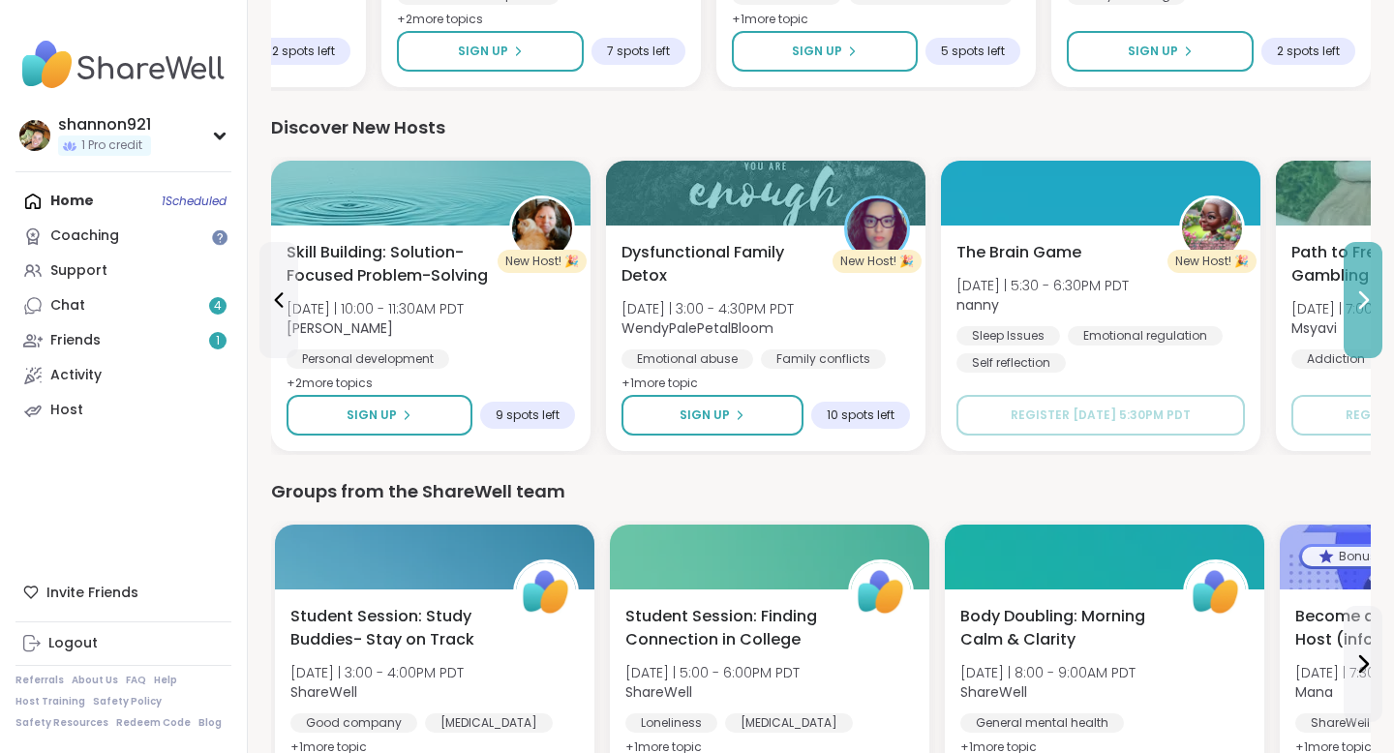
click at [1353, 284] on button at bounding box center [1363, 300] width 39 height 116
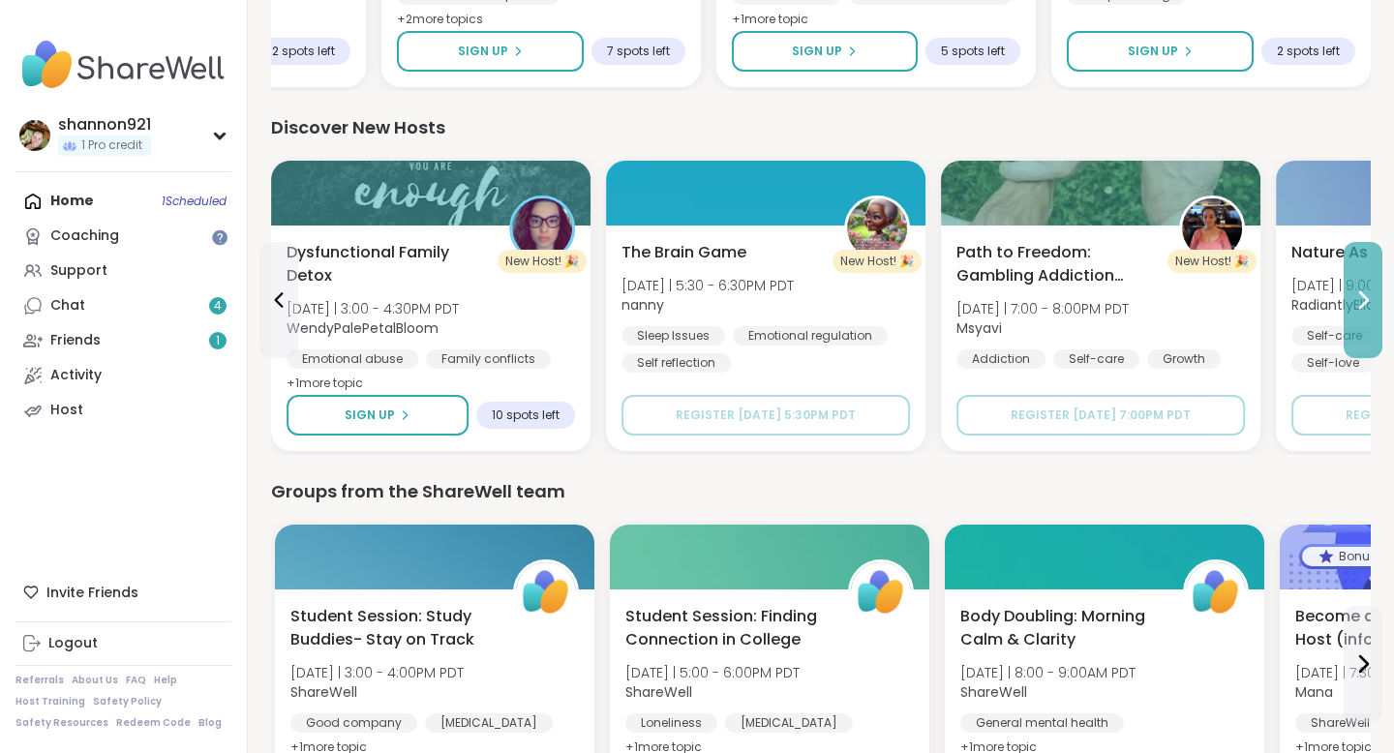
click at [1353, 284] on button at bounding box center [1363, 300] width 39 height 116
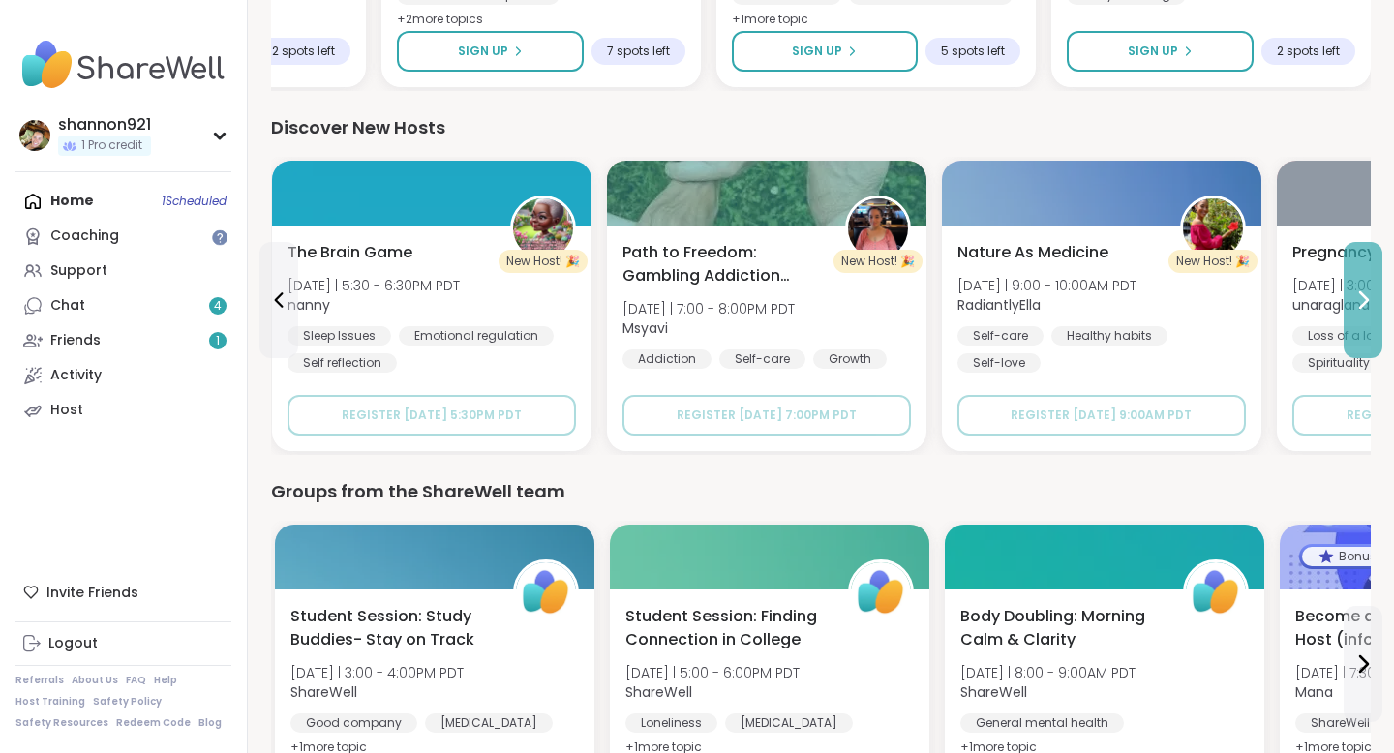
click at [1353, 284] on button at bounding box center [1363, 300] width 39 height 116
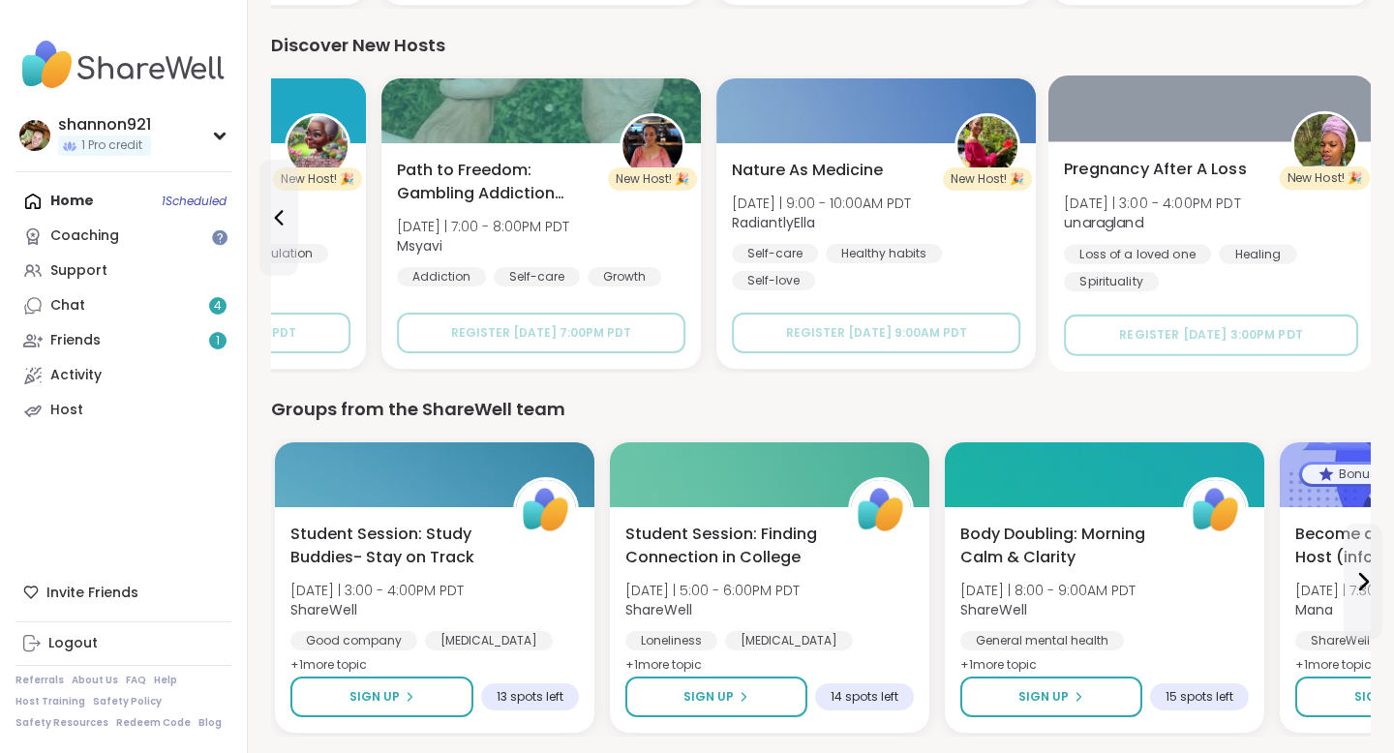
scroll to position [2502, 0]
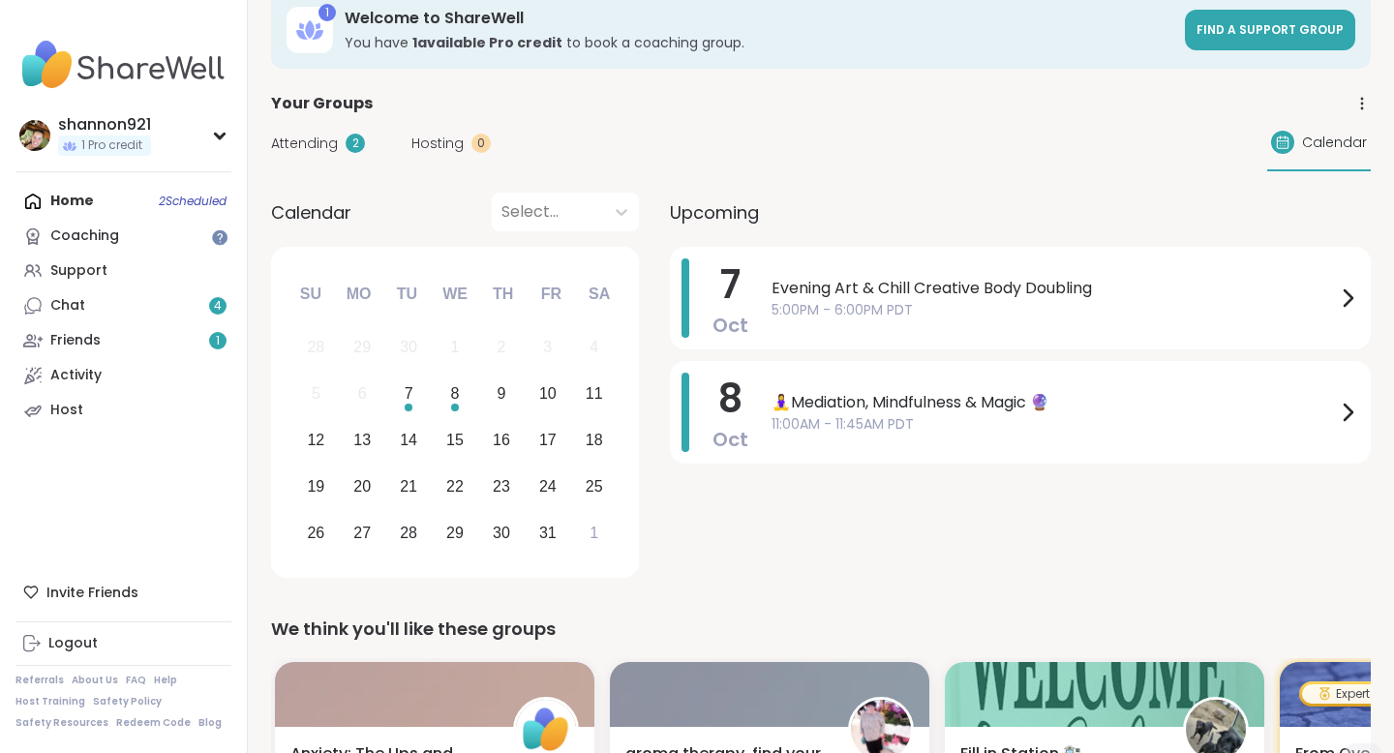
scroll to position [31, 0]
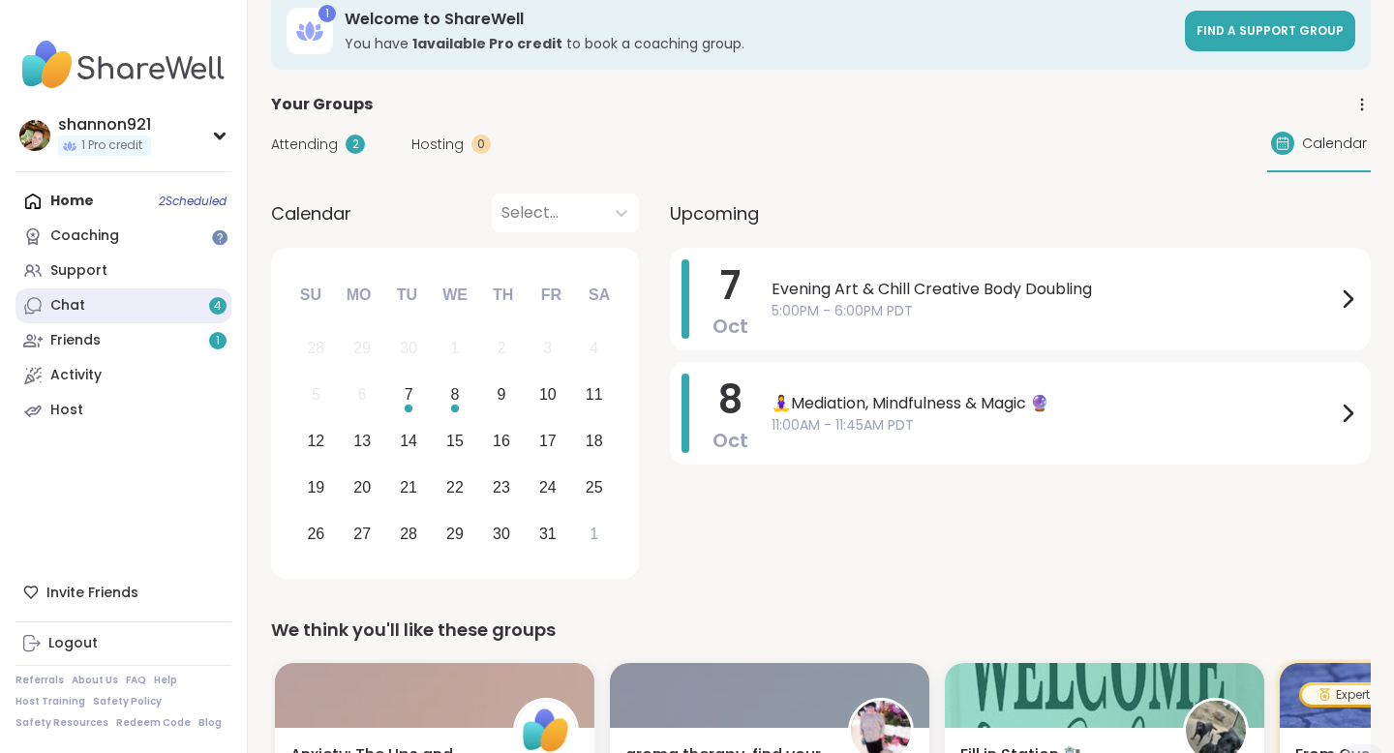
click at [159, 307] on link "Chat 4" at bounding box center [123, 306] width 216 height 35
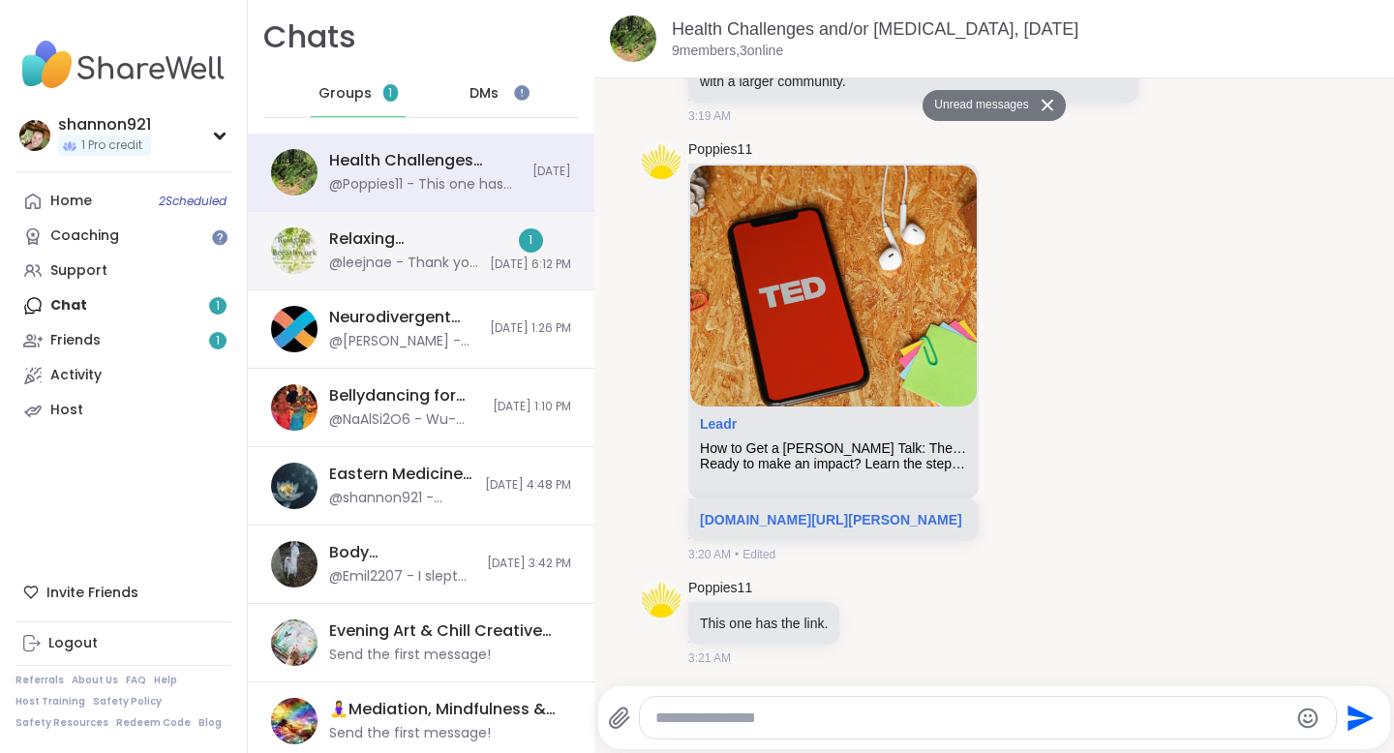
click at [381, 256] on div "@leejnae - Thank you for sharing." at bounding box center [403, 263] width 149 height 19
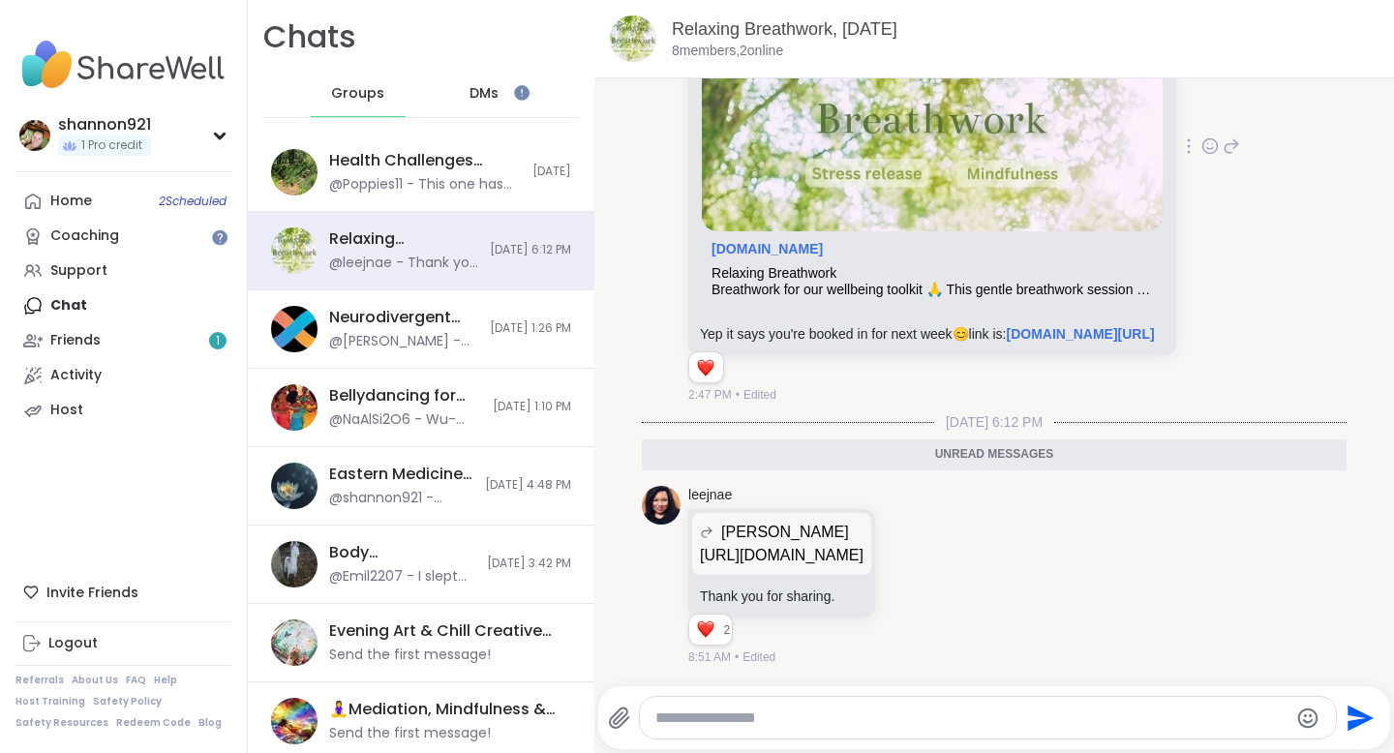
scroll to position [9871, 0]
click at [707, 486] on link "leejnae" at bounding box center [710, 495] width 44 height 19
click at [453, 167] on div "Health Challenges and/or Chronic Pain, Oct 06" at bounding box center [425, 160] width 192 height 21
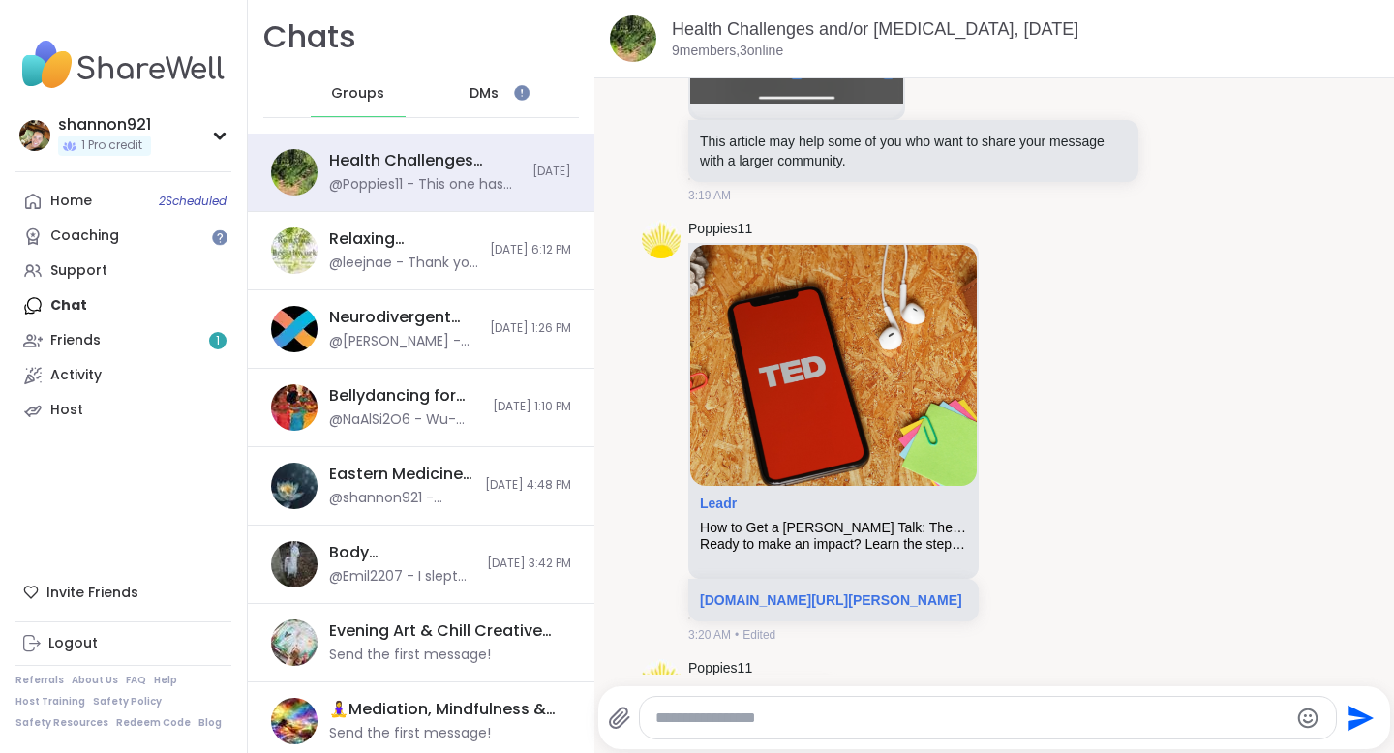
scroll to position [2630, 0]
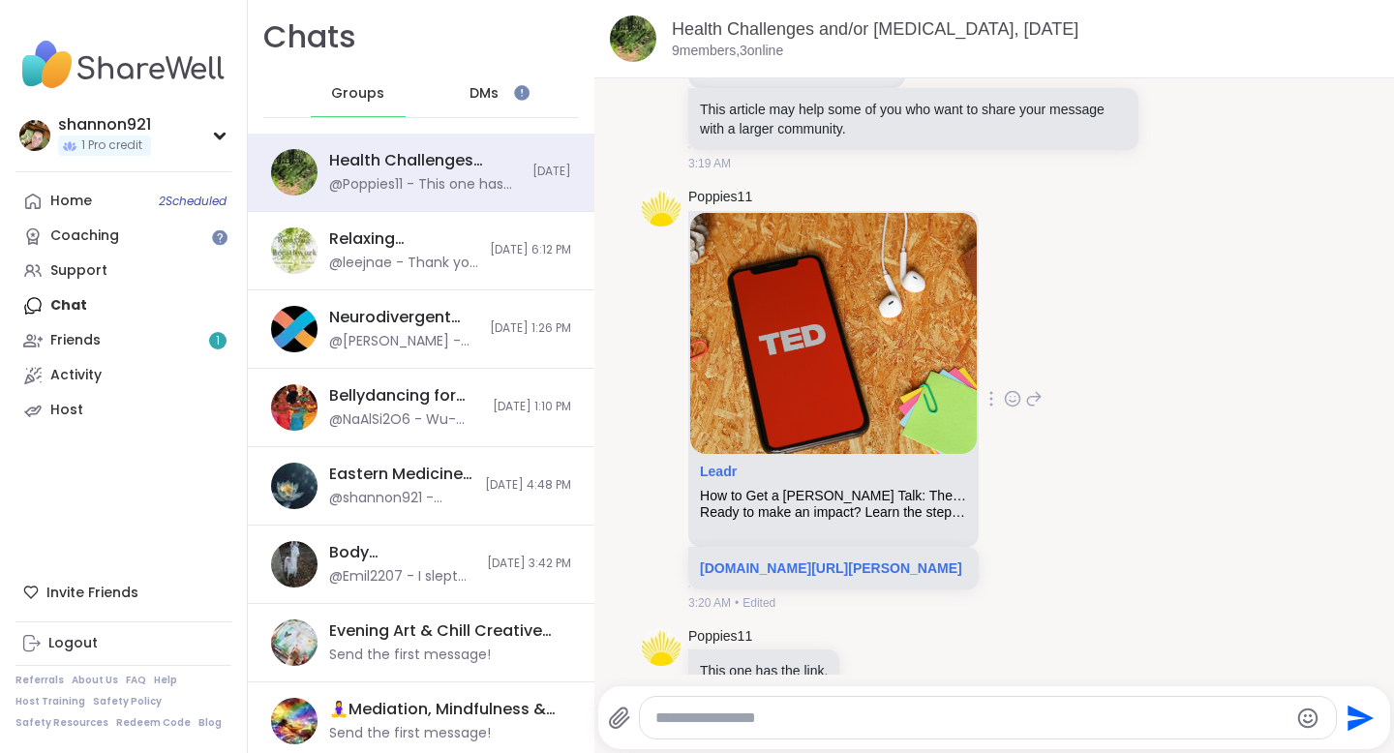
click at [838, 496] on div "How to Get a TED Talk: The 9 Step Guide Used by 603+ Clients" at bounding box center [833, 496] width 267 height 16
click at [747, 567] on link "leadr.co/blog/get-a-ted-talk/" at bounding box center [831, 568] width 262 height 15
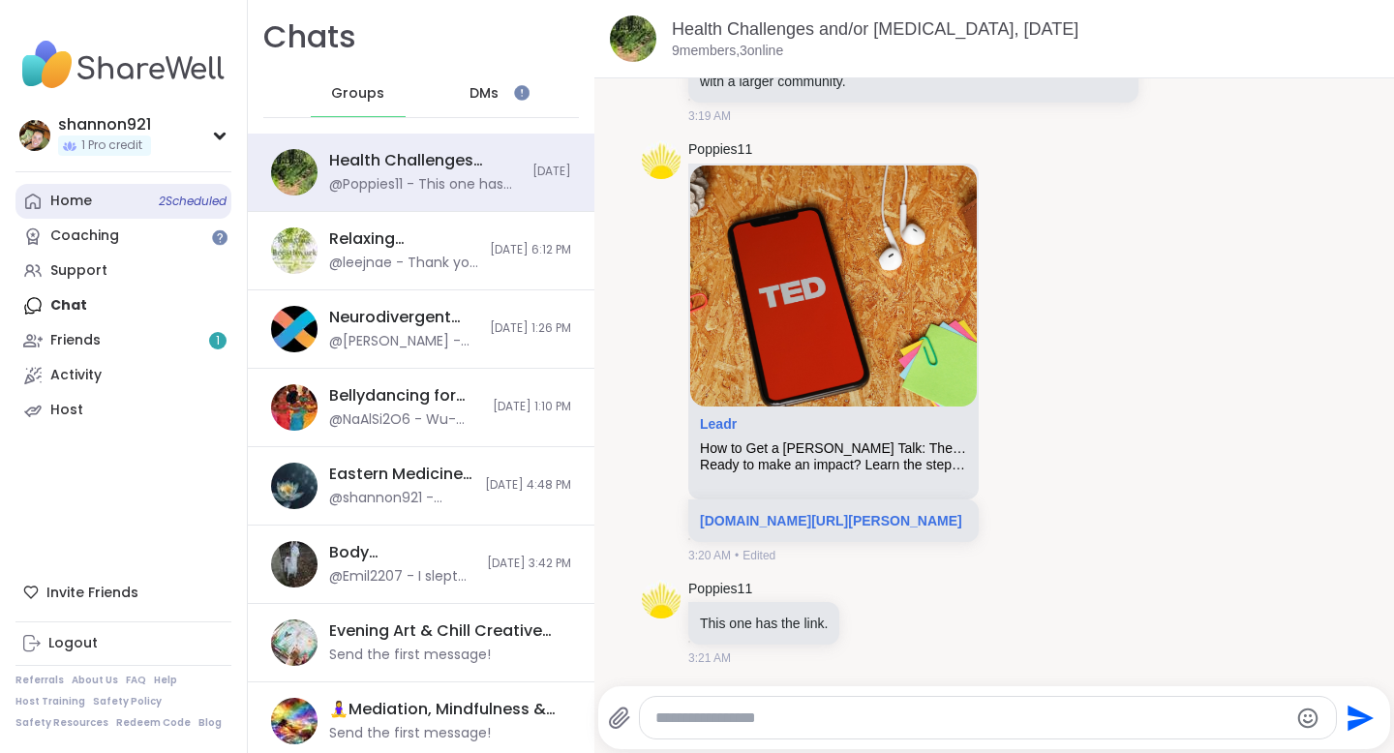
click at [151, 200] on link "Home 2 Scheduled" at bounding box center [123, 201] width 216 height 35
